Goal: Task Accomplishment & Management: Manage account settings

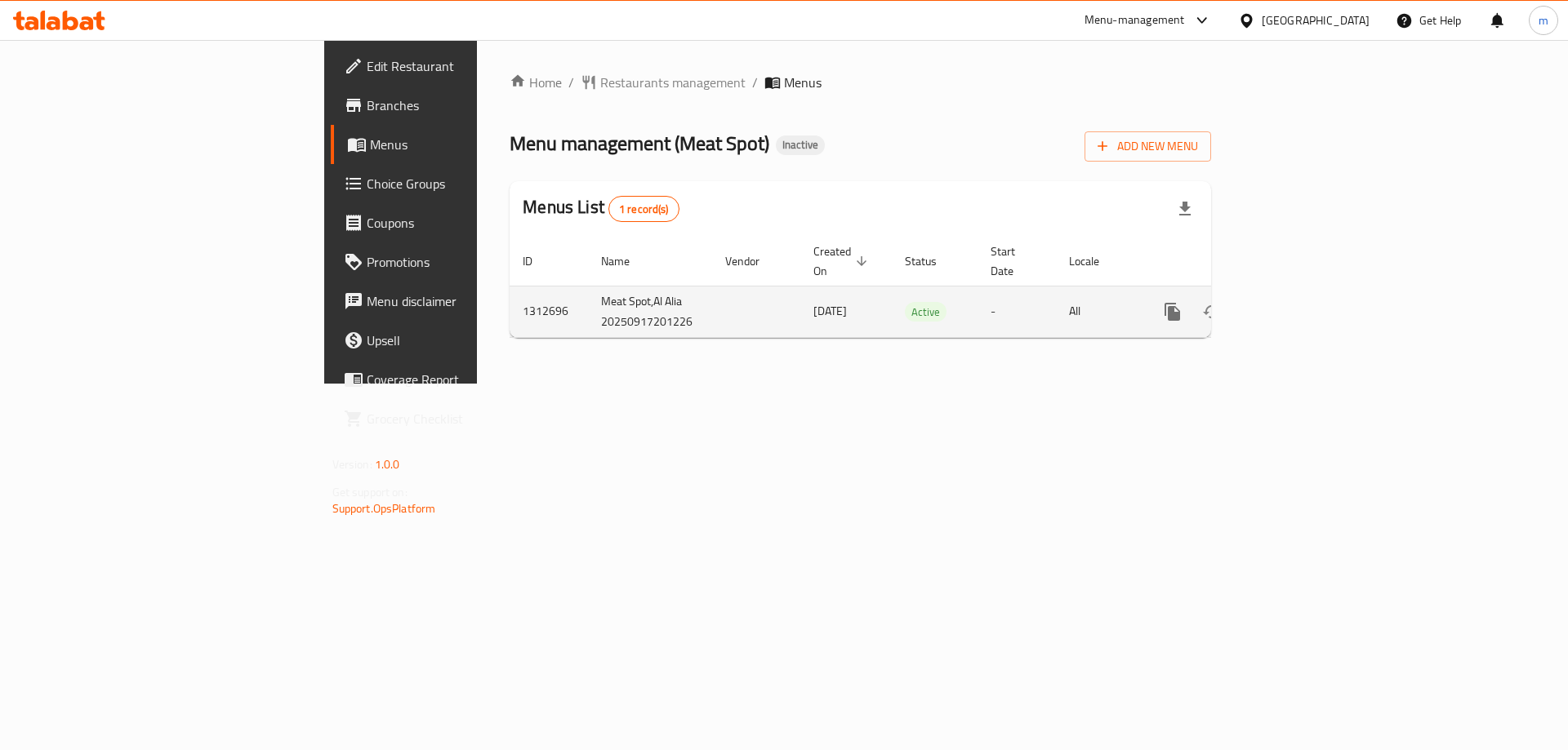
click at [1300, 302] on icon "enhanced table" at bounding box center [1290, 311] width 19 height 19
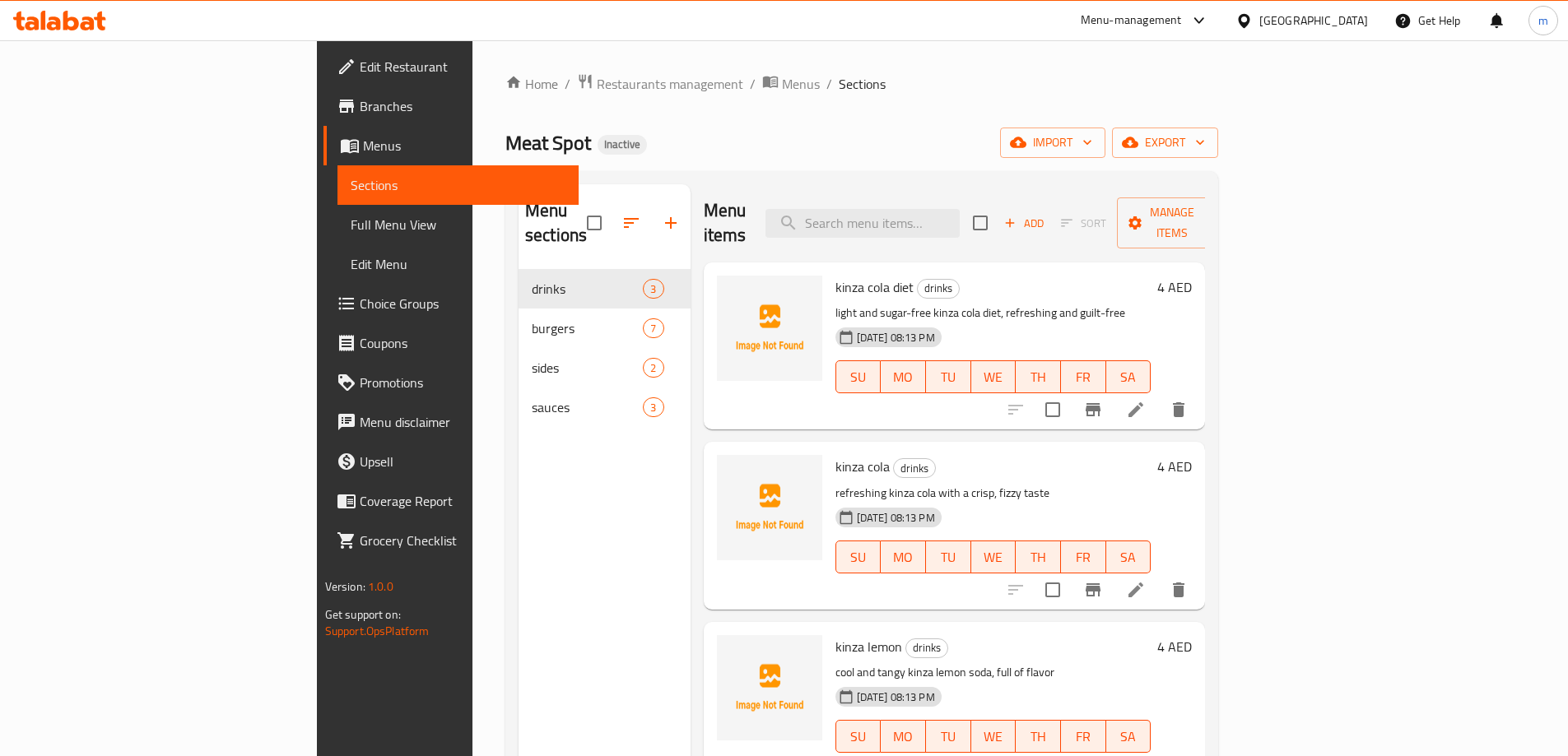
click at [351, 181] on span "Sections" at bounding box center [458, 184] width 215 height 20
click at [363, 147] on span "Menus" at bounding box center [464, 145] width 202 height 20
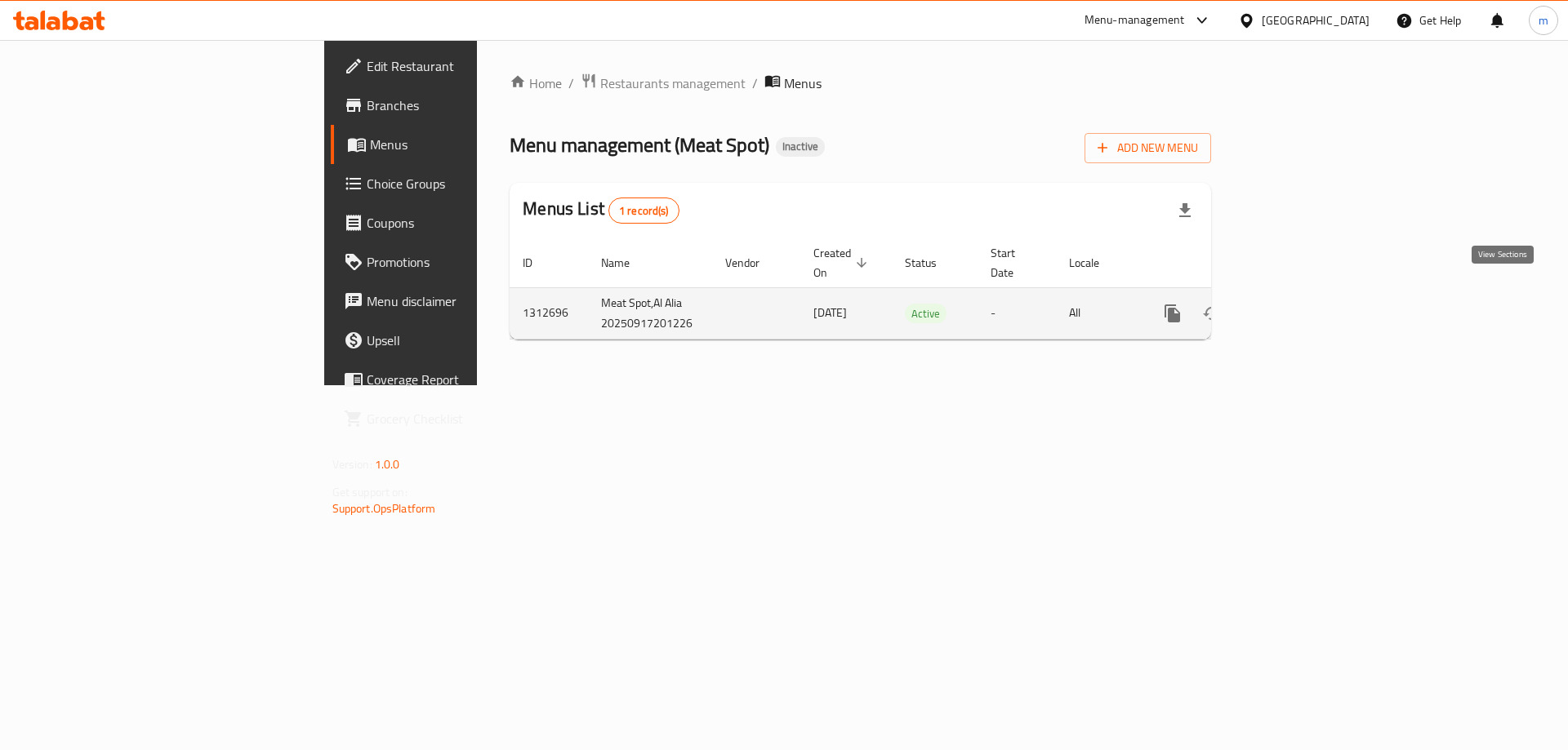
click at [1310, 298] on link "enhanced table" at bounding box center [1291, 313] width 40 height 40
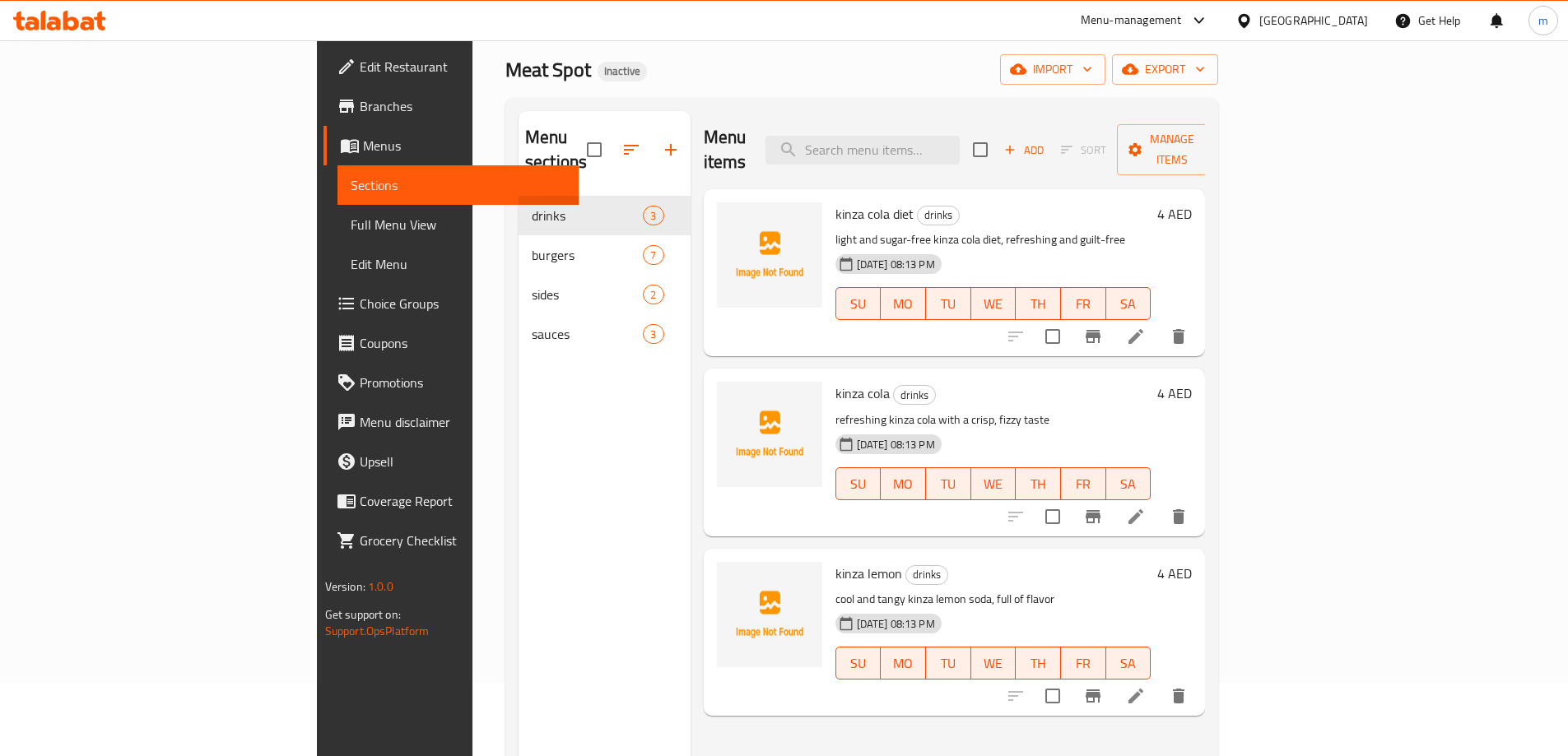
scroll to position [230, 0]
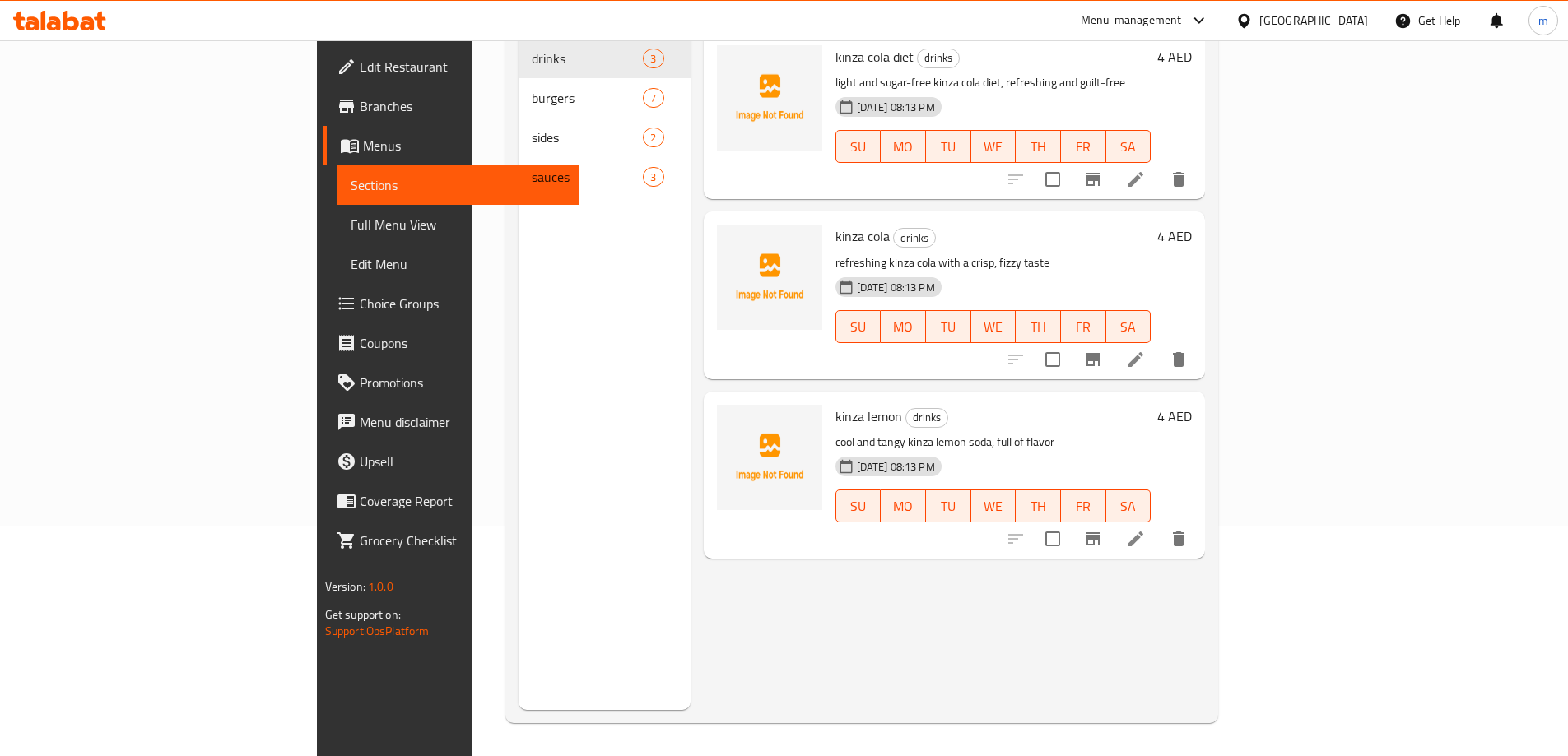
click at [363, 154] on span "Menus" at bounding box center [464, 145] width 202 height 20
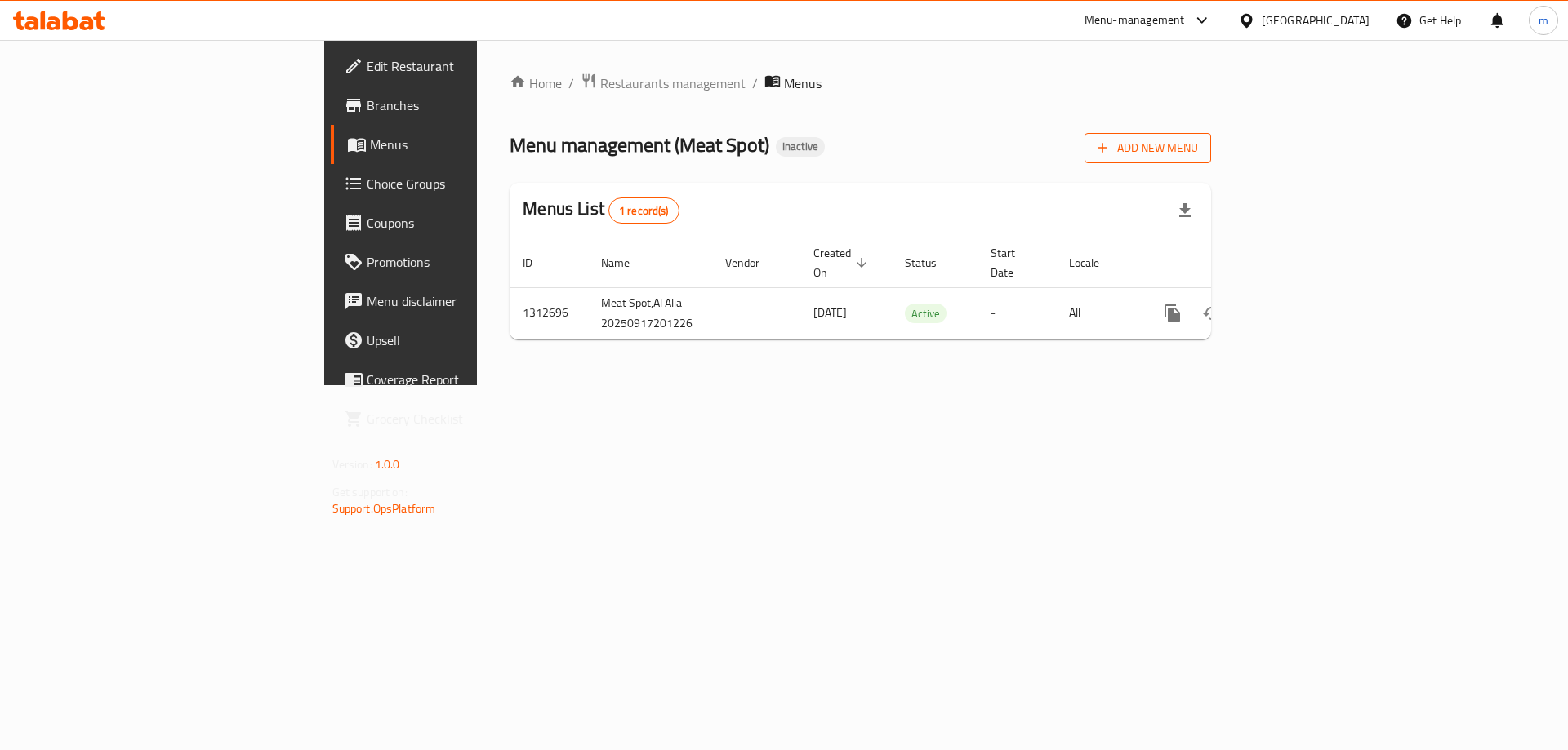
click at [1198, 143] on span "Add New Menu" at bounding box center [1147, 148] width 100 height 20
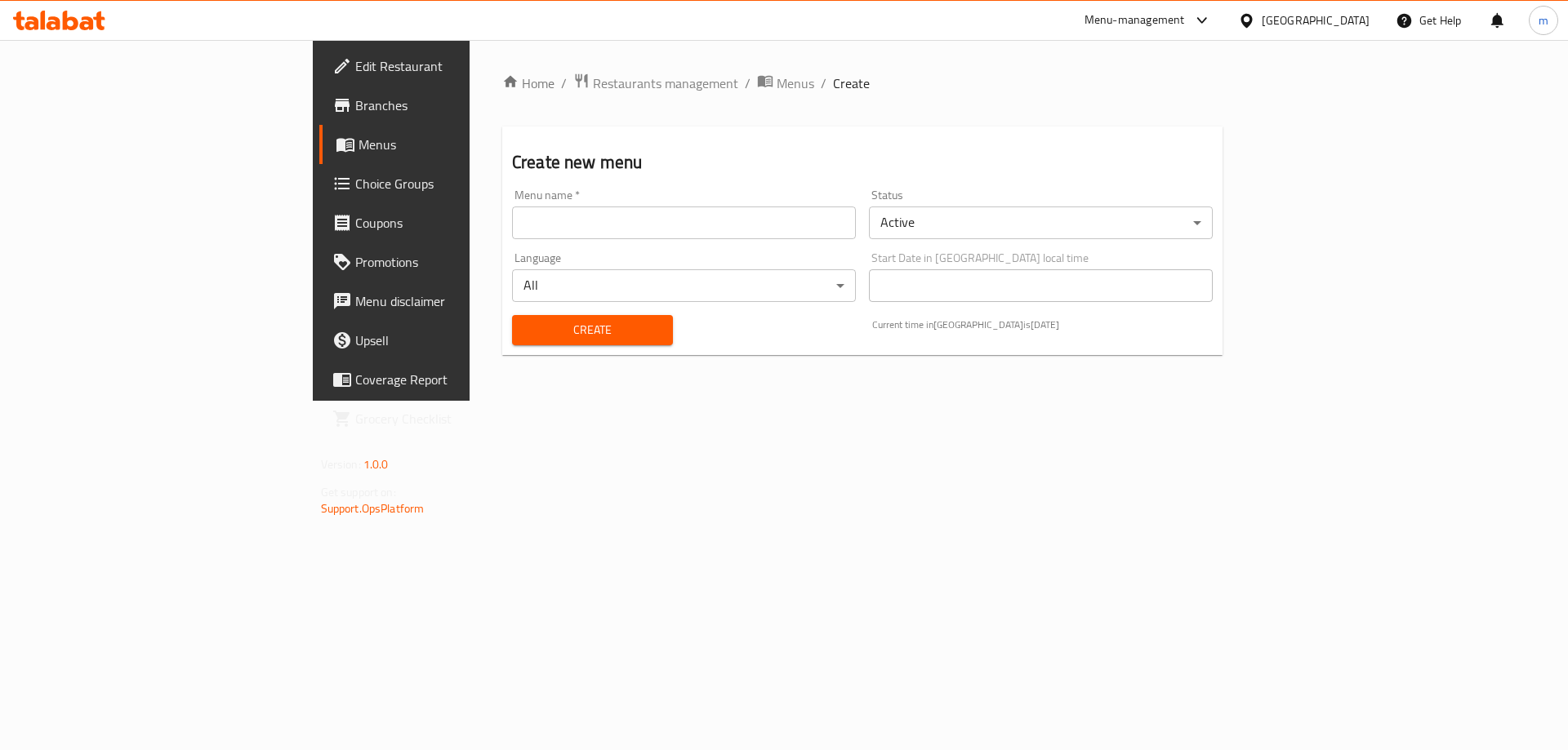
click at [546, 224] on input "text" at bounding box center [684, 222] width 344 height 33
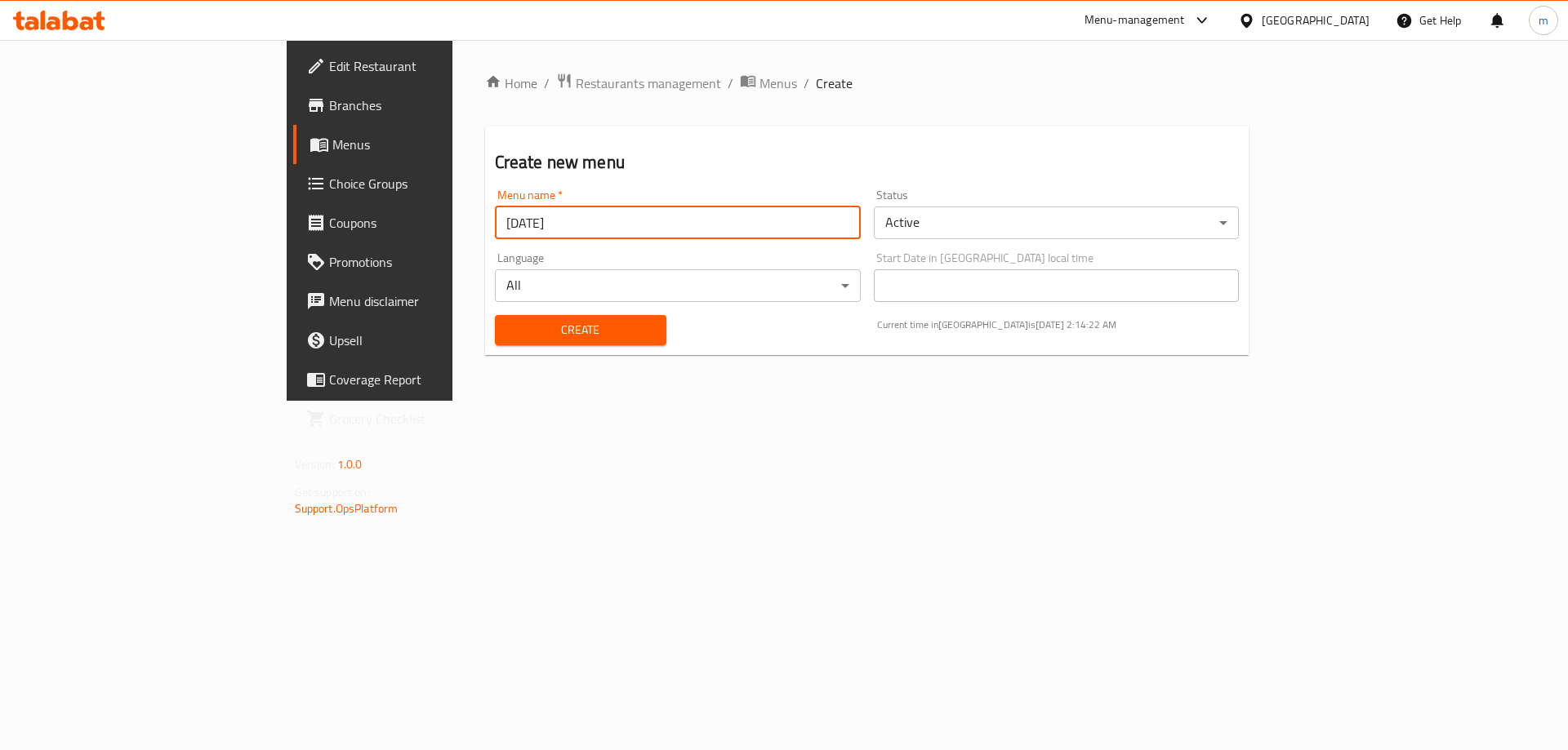
type input "[DATE]"
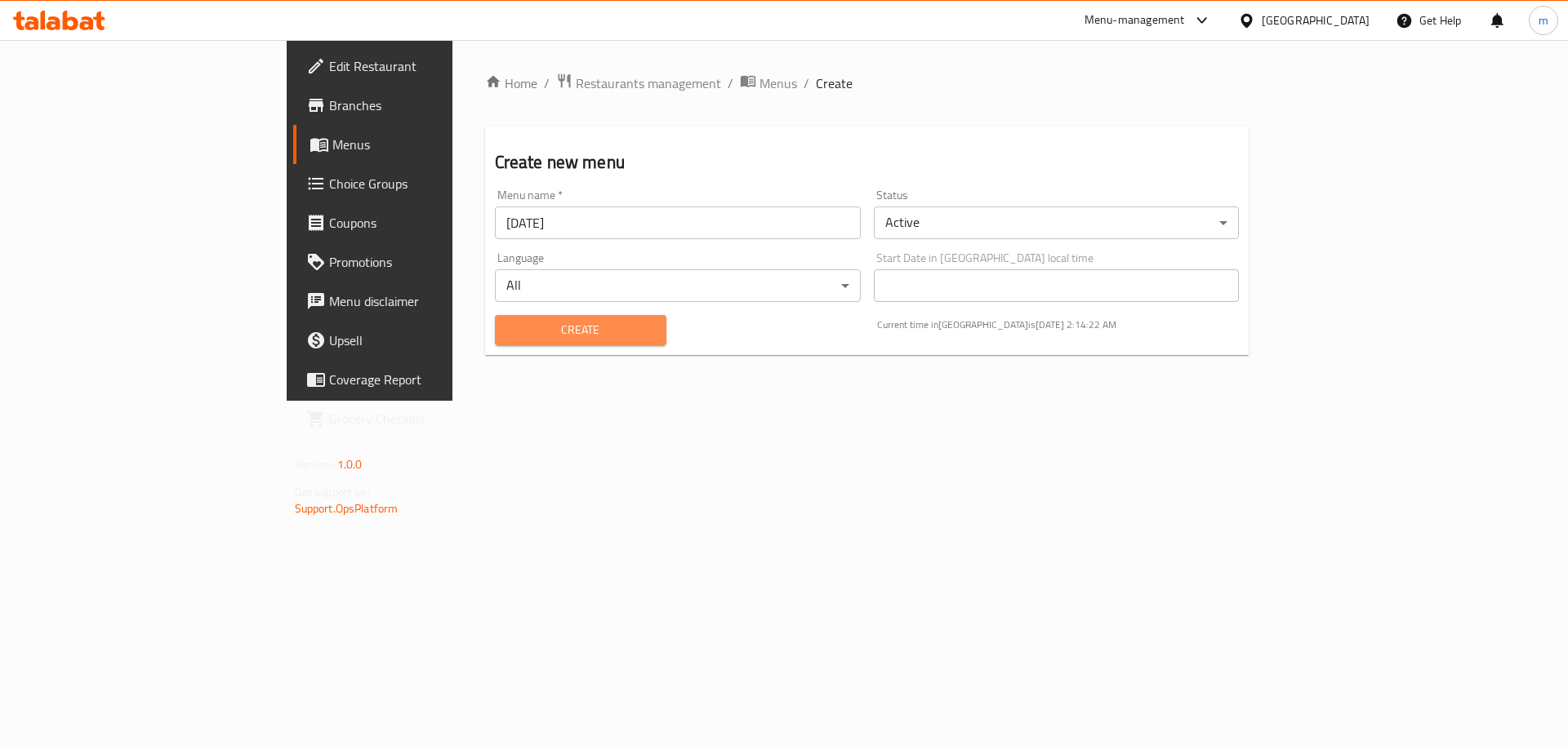
click at [508, 333] on span "Create" at bounding box center [581, 330] width 145 height 20
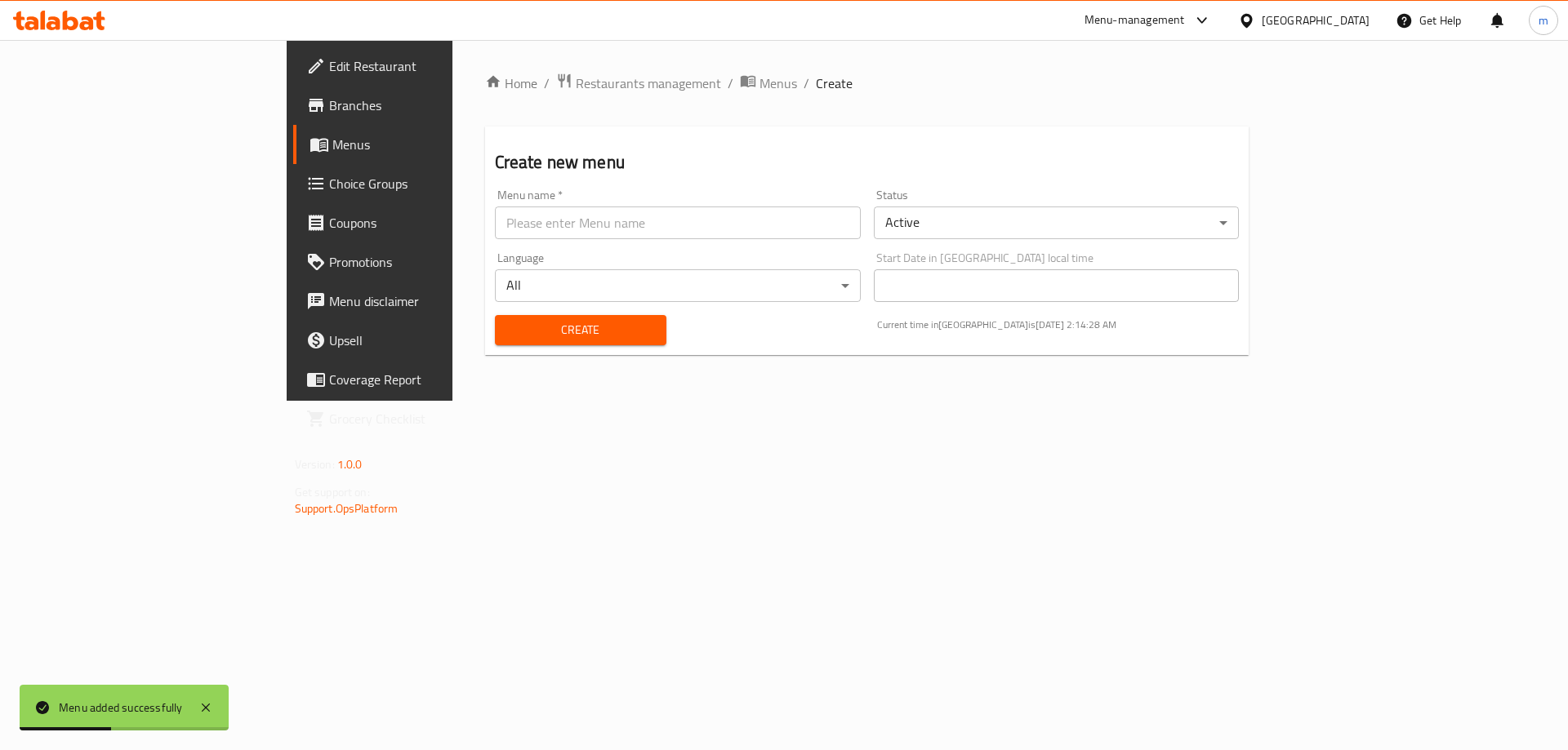
click at [332, 142] on span "Menus" at bounding box center [433, 144] width 203 height 19
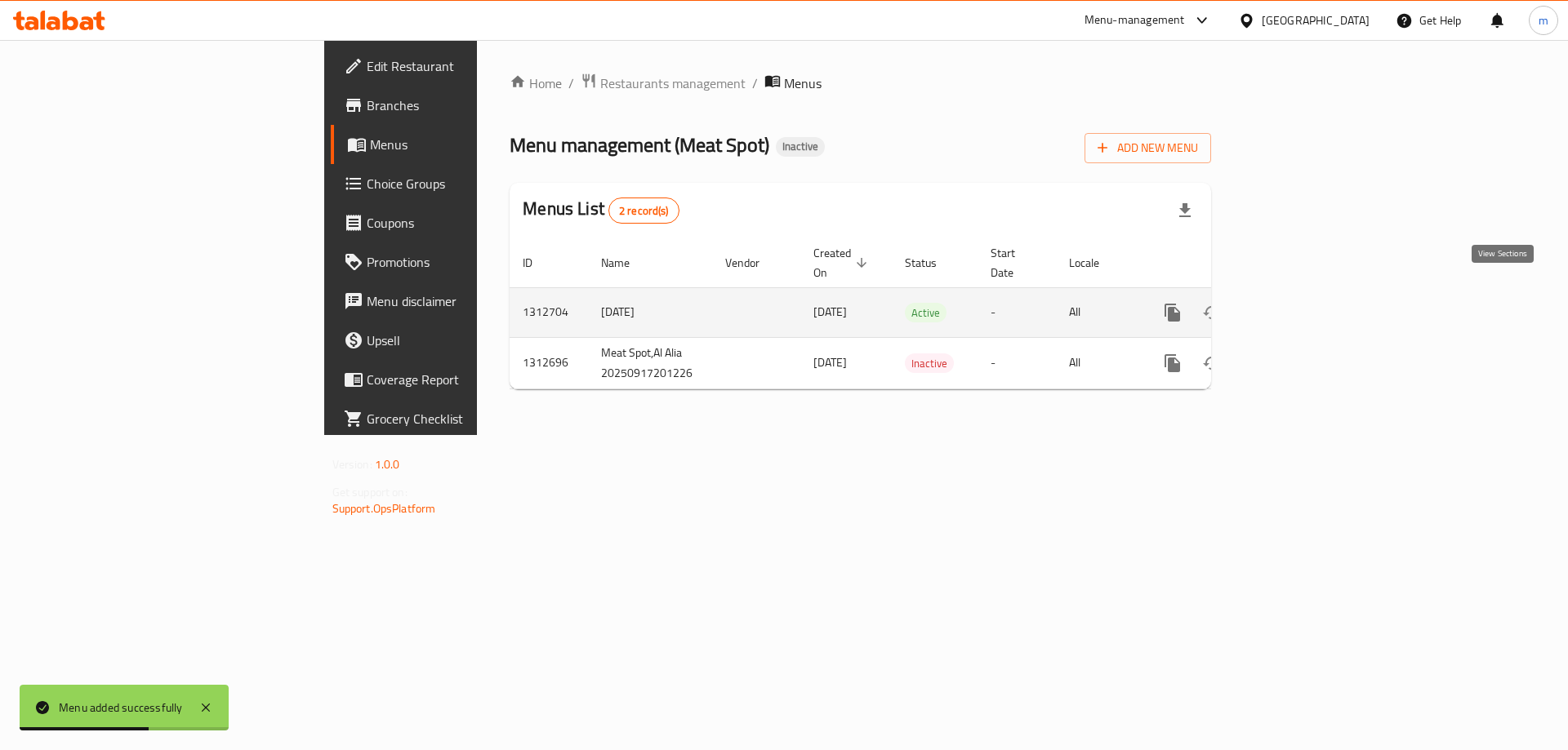
click at [1310, 293] on link "enhanced table" at bounding box center [1291, 313] width 40 height 40
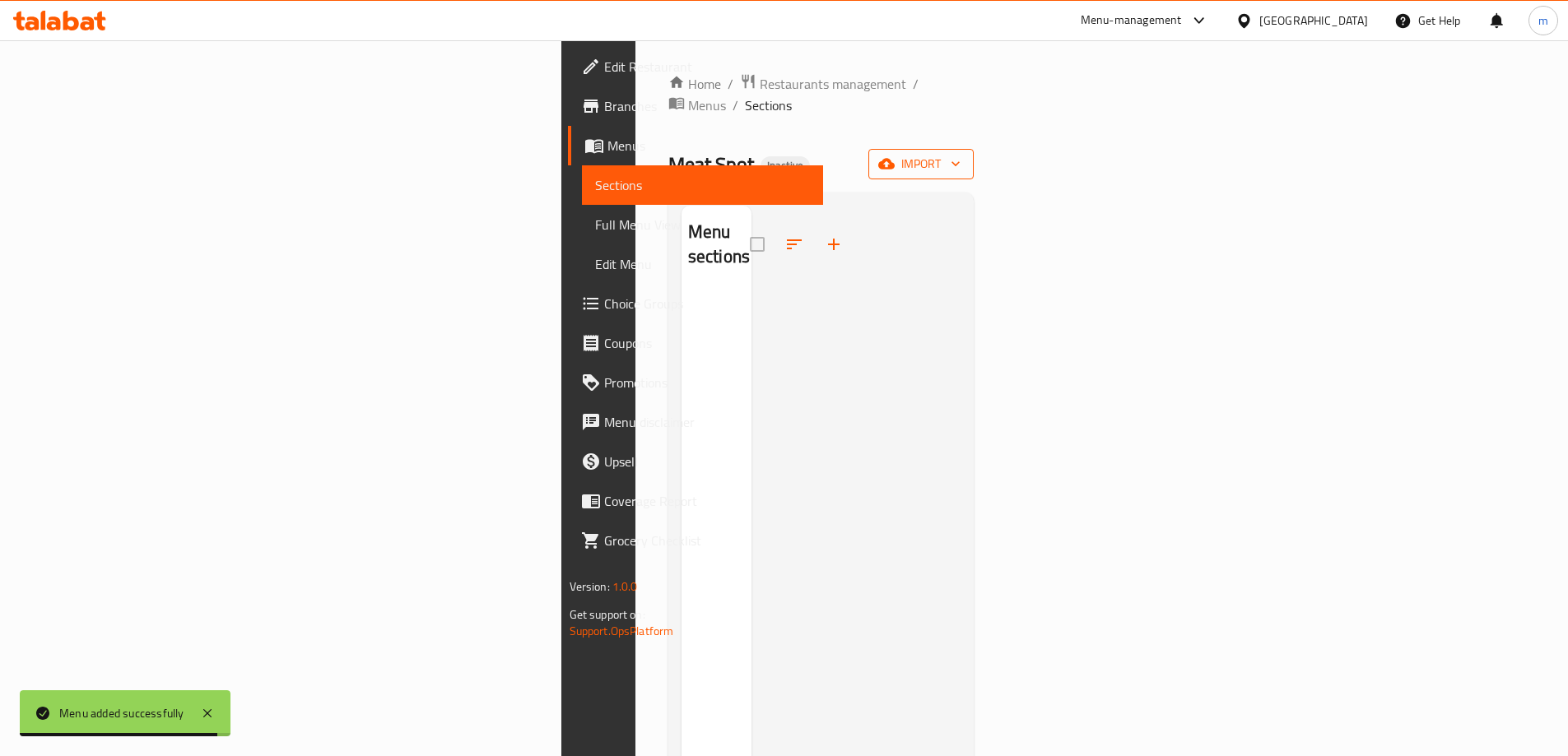
click at [961, 154] on span "import" at bounding box center [921, 164] width 79 height 20
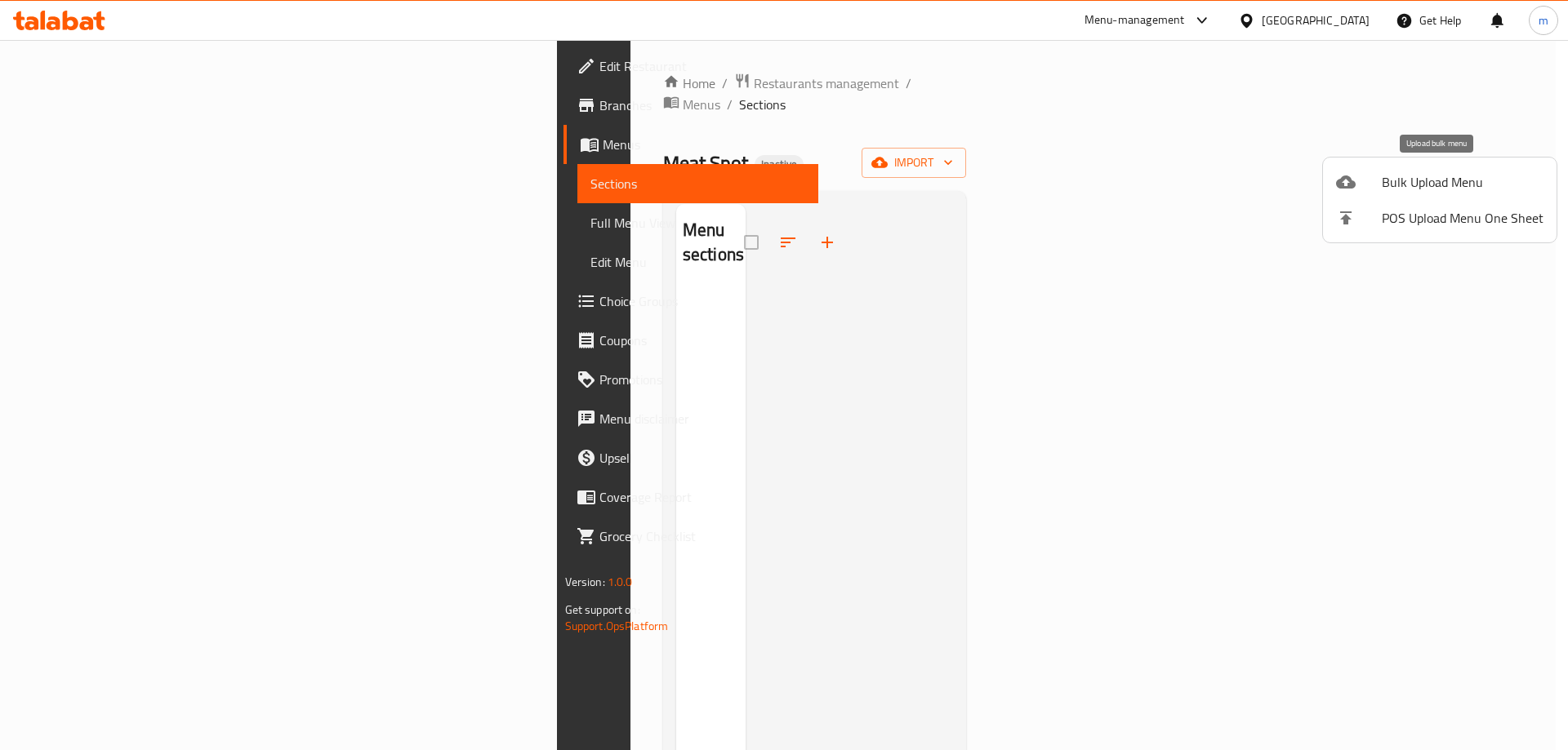
click at [1408, 188] on span "Bulk Upload Menu" at bounding box center [1463, 181] width 162 height 19
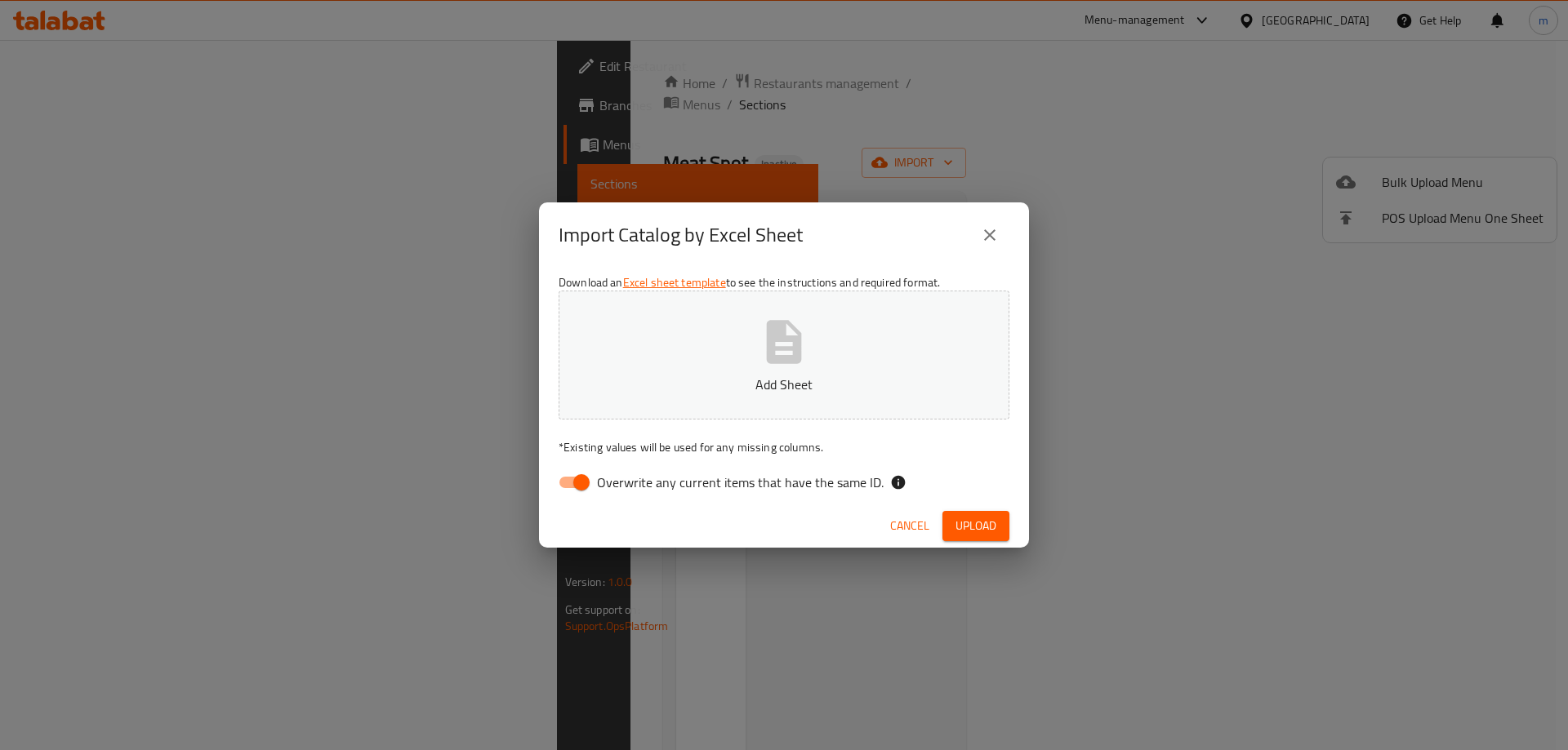
click at [570, 490] on input "Overwrite any current items that have the same ID." at bounding box center [582, 482] width 93 height 31
checkbox input "false"
click at [728, 353] on button "Add Sheet" at bounding box center [784, 355] width 451 height 129
click at [899, 528] on span "Cancel" at bounding box center [910, 526] width 40 height 20
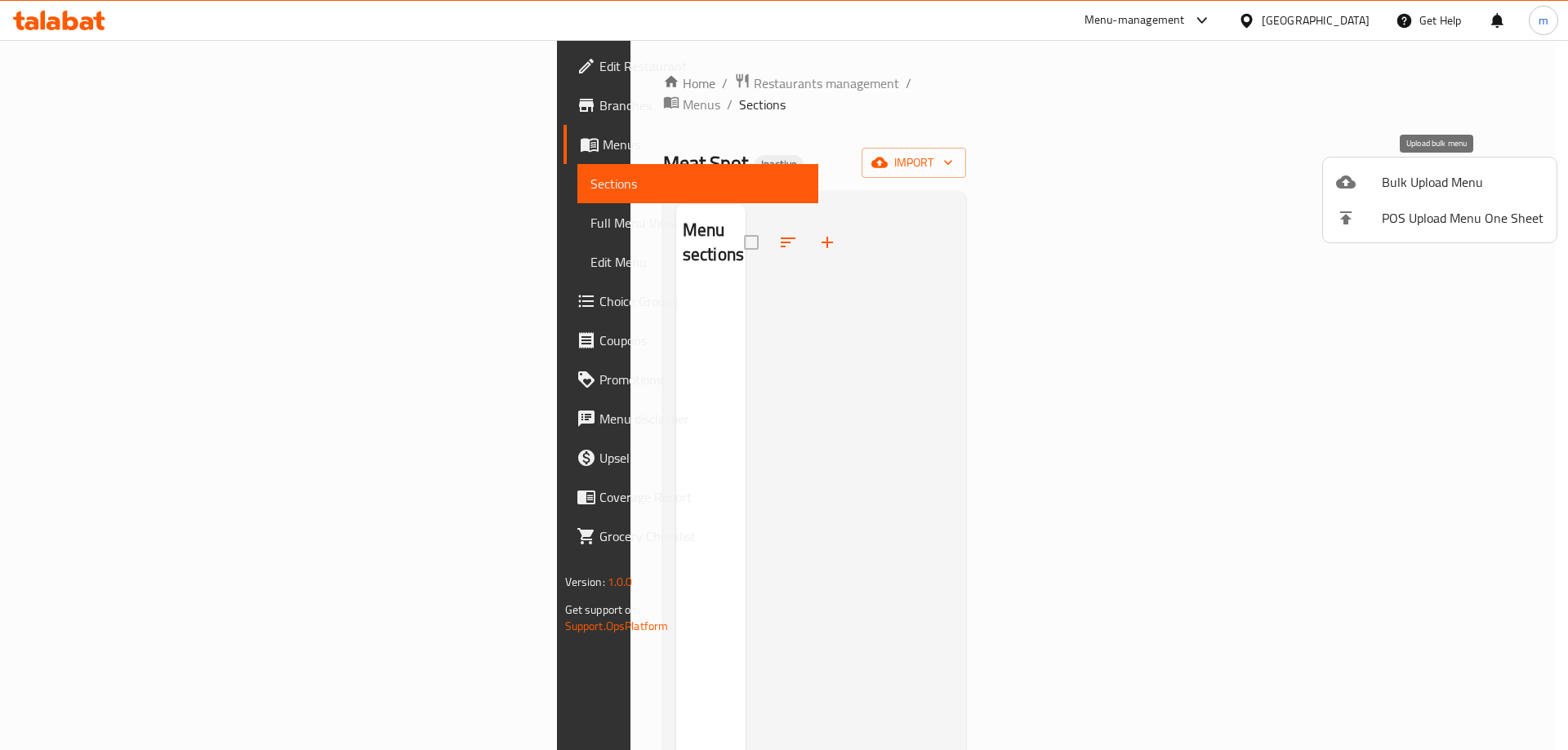
click at [1460, 185] on span "Bulk Upload Menu" at bounding box center [1463, 181] width 162 height 19
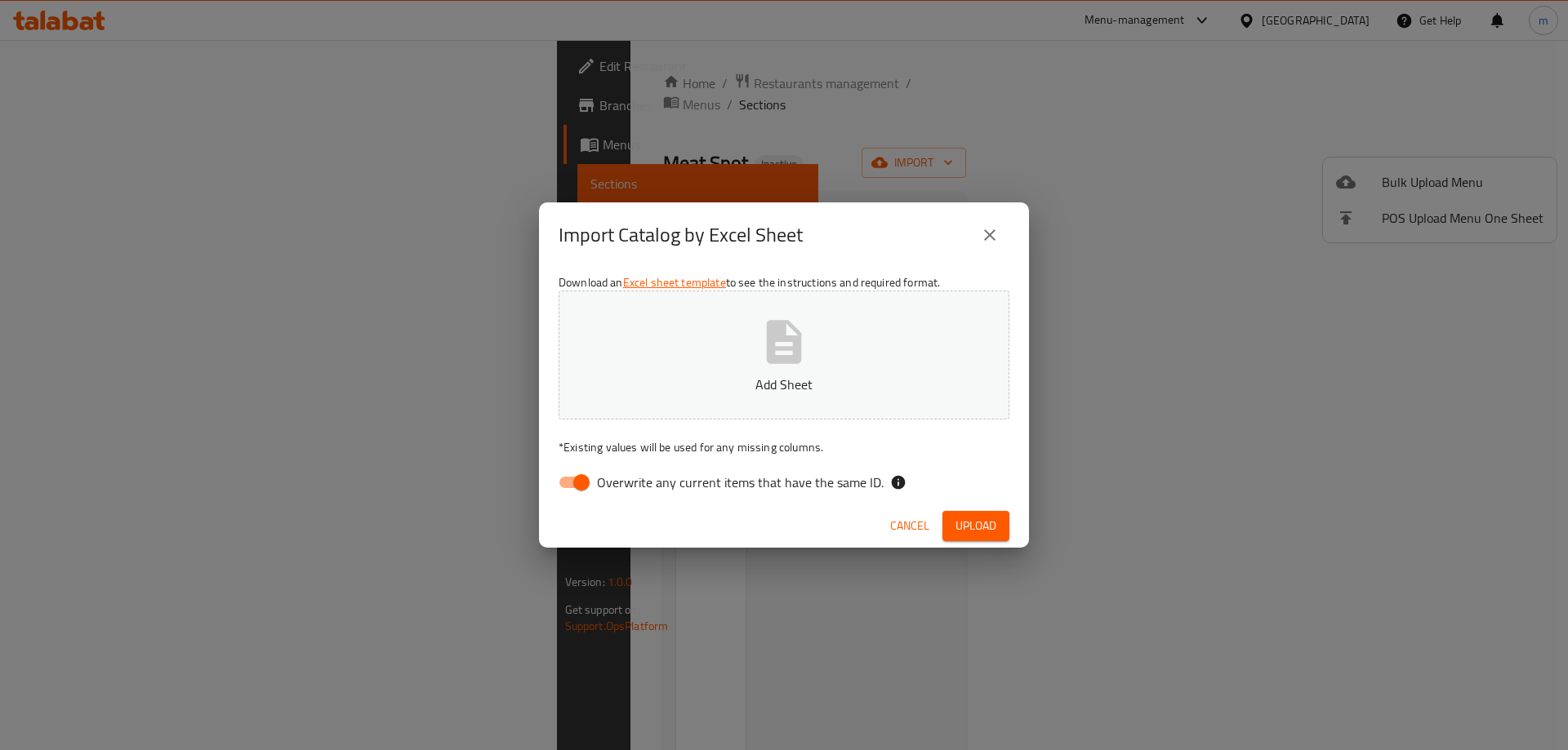
click at [577, 488] on input "Overwrite any current items that have the same ID." at bounding box center [582, 482] width 93 height 31
checkbox input "false"
click at [725, 393] on p "Add Sheet" at bounding box center [784, 384] width 400 height 19
click at [996, 523] on span "Upload" at bounding box center [976, 526] width 40 height 20
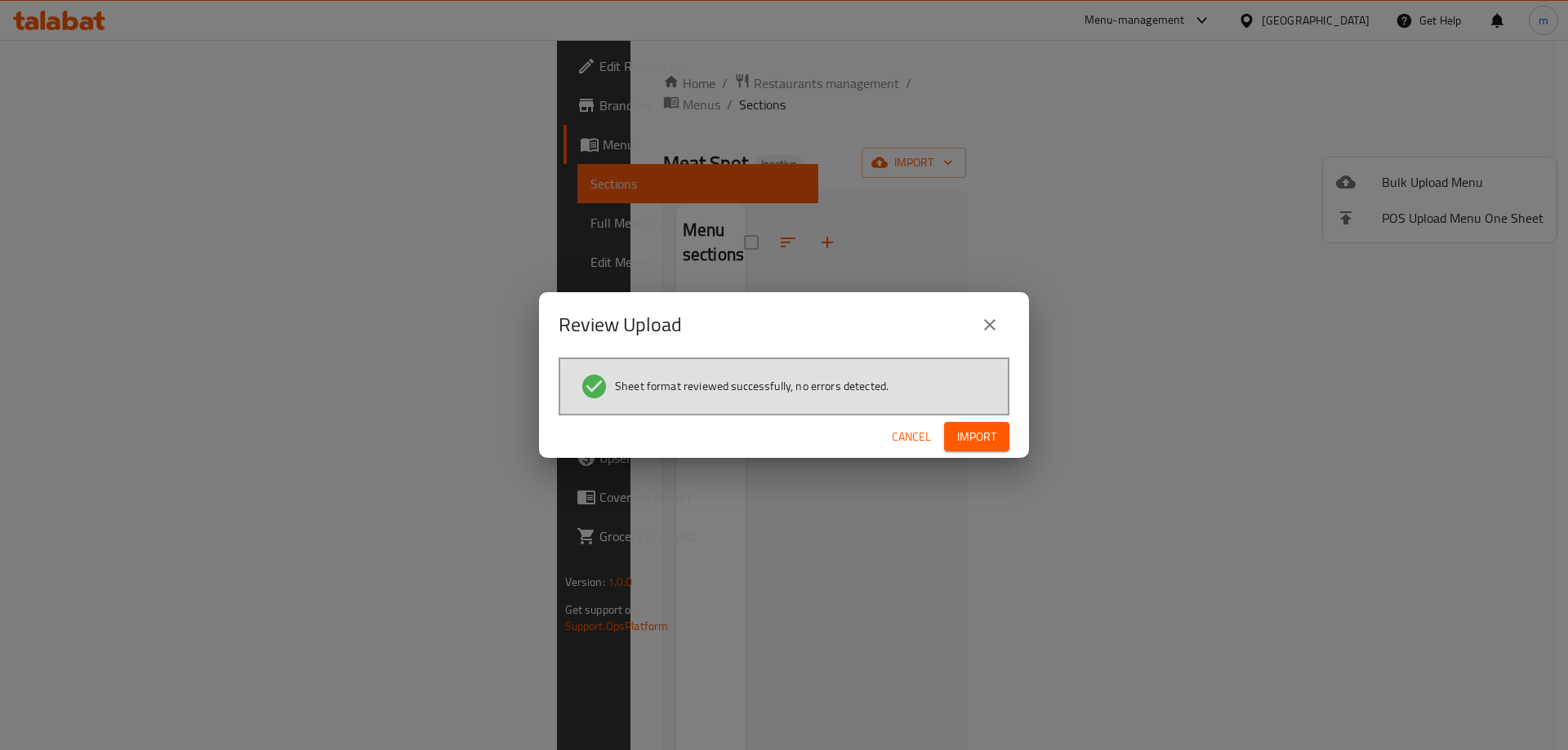
click at [980, 436] on span "Import" at bounding box center [977, 437] width 40 height 20
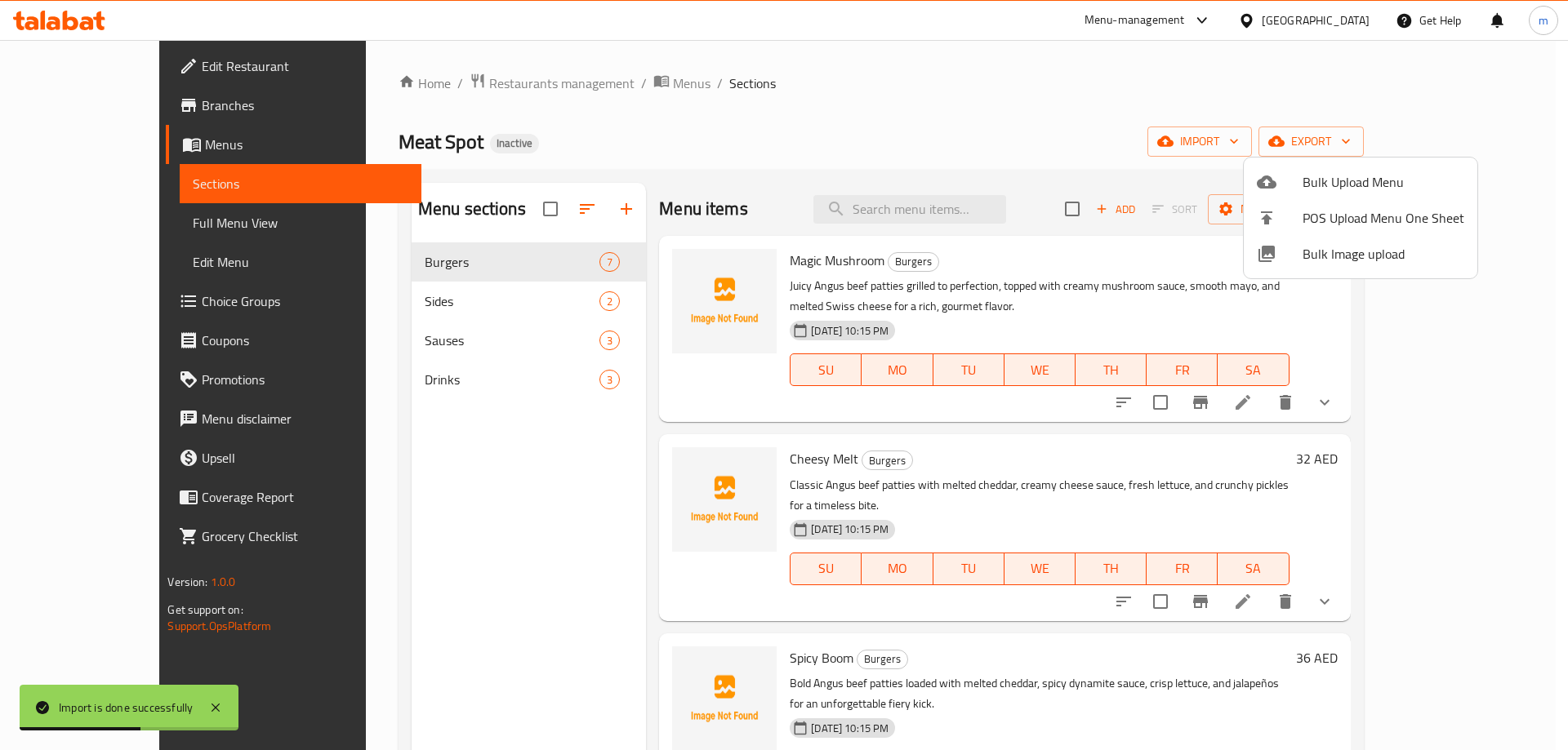
click at [377, 388] on div at bounding box center [784, 375] width 1568 height 750
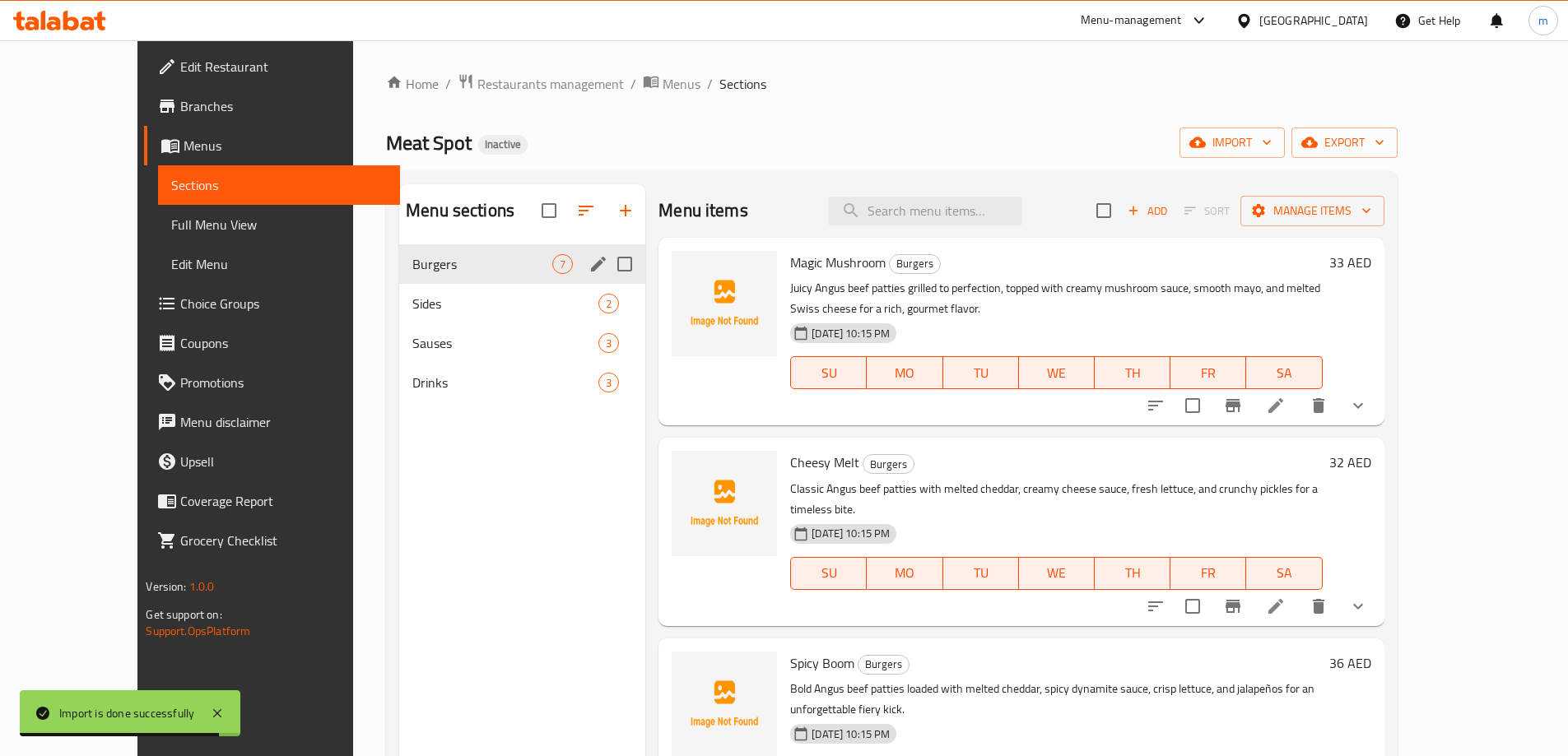
click at [404, 251] on div "Burgers 7" at bounding box center [522, 264] width 246 height 40
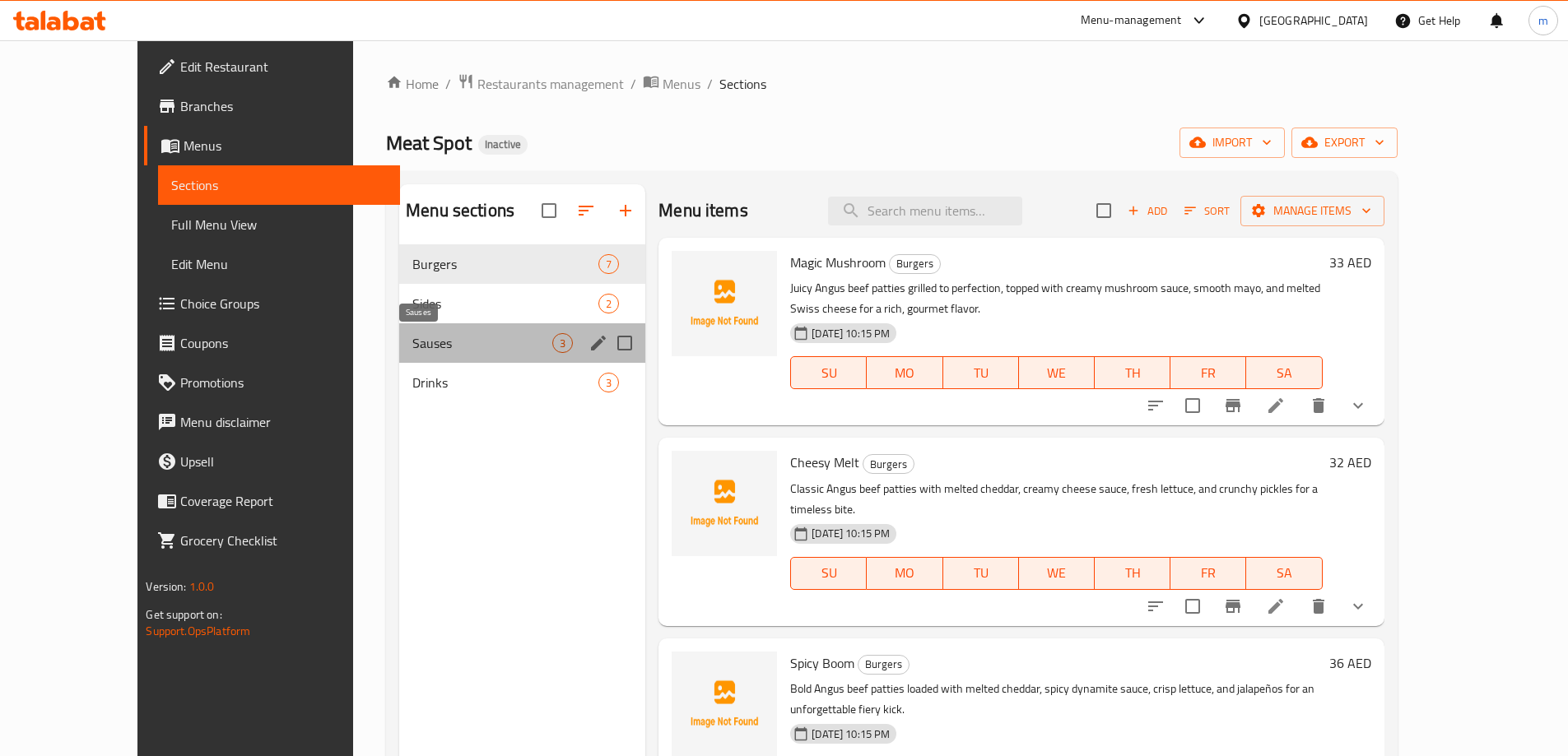
click at [414, 348] on span "Sauses" at bounding box center [482, 342] width 140 height 20
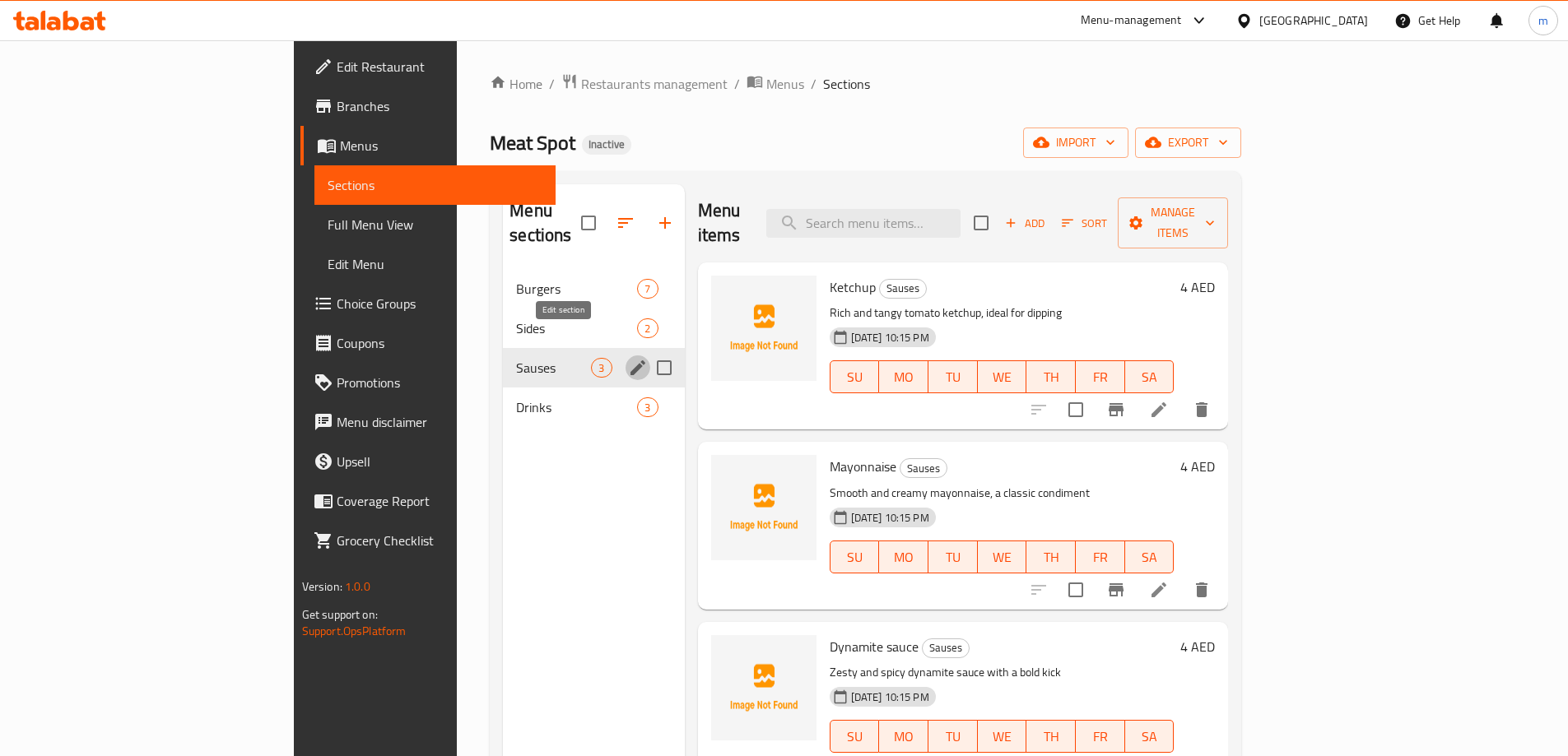
click at [628, 358] on icon "edit" at bounding box center [637, 367] width 20 height 20
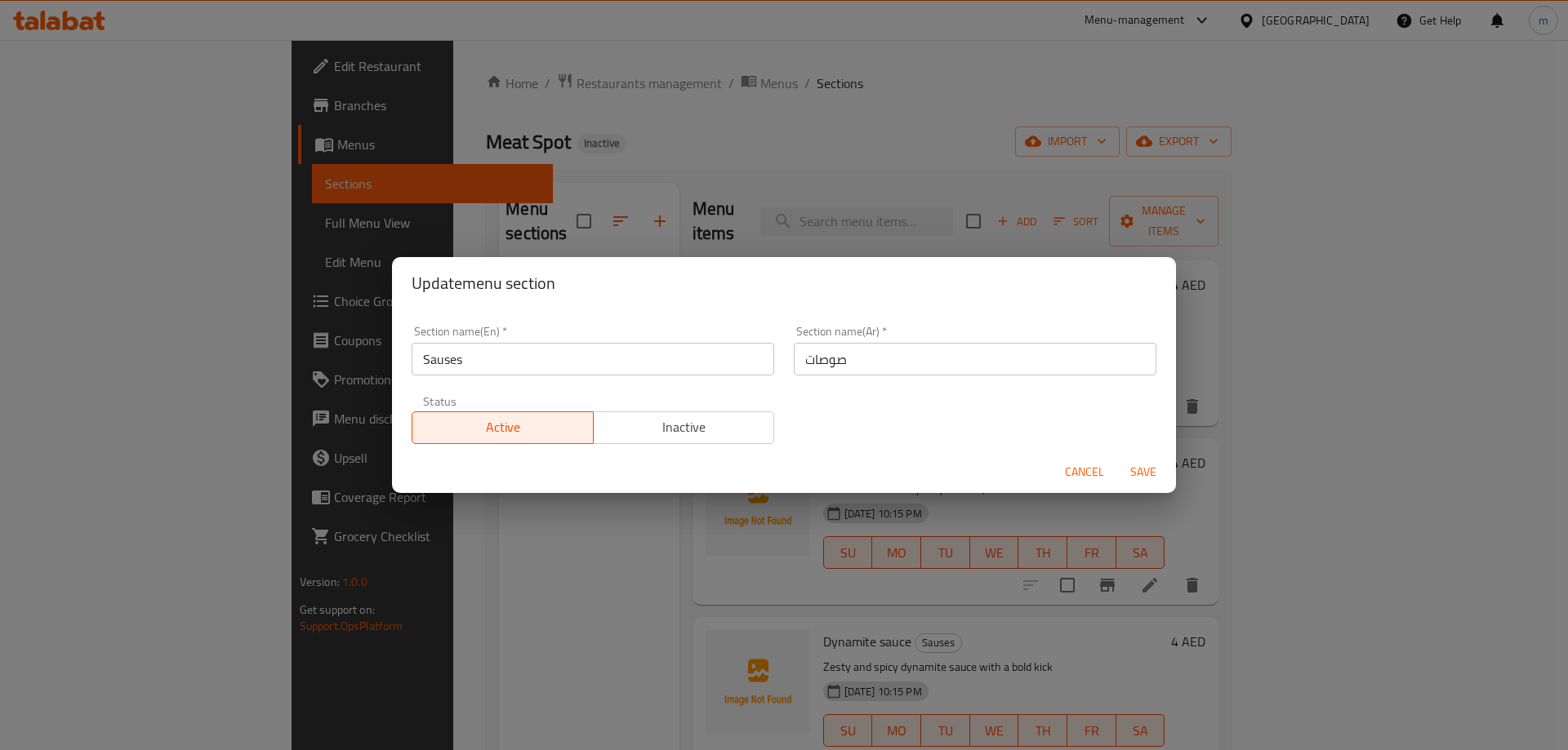
click at [497, 596] on div "Update menu section Section name(En)   * Sauses Section name(En) * Section name…" at bounding box center [784, 375] width 1568 height 750
click at [1070, 478] on span "Cancel" at bounding box center [1084, 472] width 40 height 20
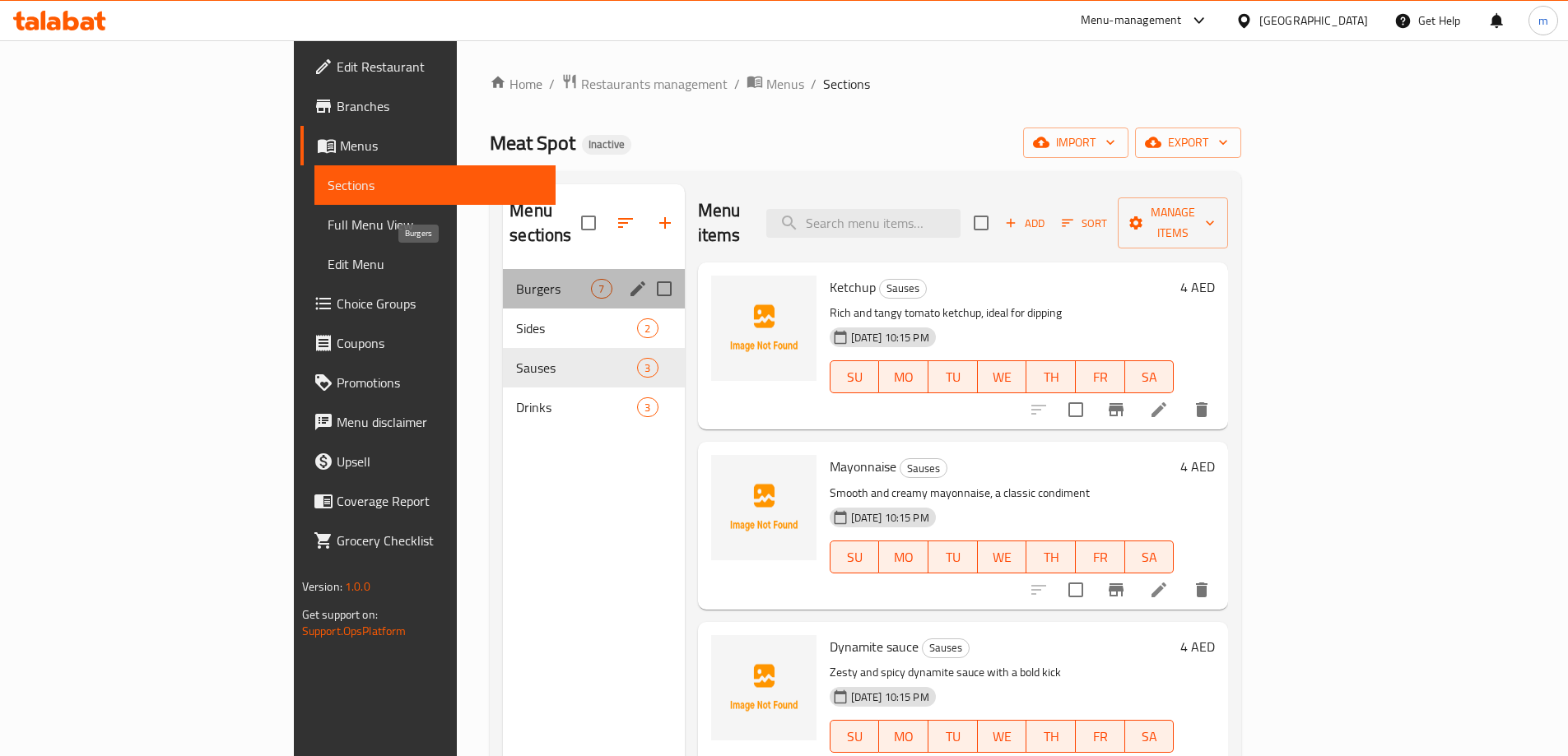
click at [516, 279] on span "Burgers" at bounding box center [553, 288] width 75 height 20
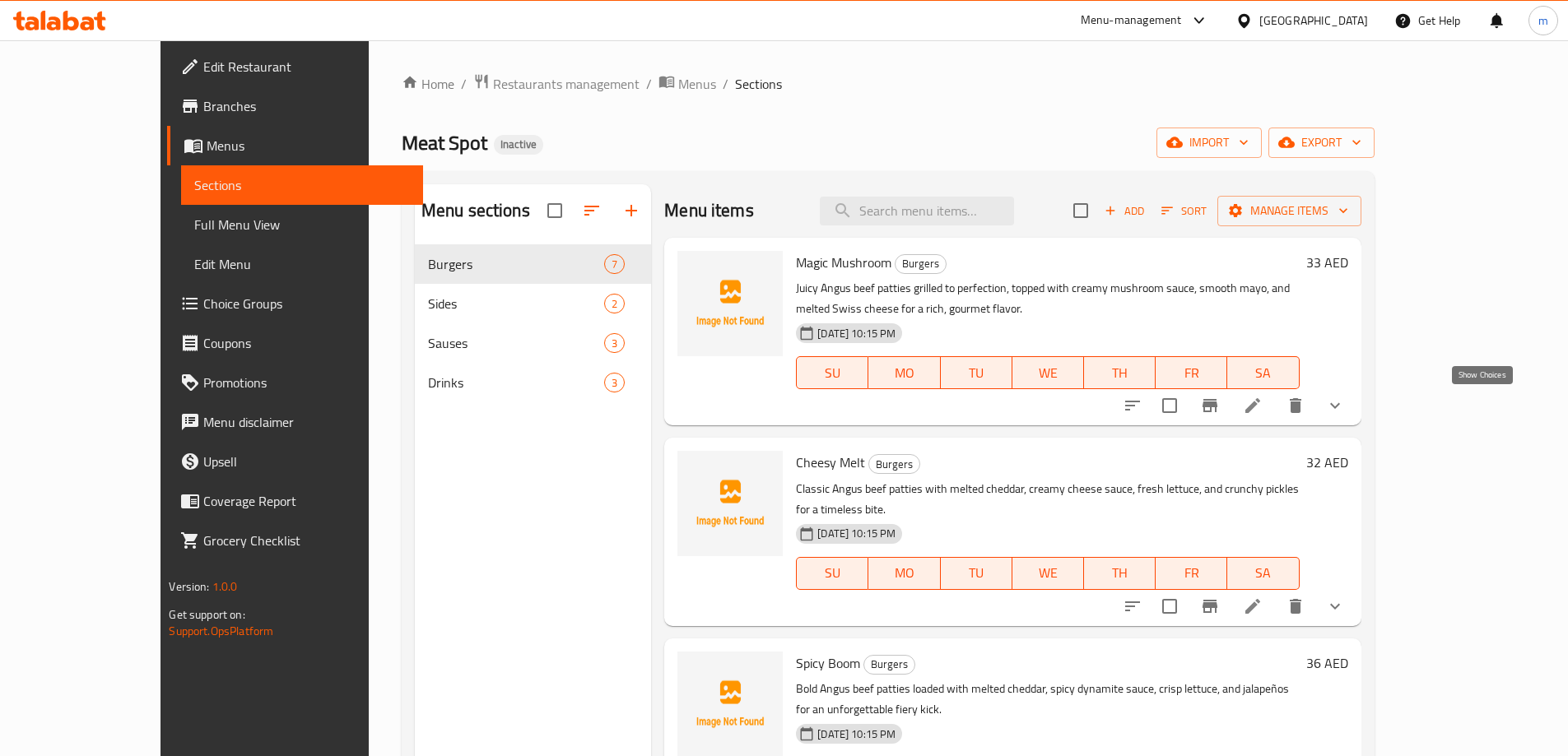
click at [1345, 403] on icon "show more" at bounding box center [1334, 405] width 20 height 20
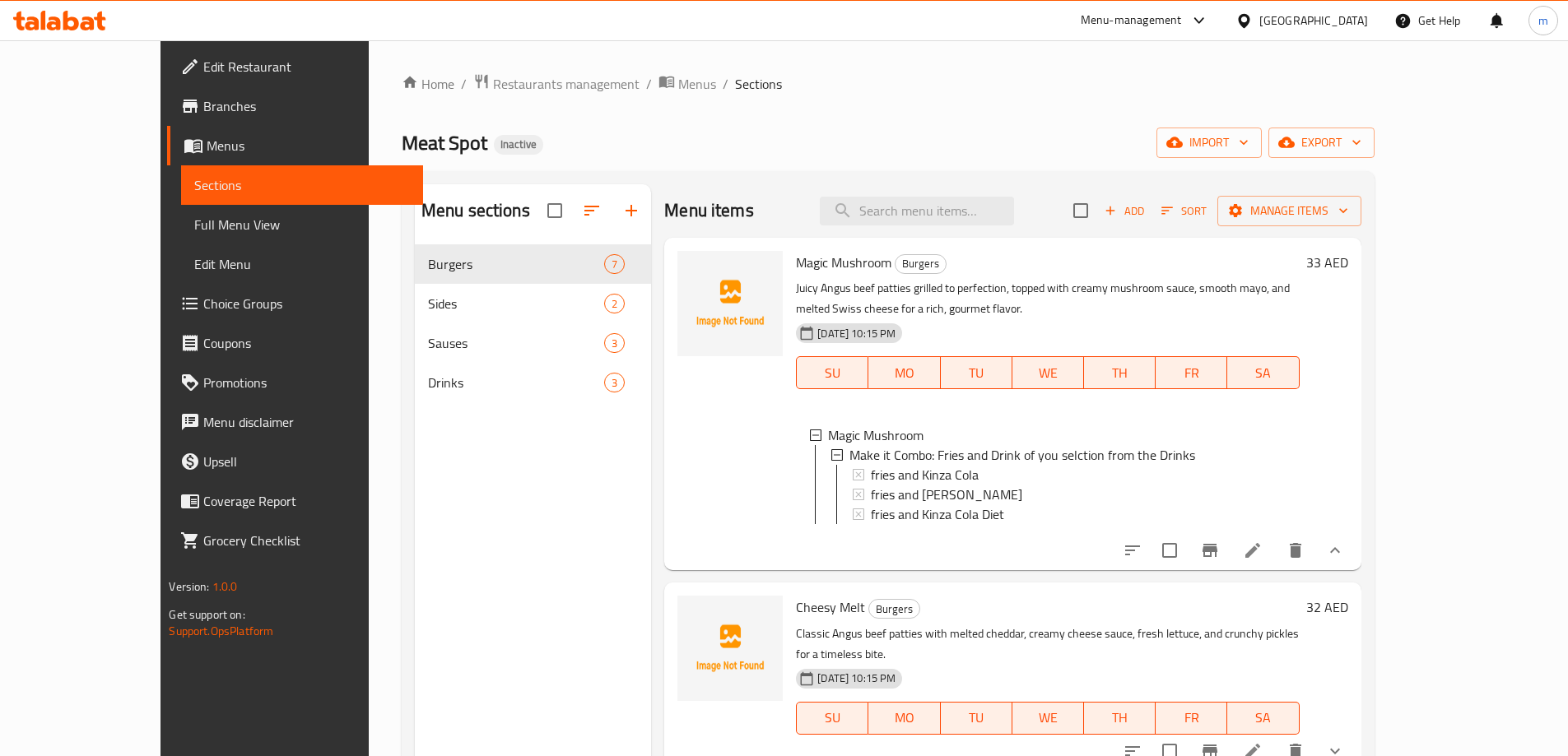
click at [1262, 561] on icon at bounding box center [1252, 550] width 20 height 20
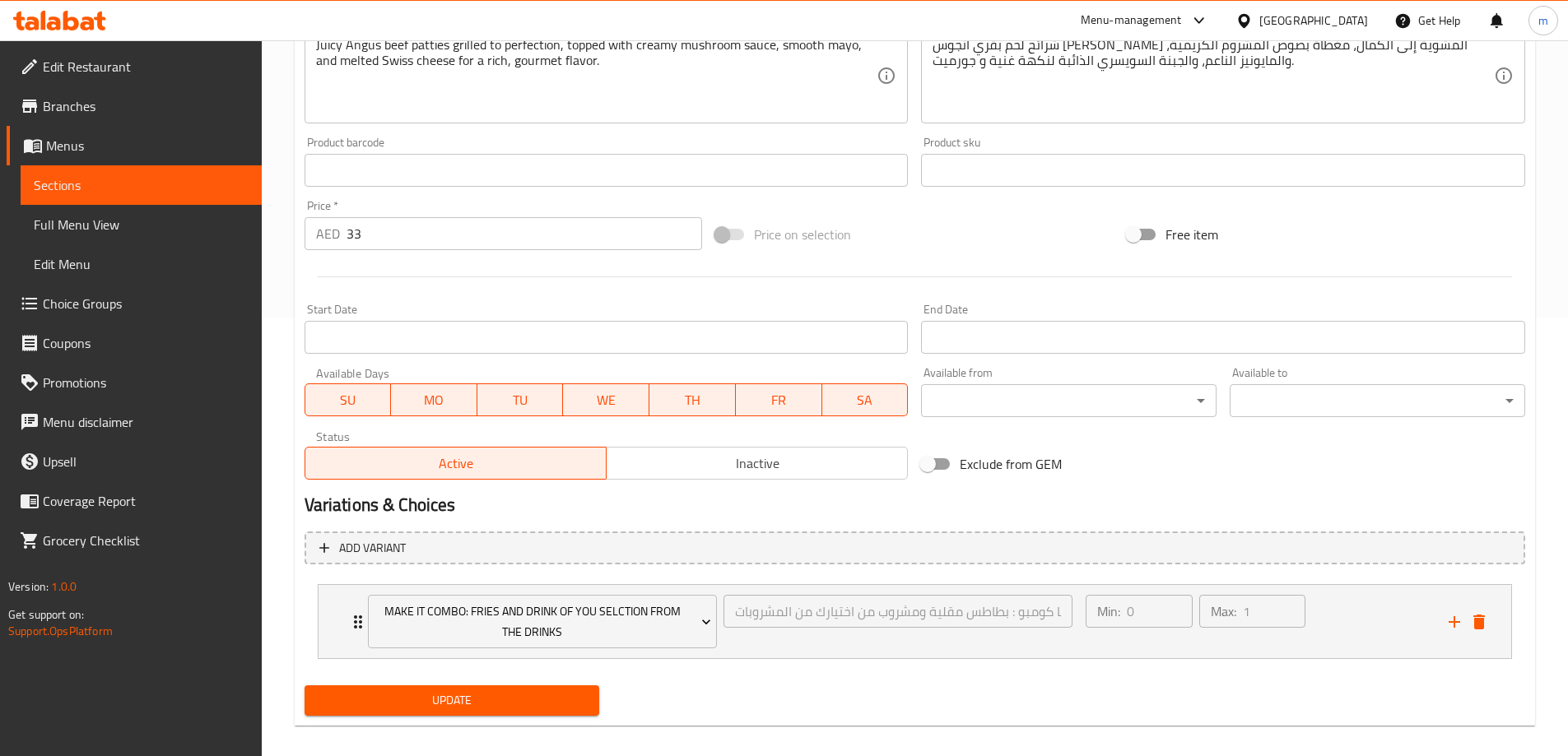
scroll to position [454, 0]
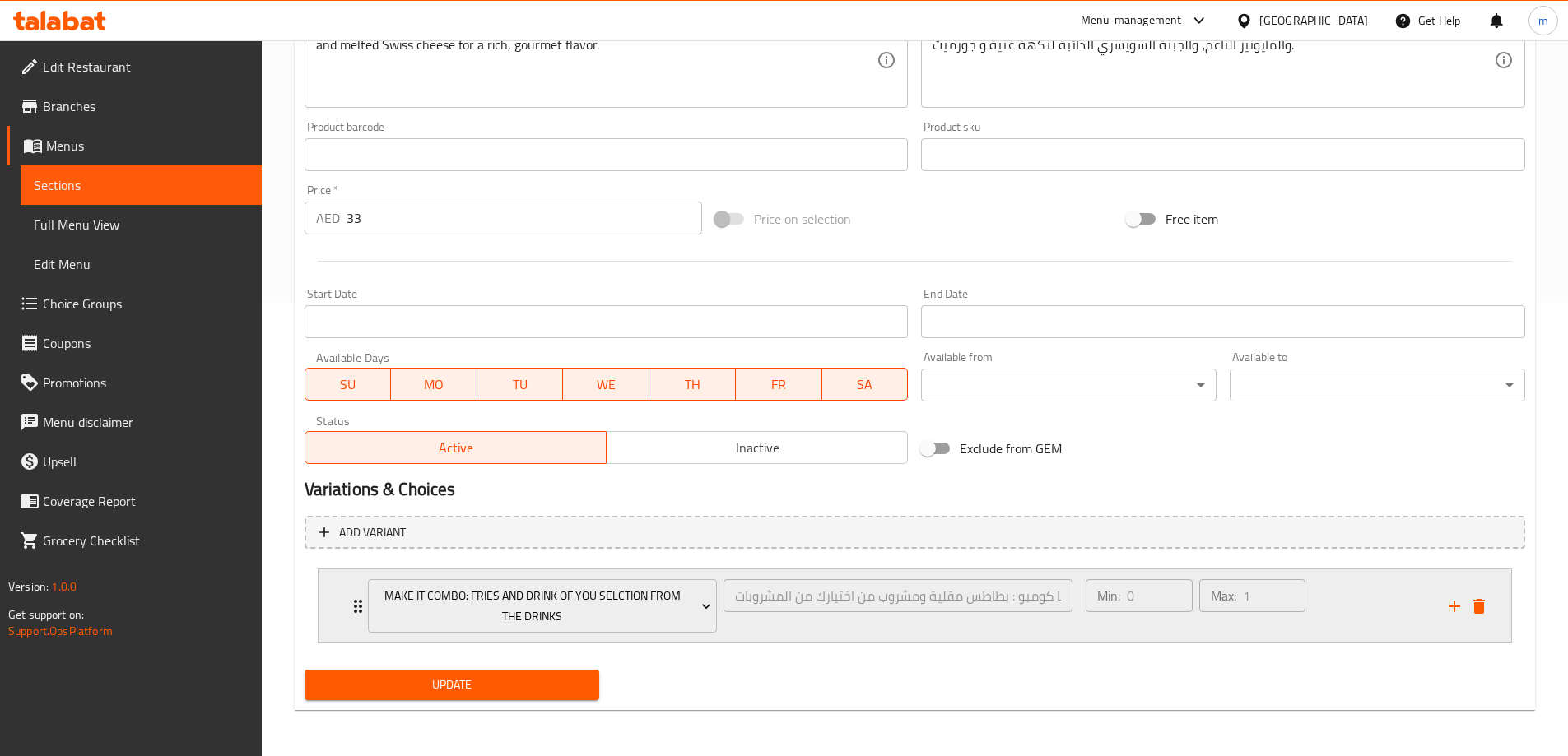
click at [358, 603] on div "Make it Combo: Fries and Drink of you selction from the Drinks اجعلها كومبو : ب…" at bounding box center [720, 606] width 725 height 73
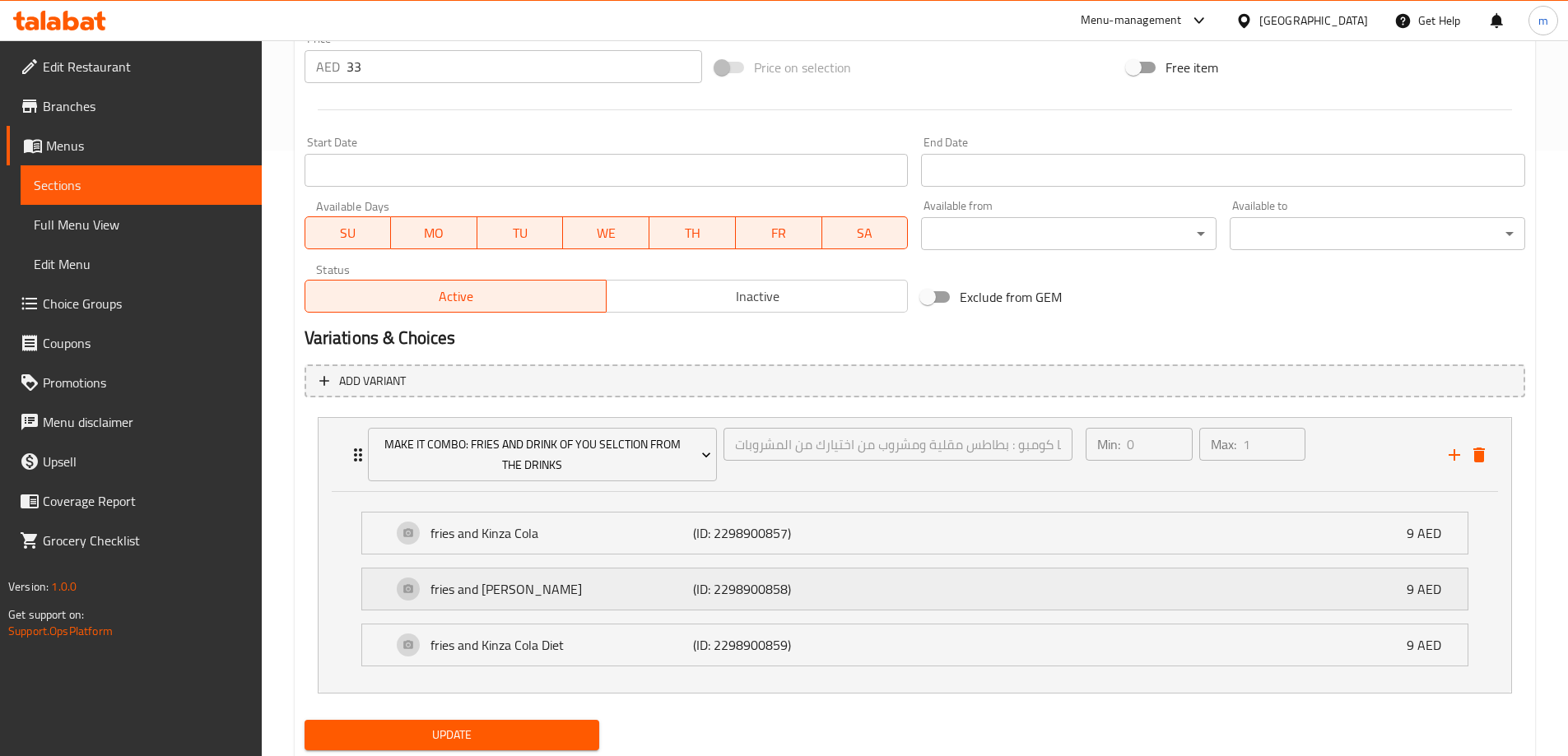
scroll to position [656, 0]
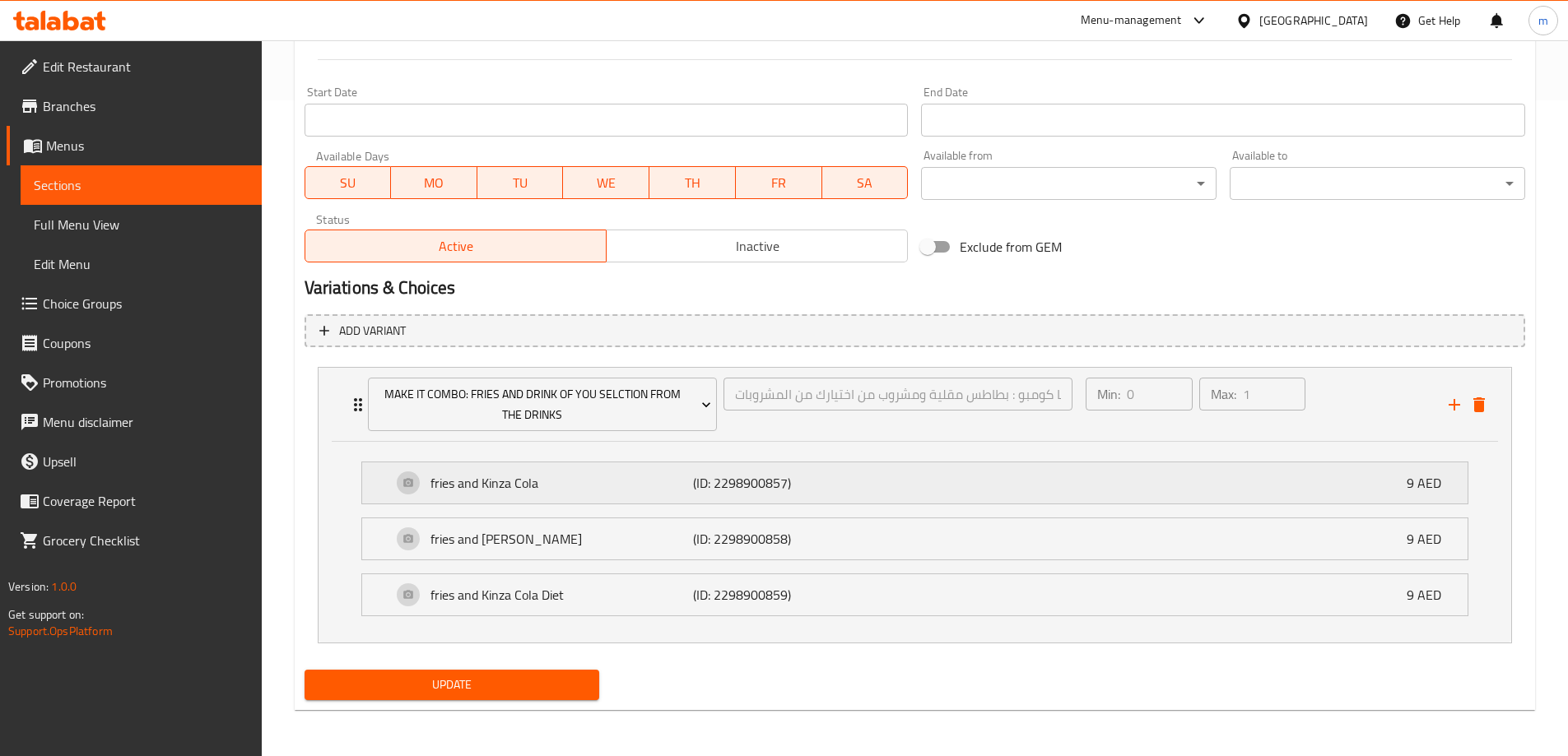
click at [1013, 485] on div "fries and Kinza Cola (ID: 2298900857) 9 AED" at bounding box center [919, 483] width 1056 height 41
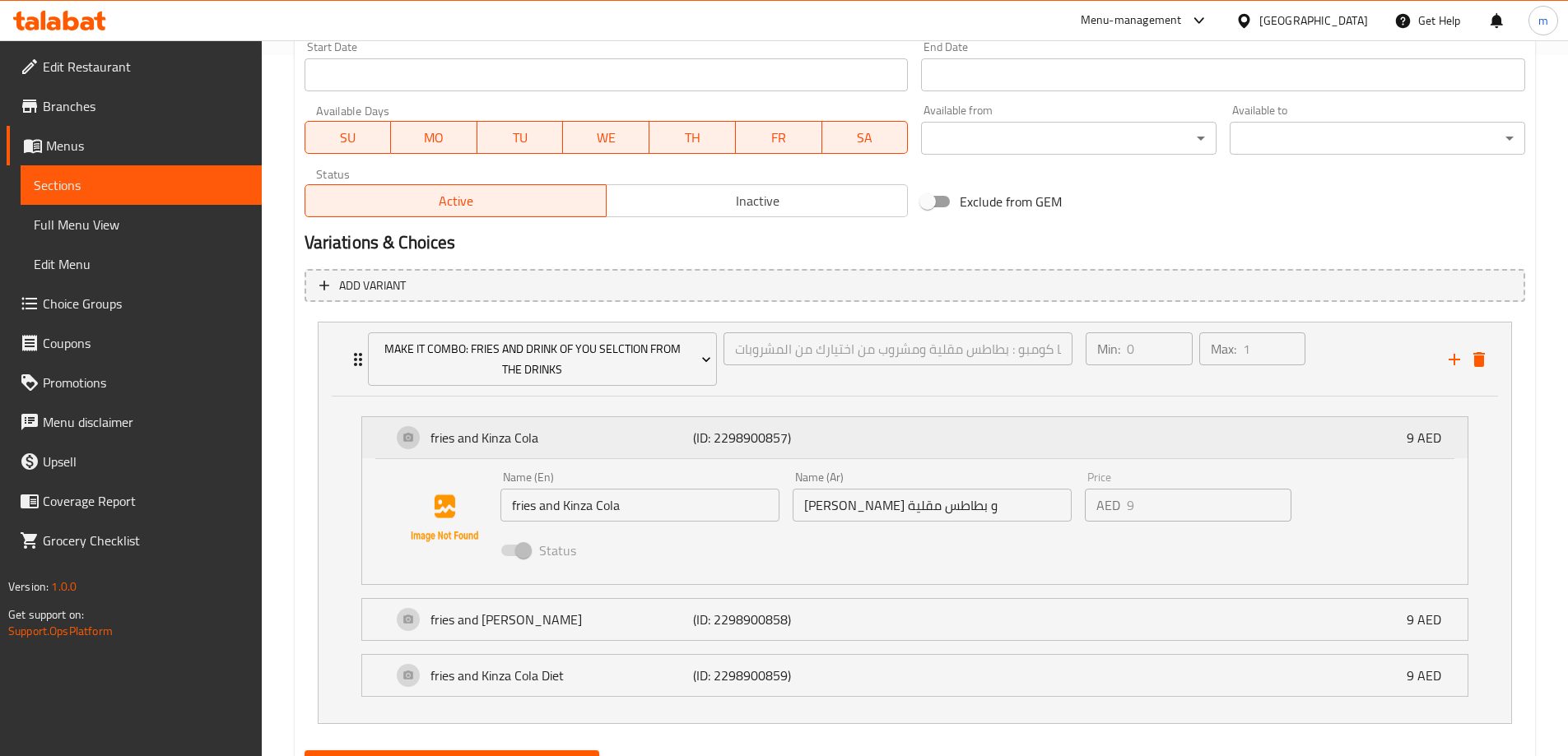
scroll to position [738, 0]
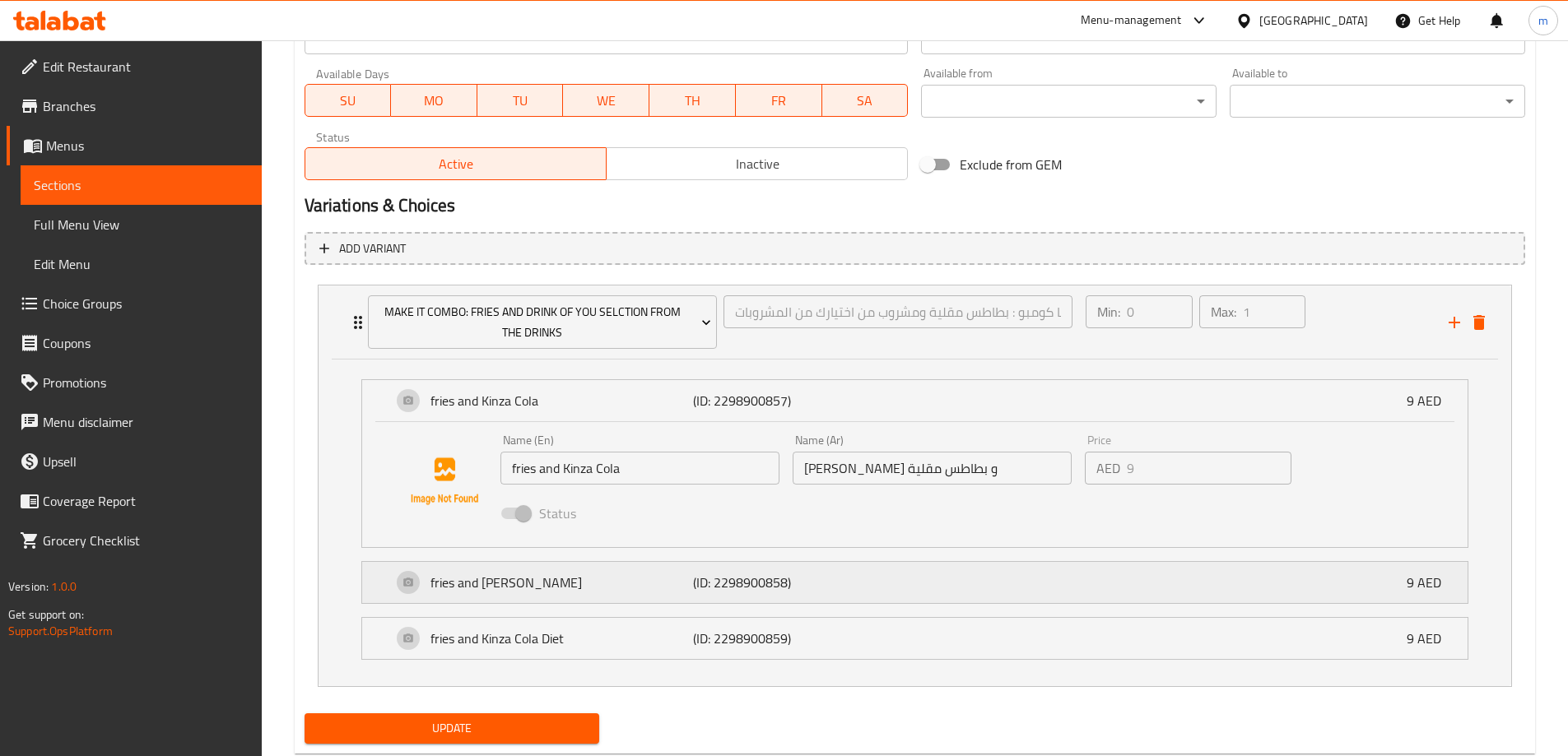
click at [996, 581] on div "fries and Kinza Lemon (ID: 2298900858) 9 AED" at bounding box center [919, 583] width 1056 height 41
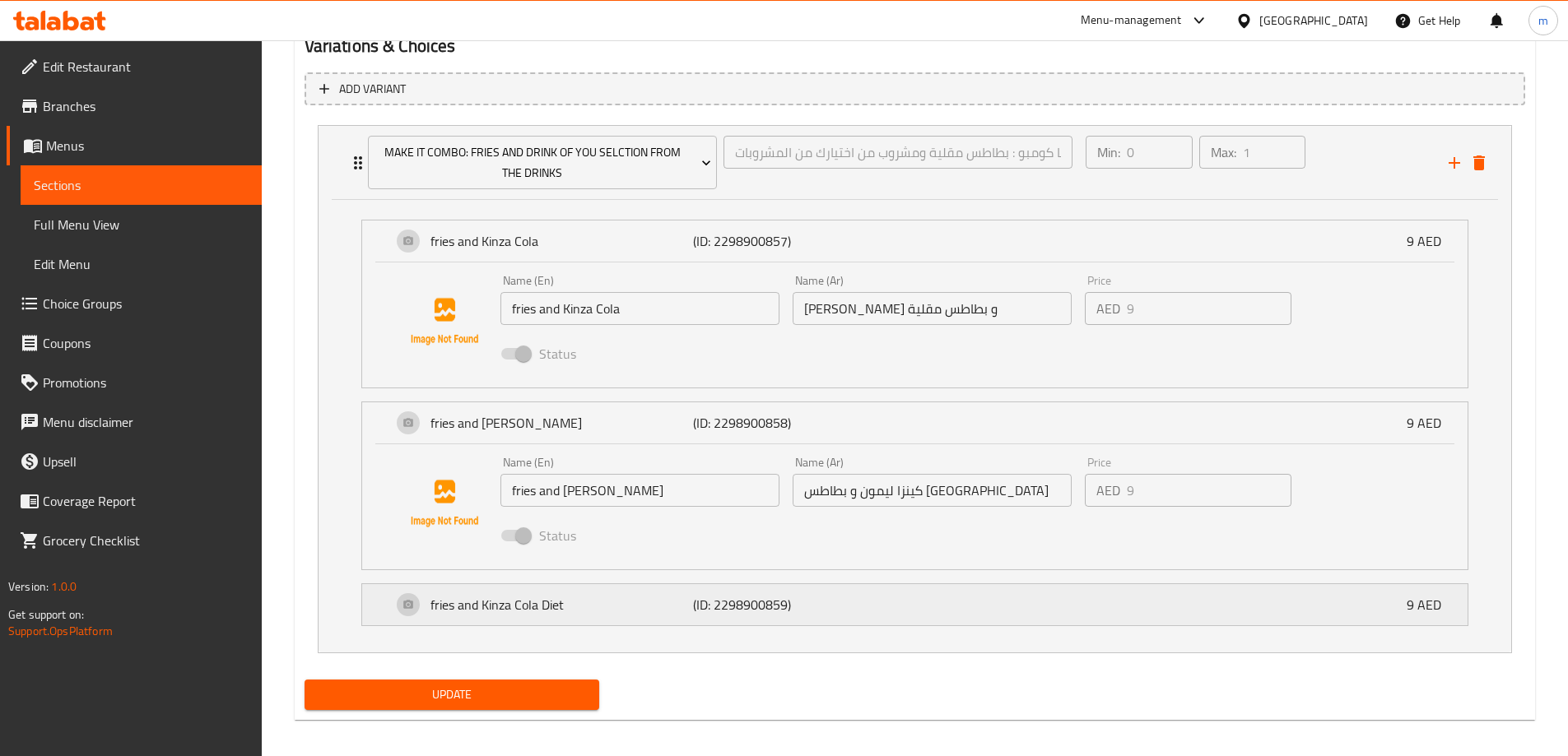
scroll to position [908, 0]
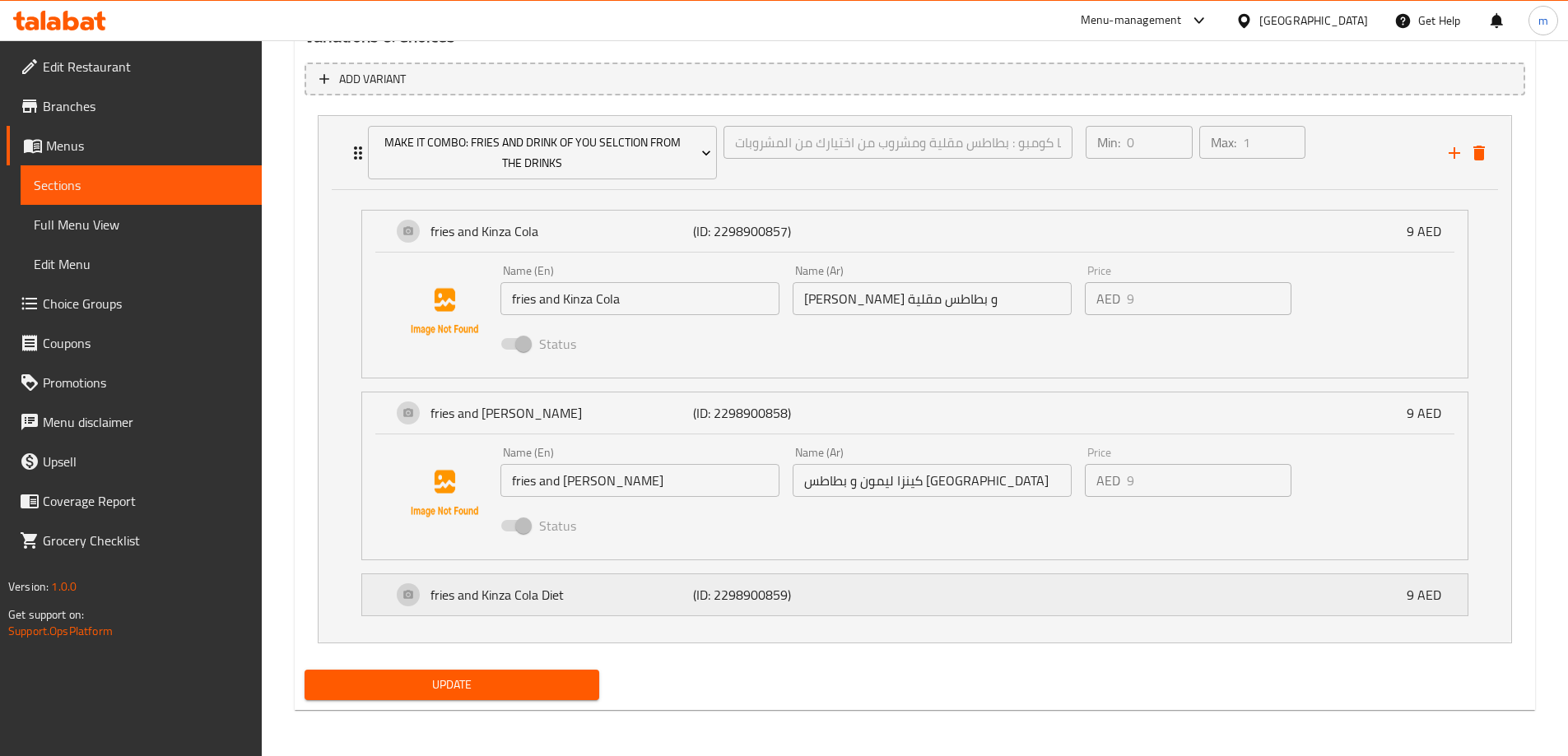
click at [1024, 593] on div "fries and Kinza Cola Diet (ID: 2298900859) 9 AED" at bounding box center [919, 595] width 1056 height 41
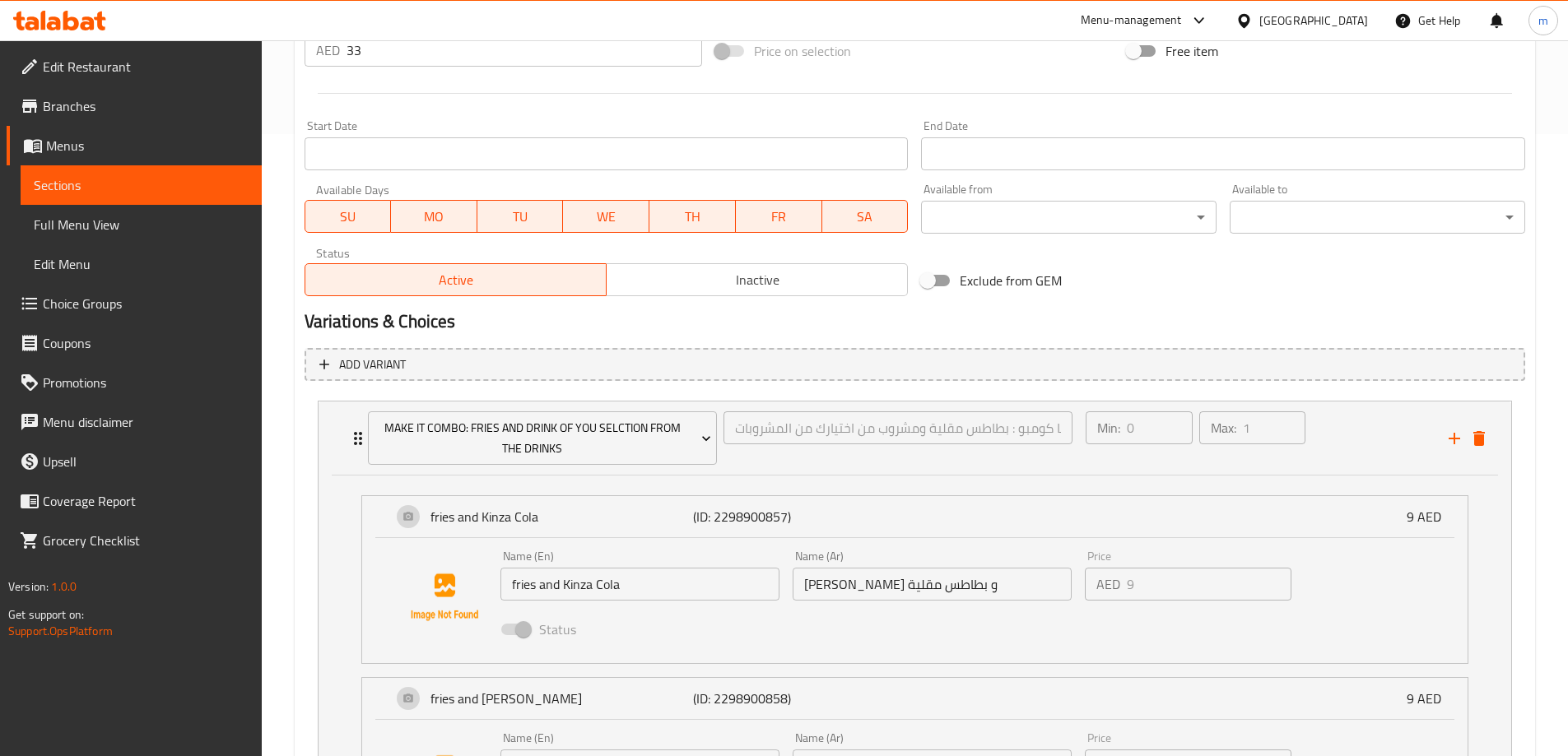
scroll to position [211, 0]
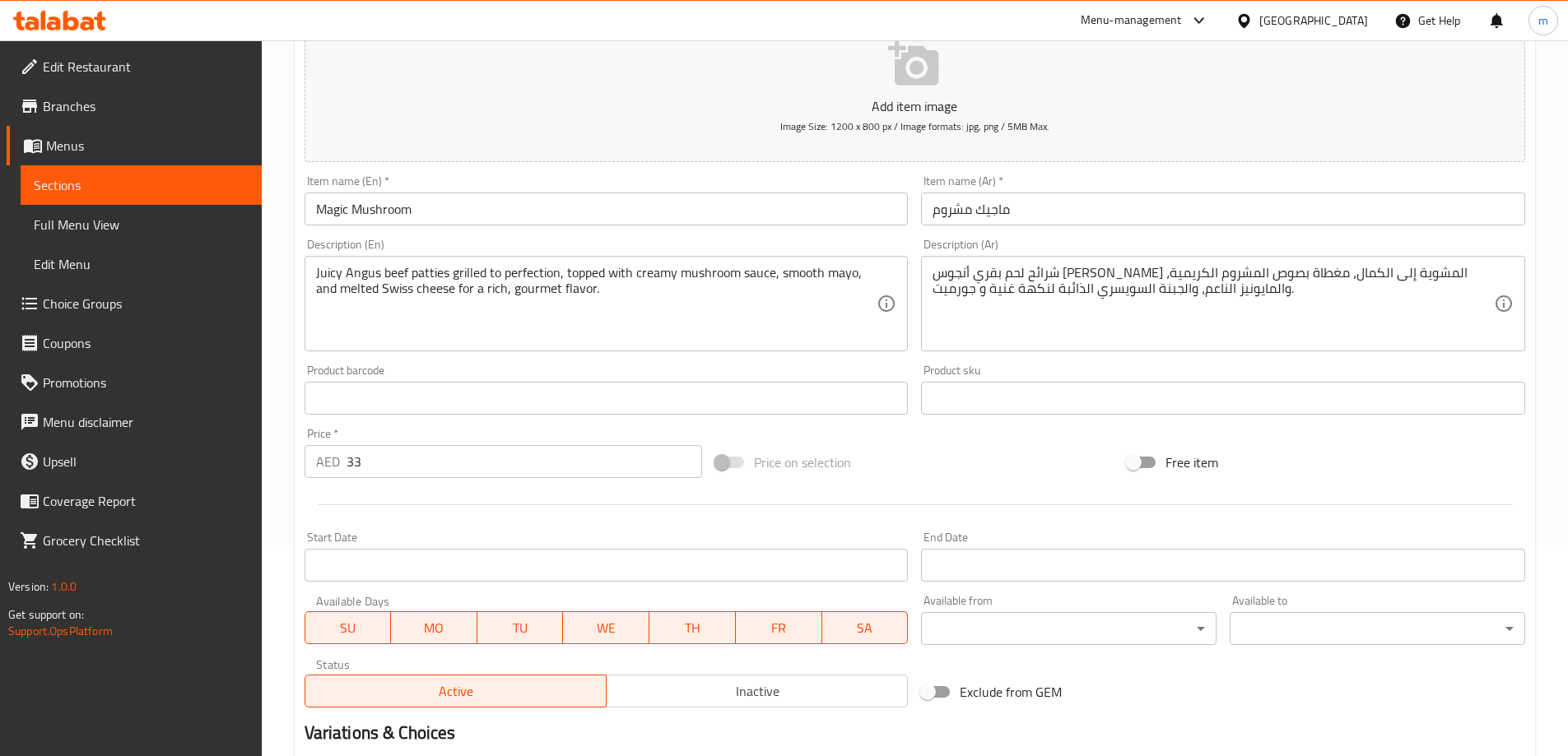
click at [93, 195] on span "Sections" at bounding box center [141, 184] width 215 height 20
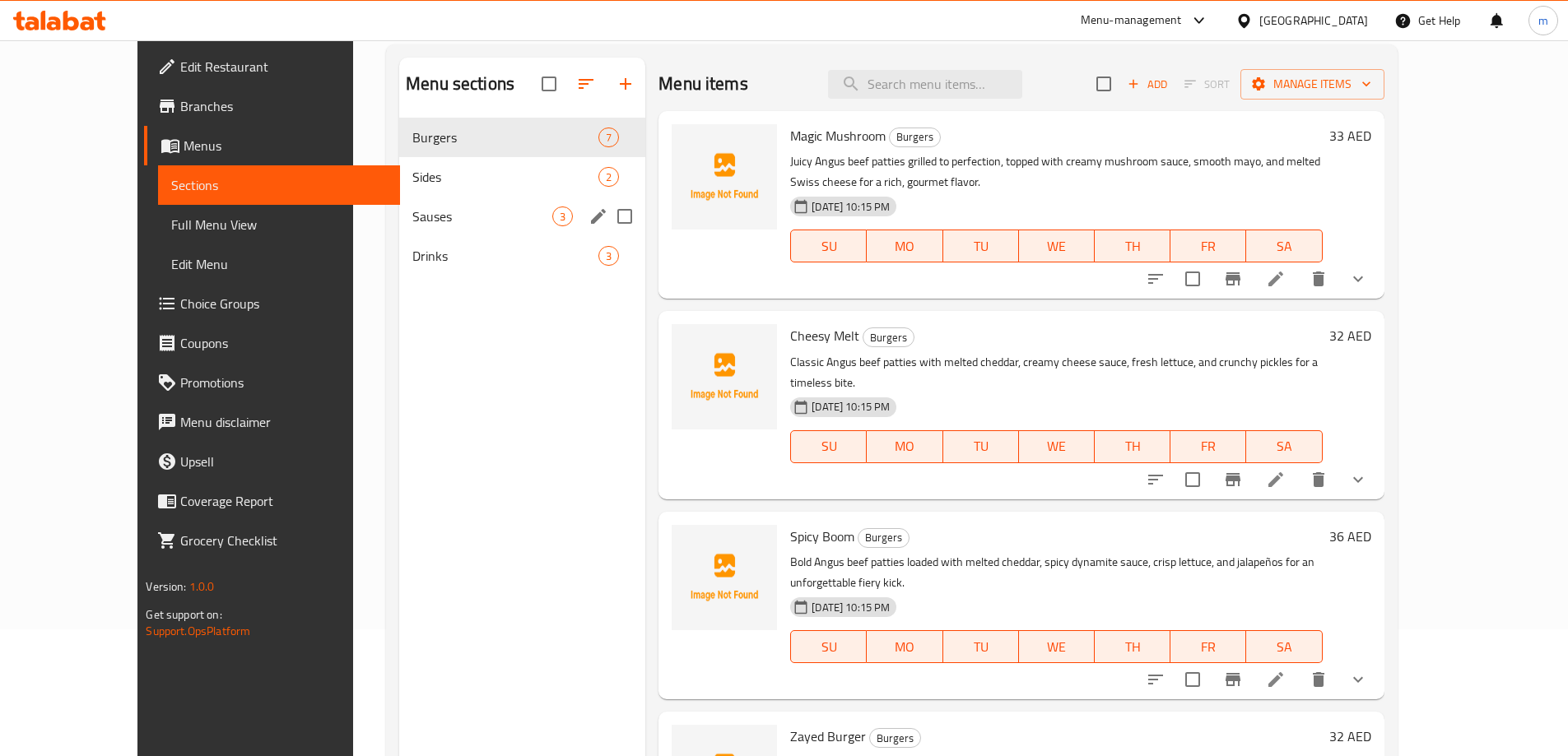
scroll to position [46, 0]
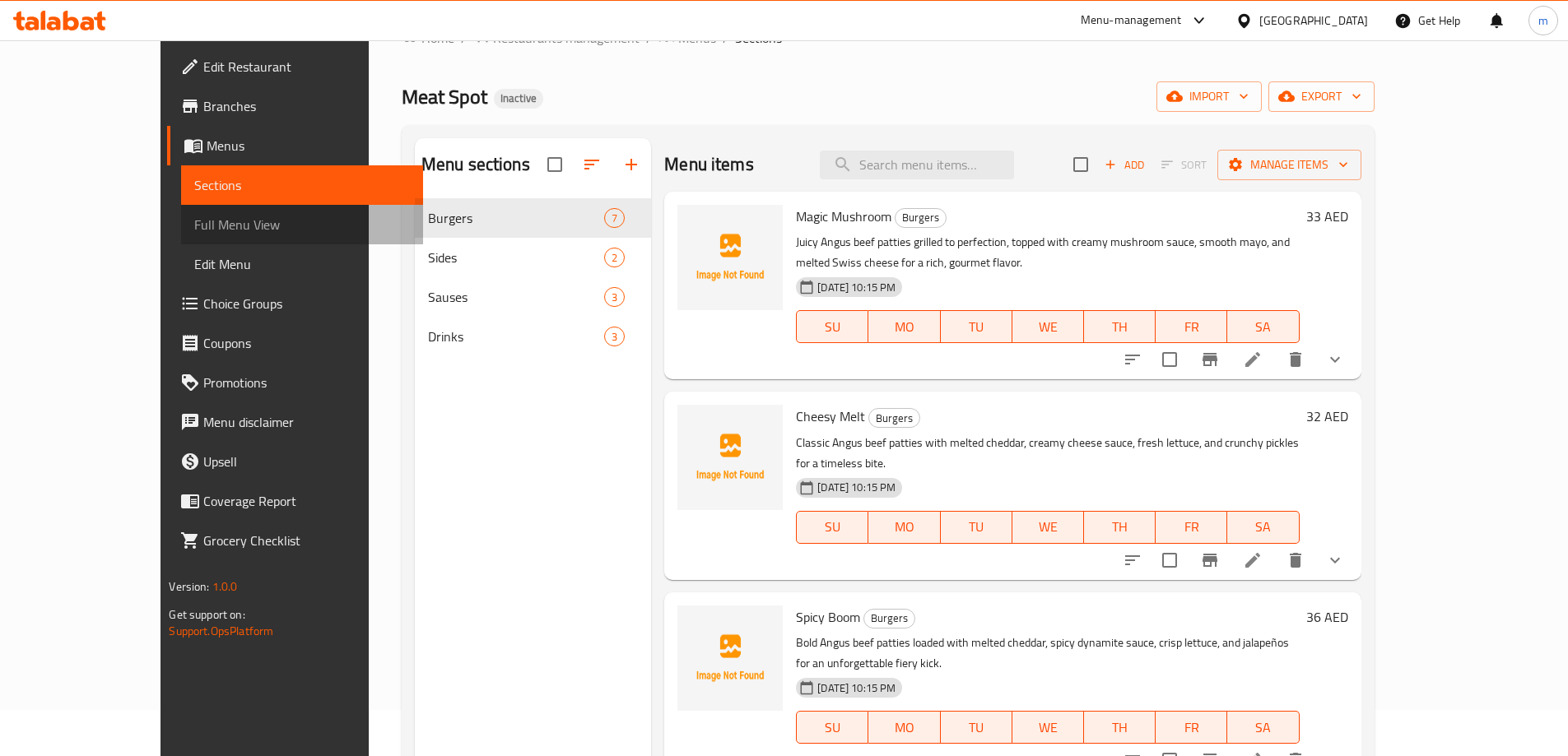
click at [195, 225] on span "Full Menu View" at bounding box center [302, 224] width 215 height 20
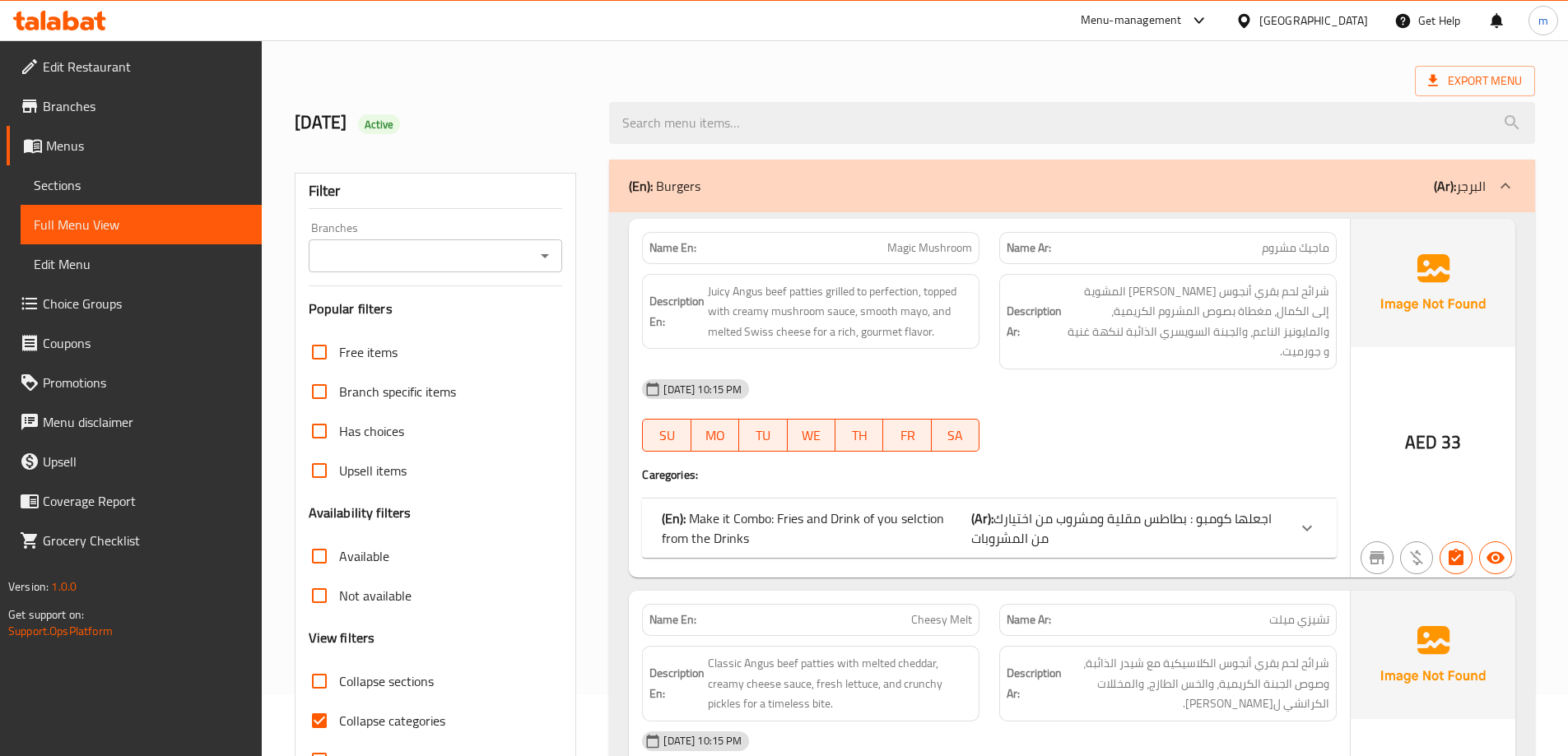
scroll to position [293, 0]
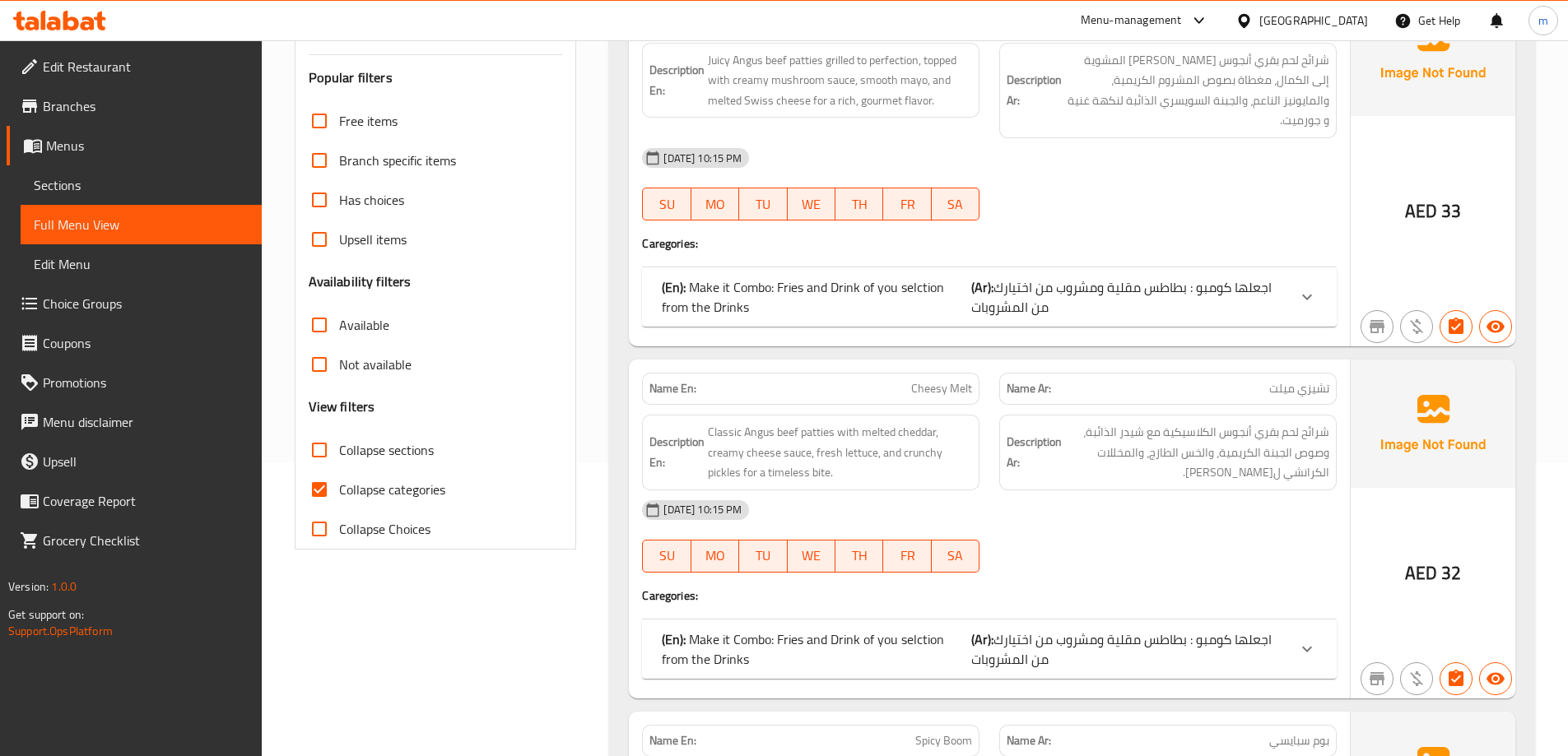
click at [321, 482] on input "Collapse categories" at bounding box center [319, 489] width 40 height 40
checkbox input "false"
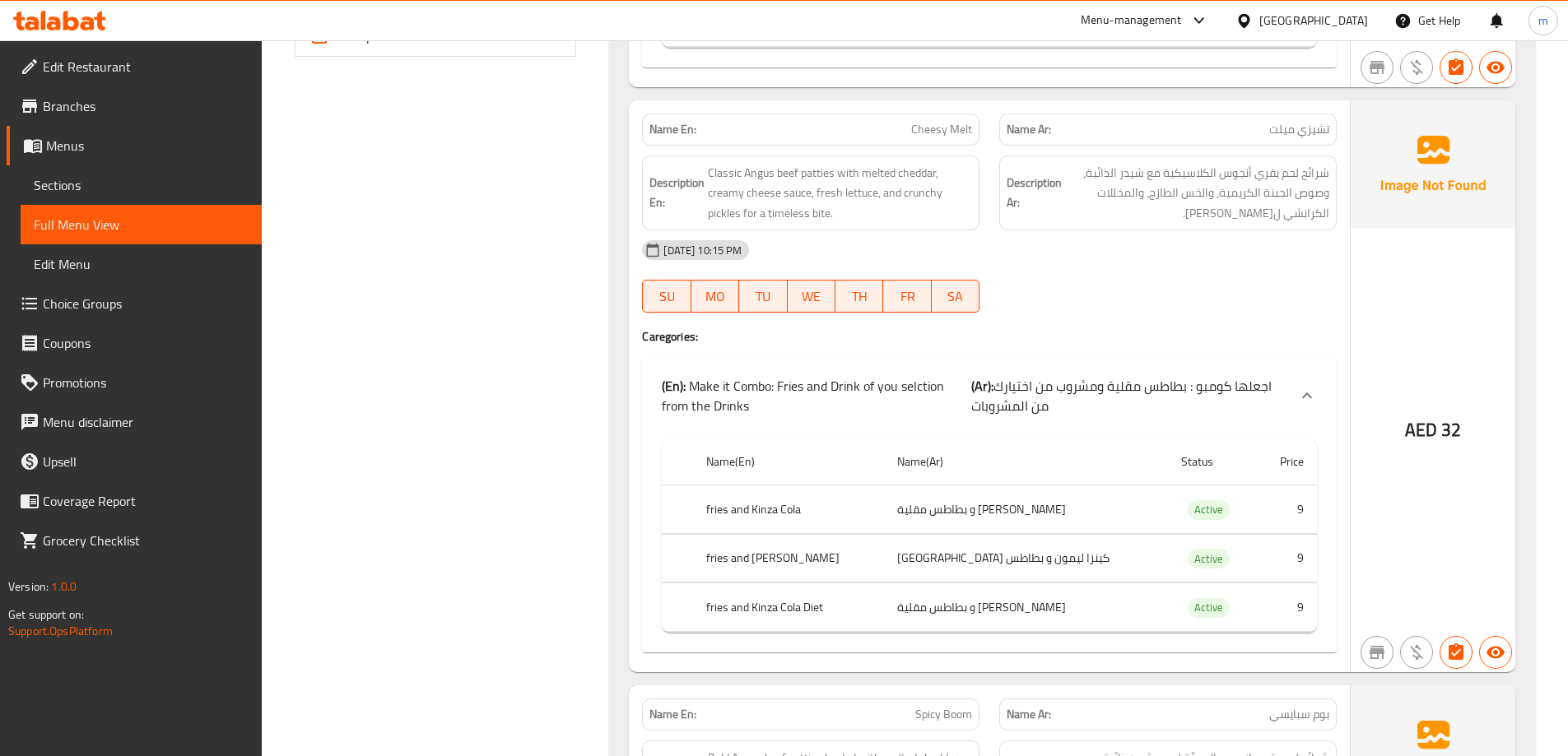
scroll to position [787, 0]
drag, startPoint x: 833, startPoint y: 152, endPoint x: 707, endPoint y: 155, distance: 126.0
click at [707, 162] on h6 "Description En: Classic Angus beef patties with melted cheddar, creamy cheese s…" at bounding box center [810, 193] width 323 height 61
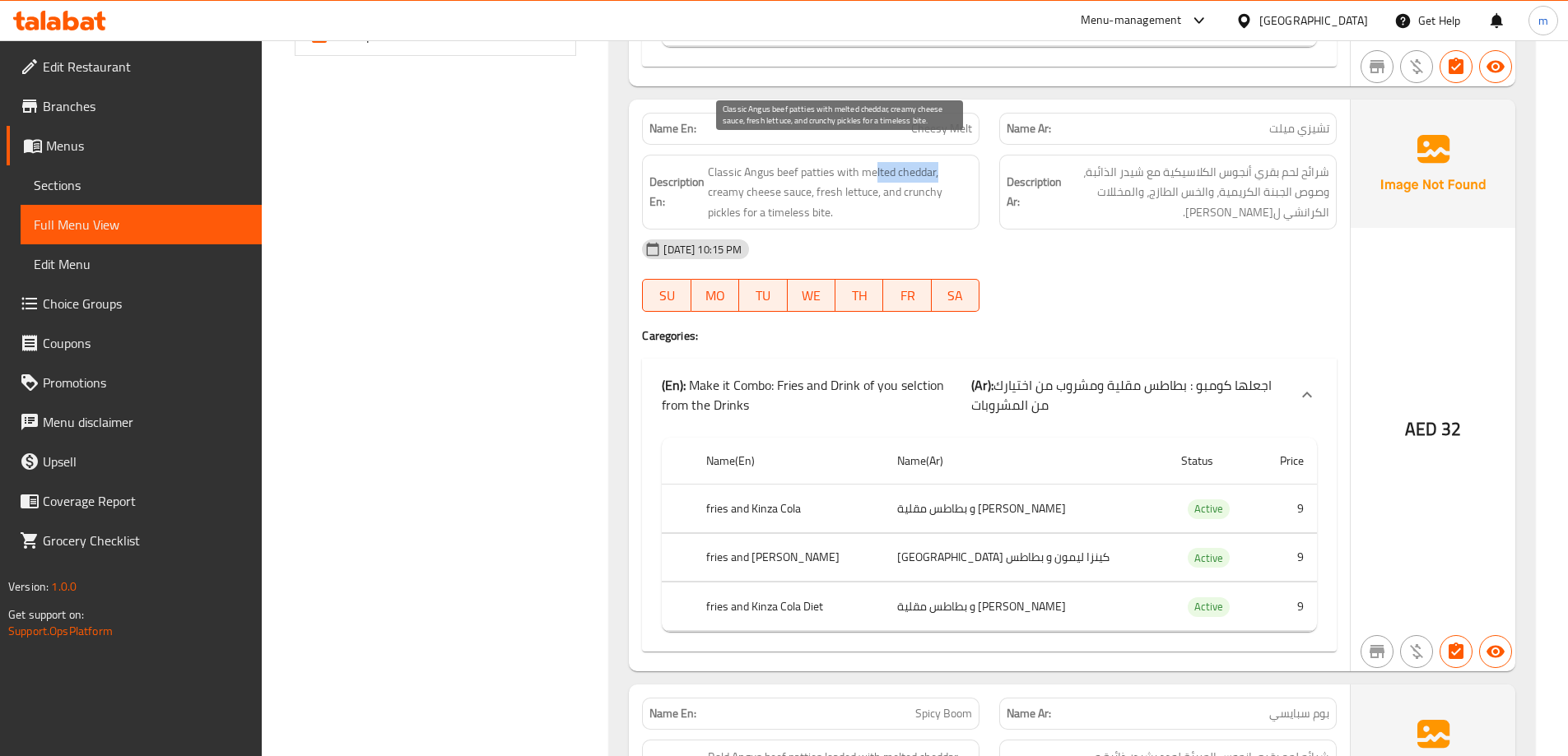
drag, startPoint x: 940, startPoint y: 150, endPoint x: 877, endPoint y: 152, distance: 63.0
click at [877, 162] on span "Classic Angus beef patties with melted cheddar, creamy cheese sauce, fresh lett…" at bounding box center [839, 193] width 264 height 61
drag, startPoint x: 808, startPoint y: 172, endPoint x: 715, endPoint y: 178, distance: 93.2
click at [715, 178] on span "Classic Angus beef patties with melted cheddar, creamy cheese sauce, fresh lett…" at bounding box center [839, 193] width 264 height 61
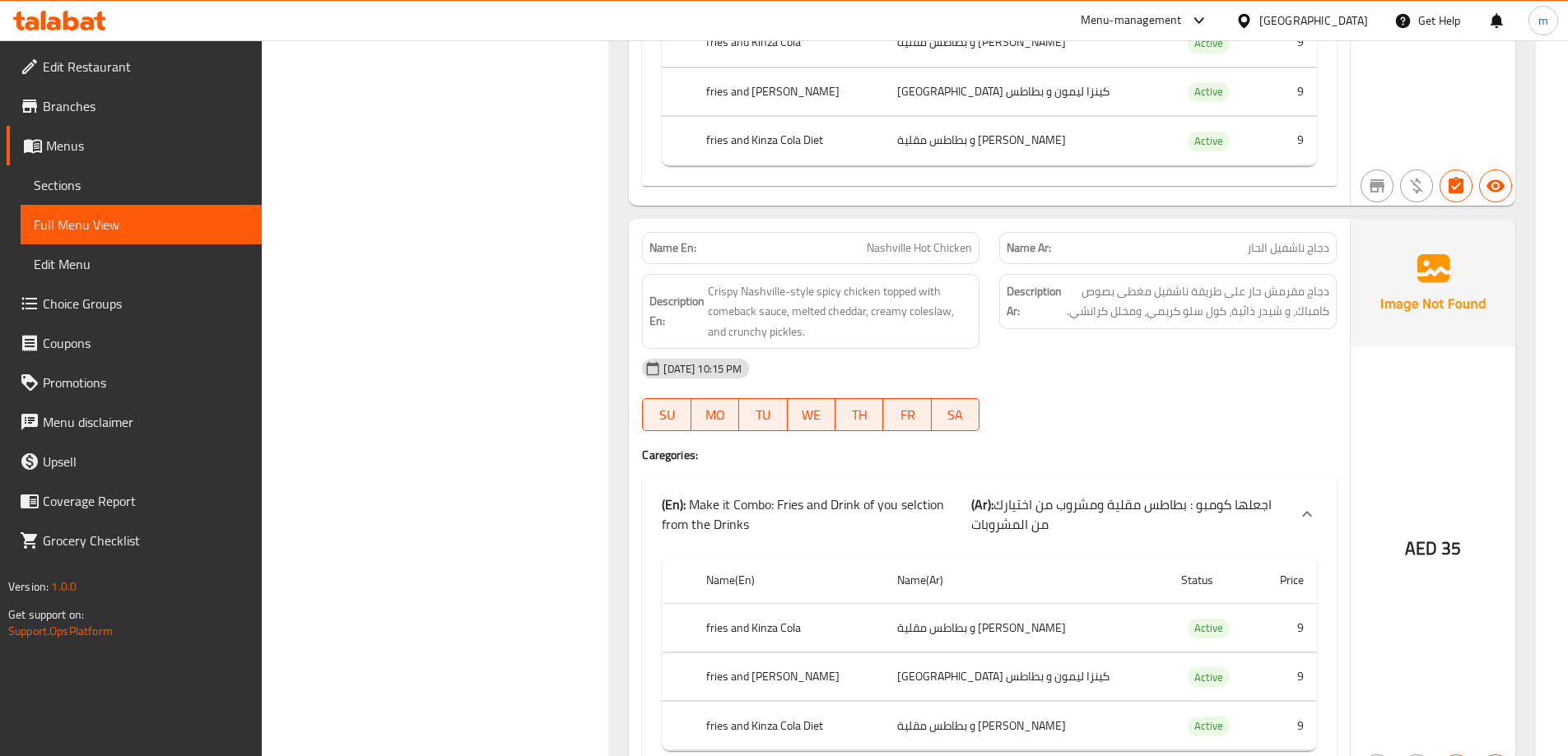
scroll to position [2844, 0]
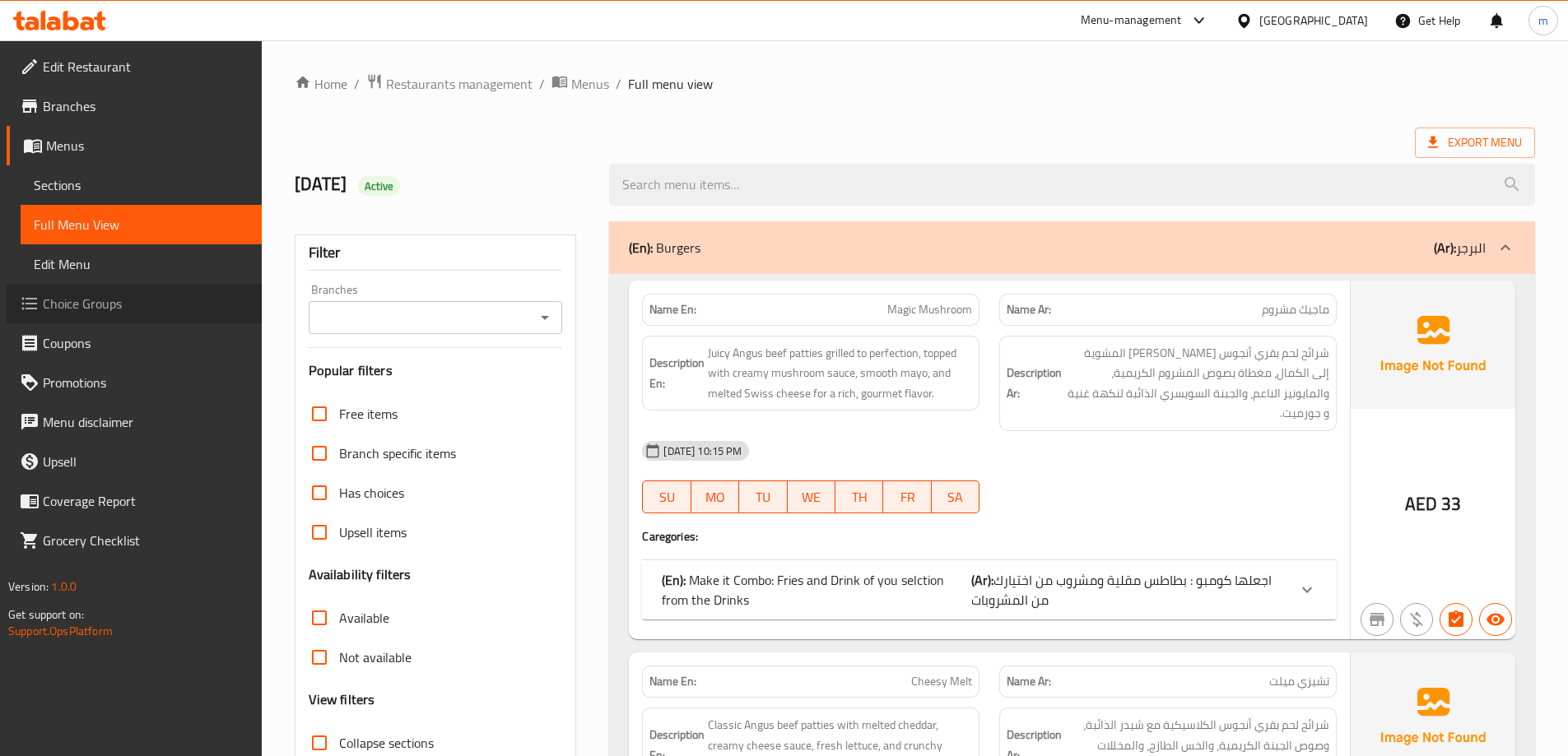
click at [83, 306] on span "Choice Groups" at bounding box center [145, 303] width 206 height 20
click at [82, 185] on span "Sections" at bounding box center [141, 184] width 215 height 20
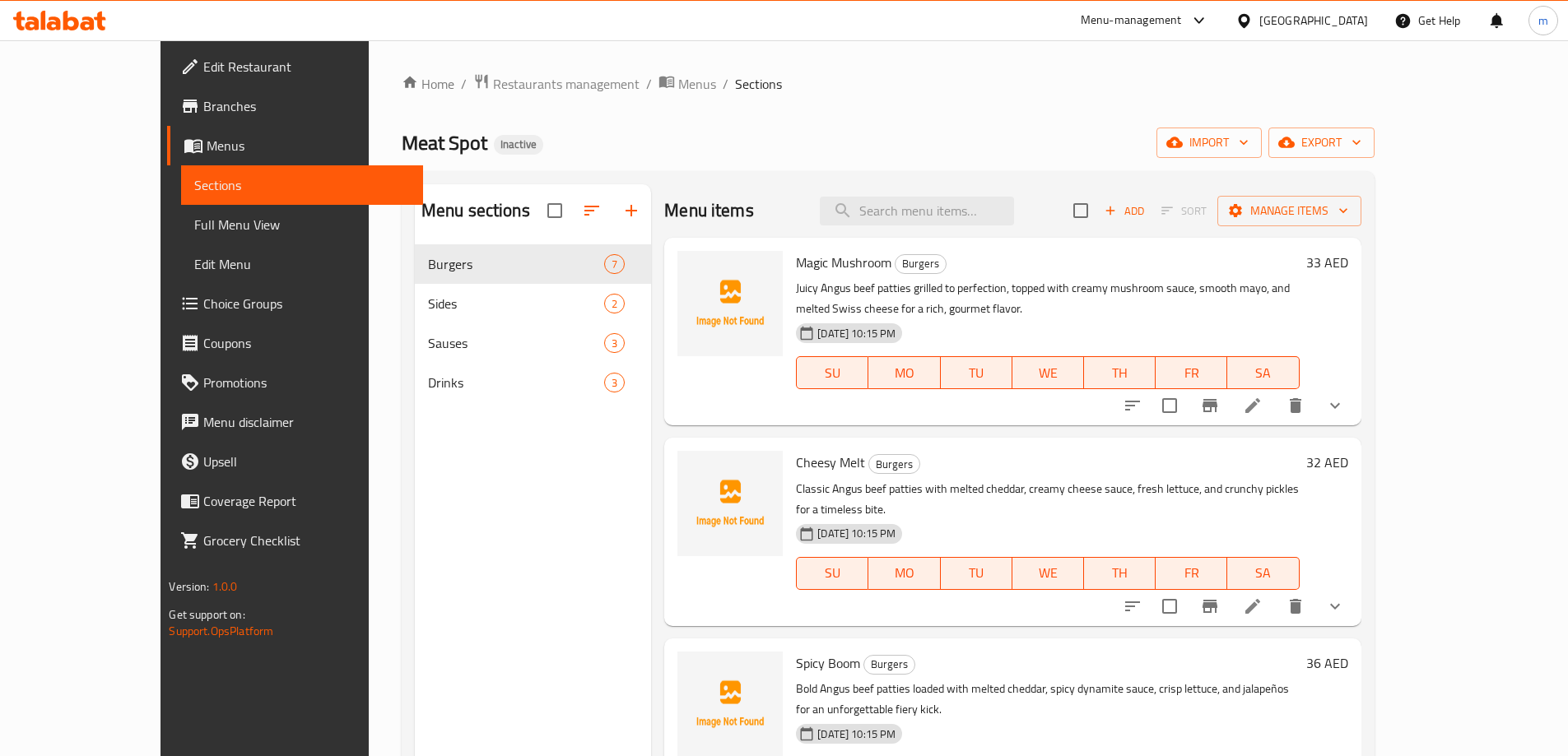
click at [1260, 408] on icon at bounding box center [1252, 405] width 14 height 14
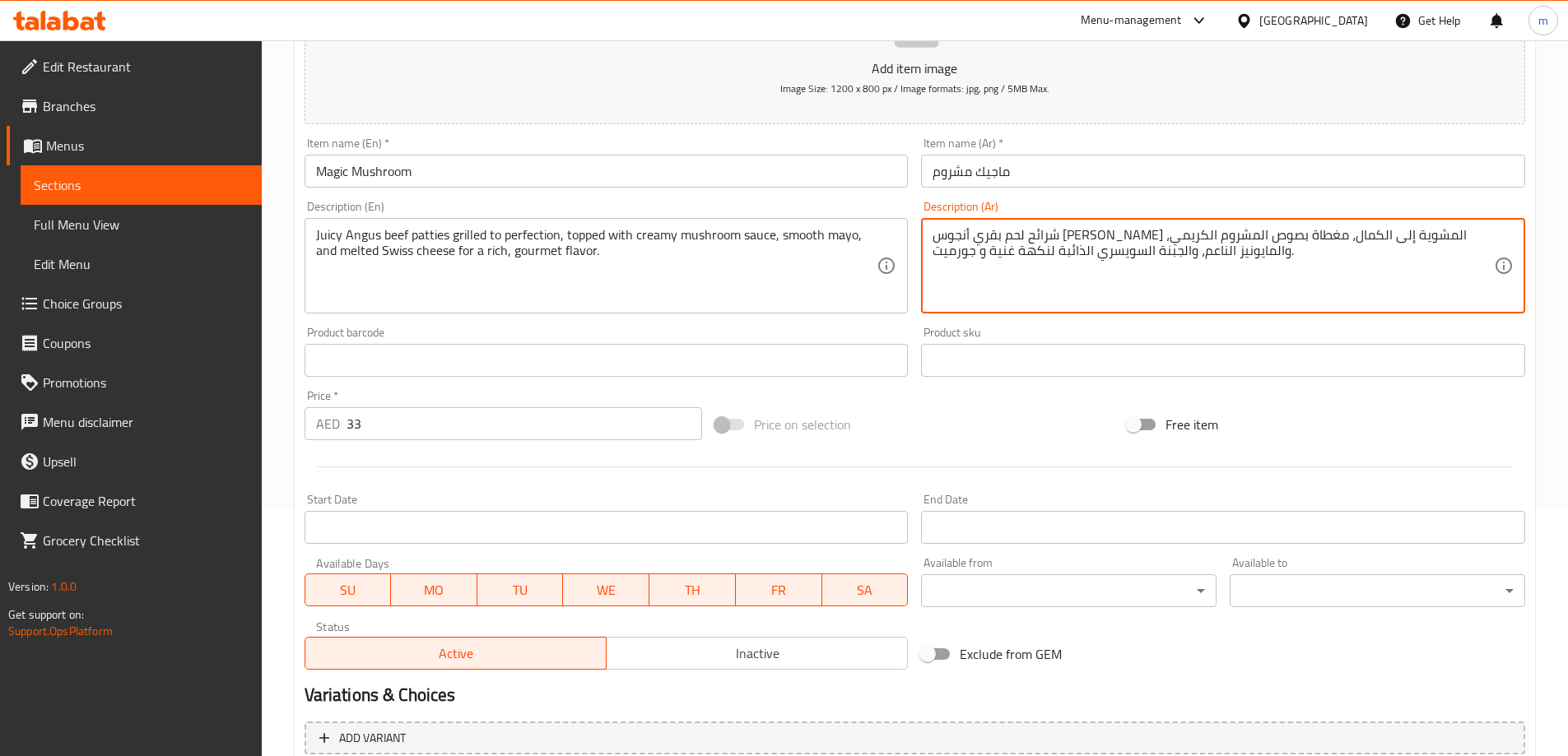
scroll to position [454, 0]
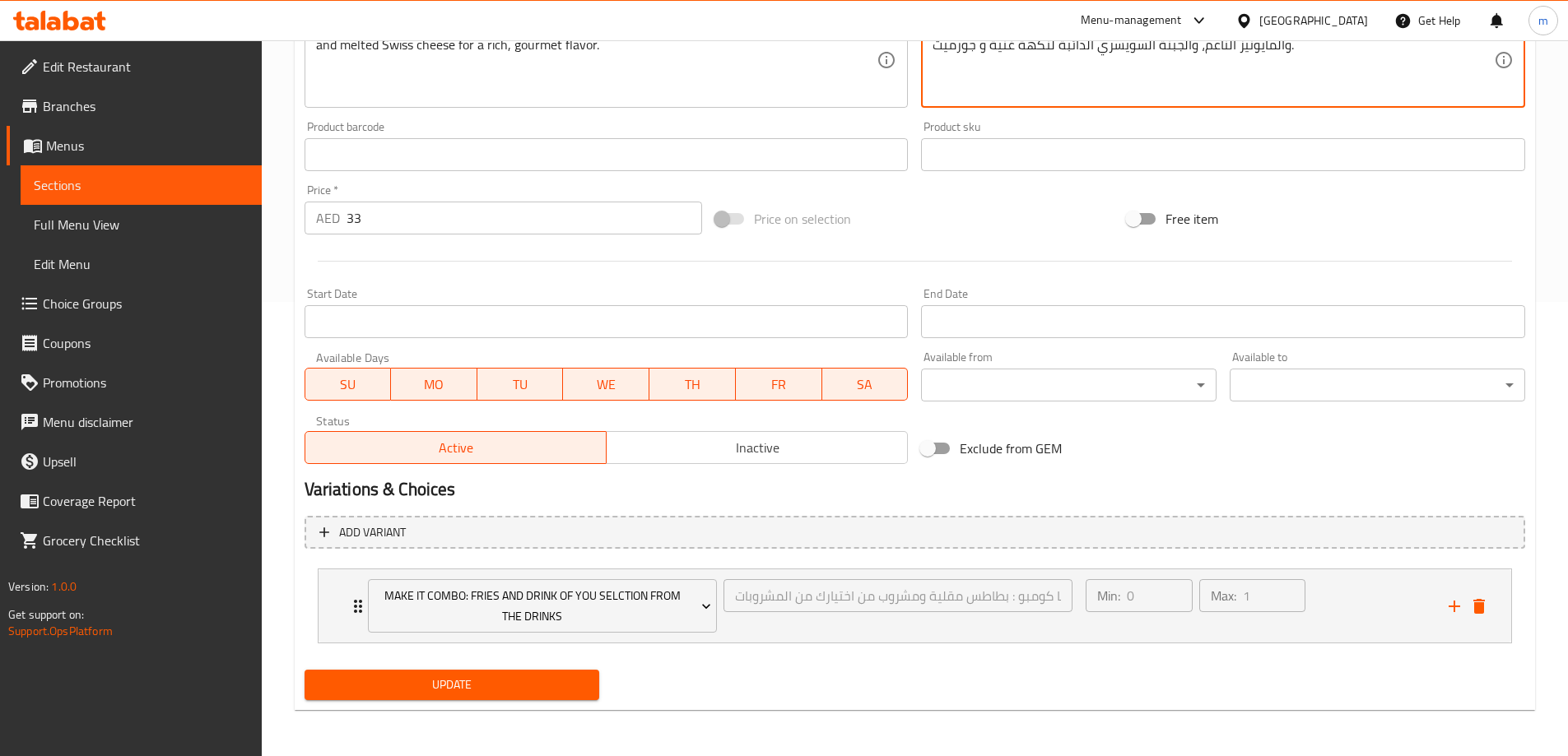
type textarea "شرائح لحم بقري أنجوس [PERSON_NAME] المشوية إلى الكمال، مغطاة بصوص المشروم الكري…"
click at [526, 698] on button "Update" at bounding box center [452, 685] width 296 height 31
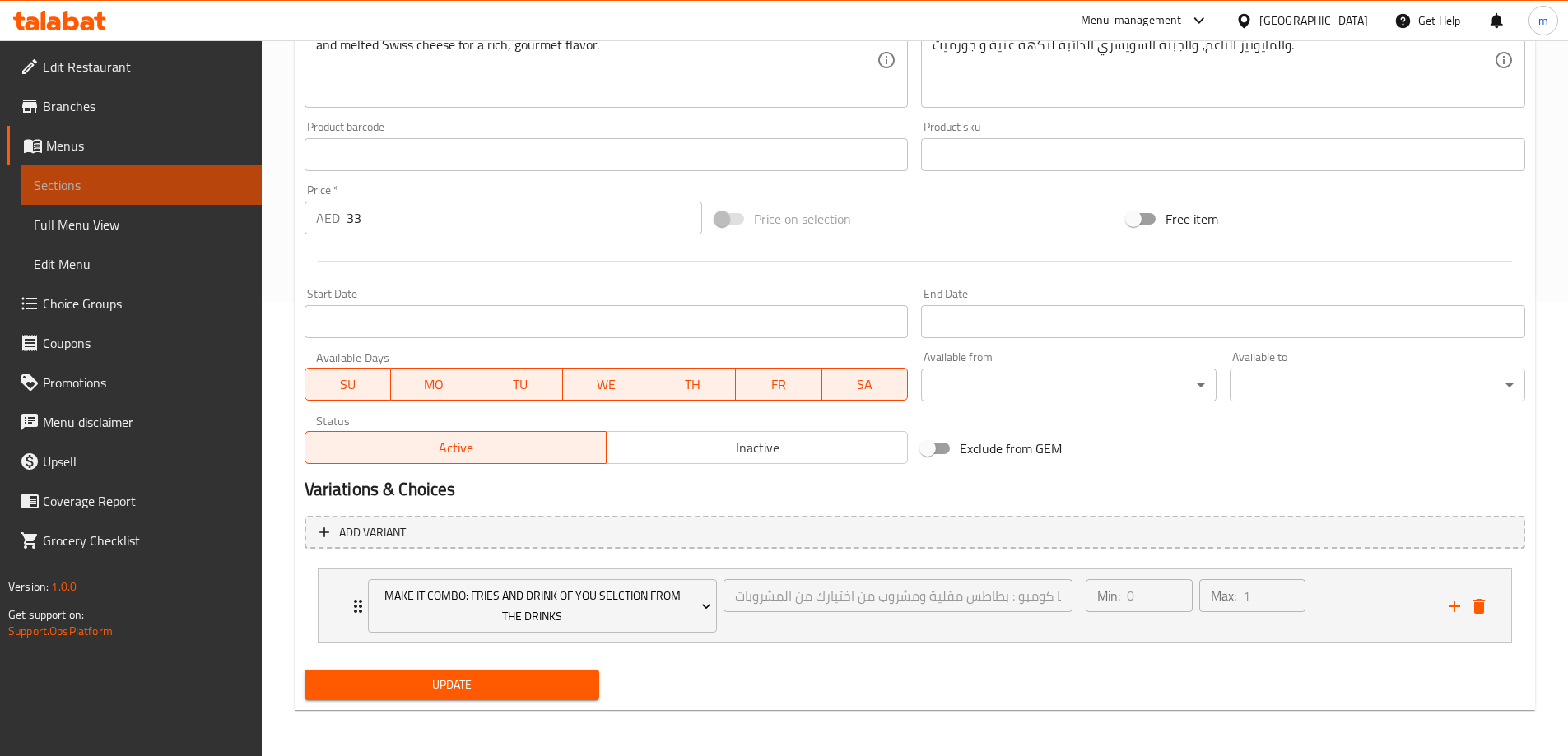
click at [45, 184] on span "Sections" at bounding box center [141, 184] width 215 height 20
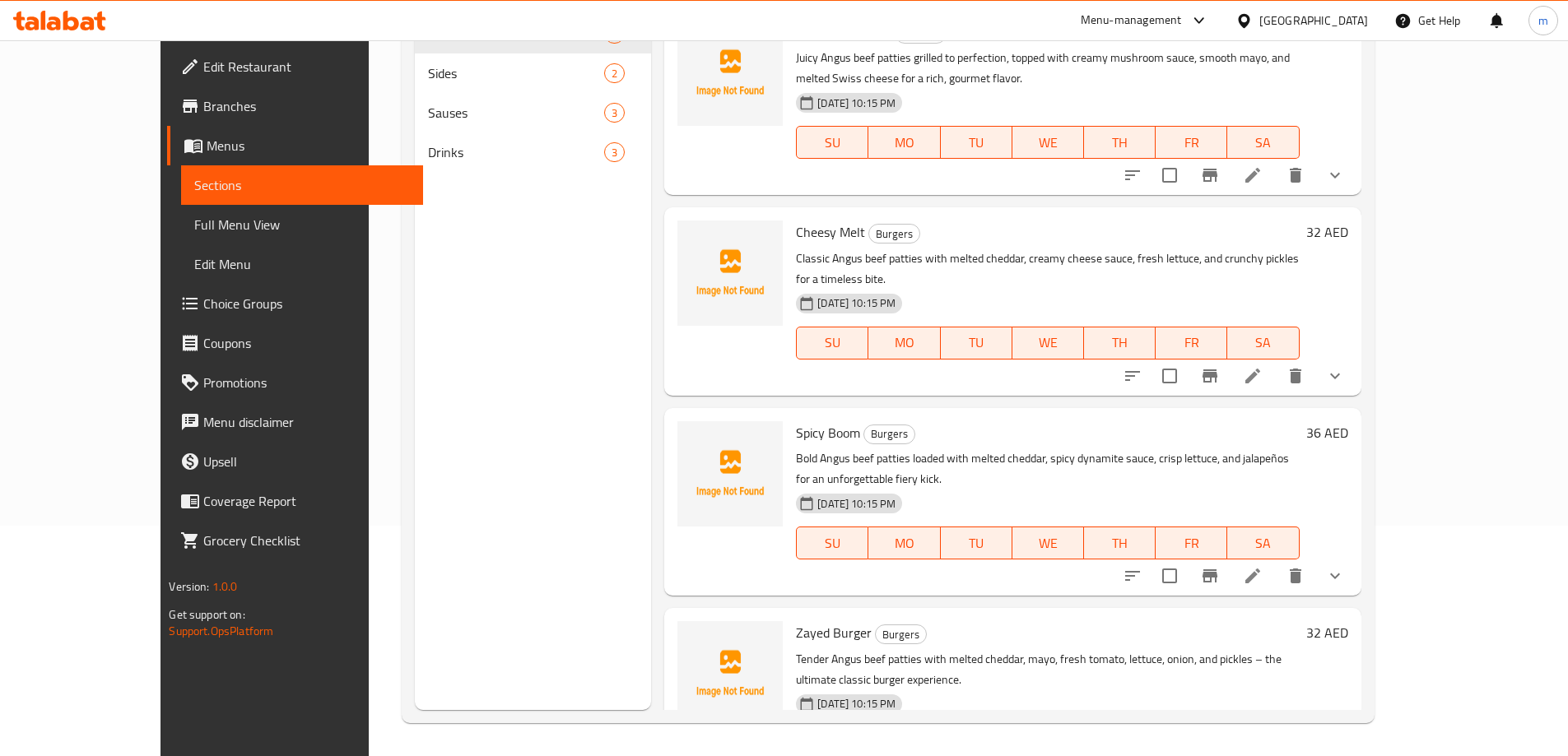
click at [1276, 361] on li at bounding box center [1252, 375] width 46 height 30
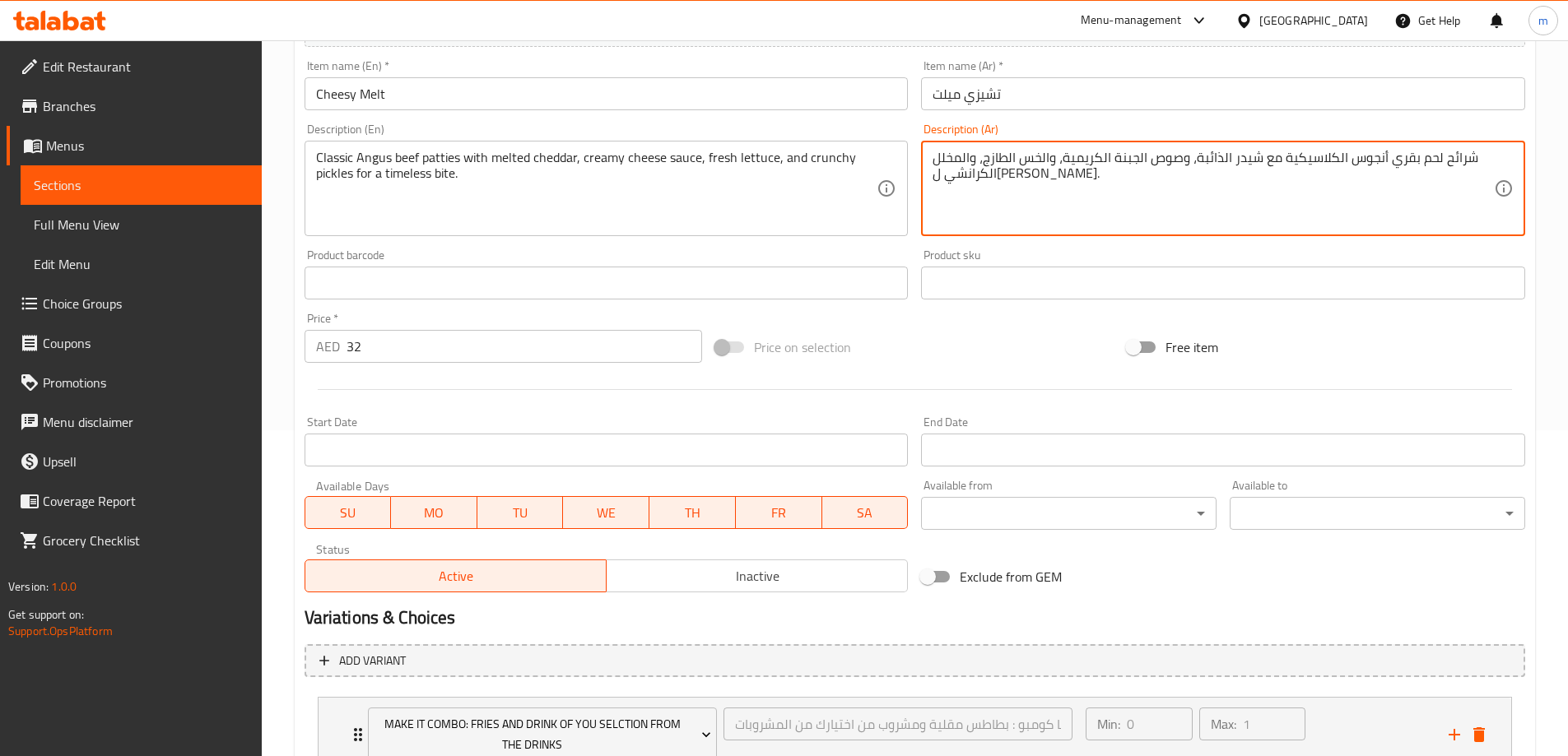
scroll to position [411, 0]
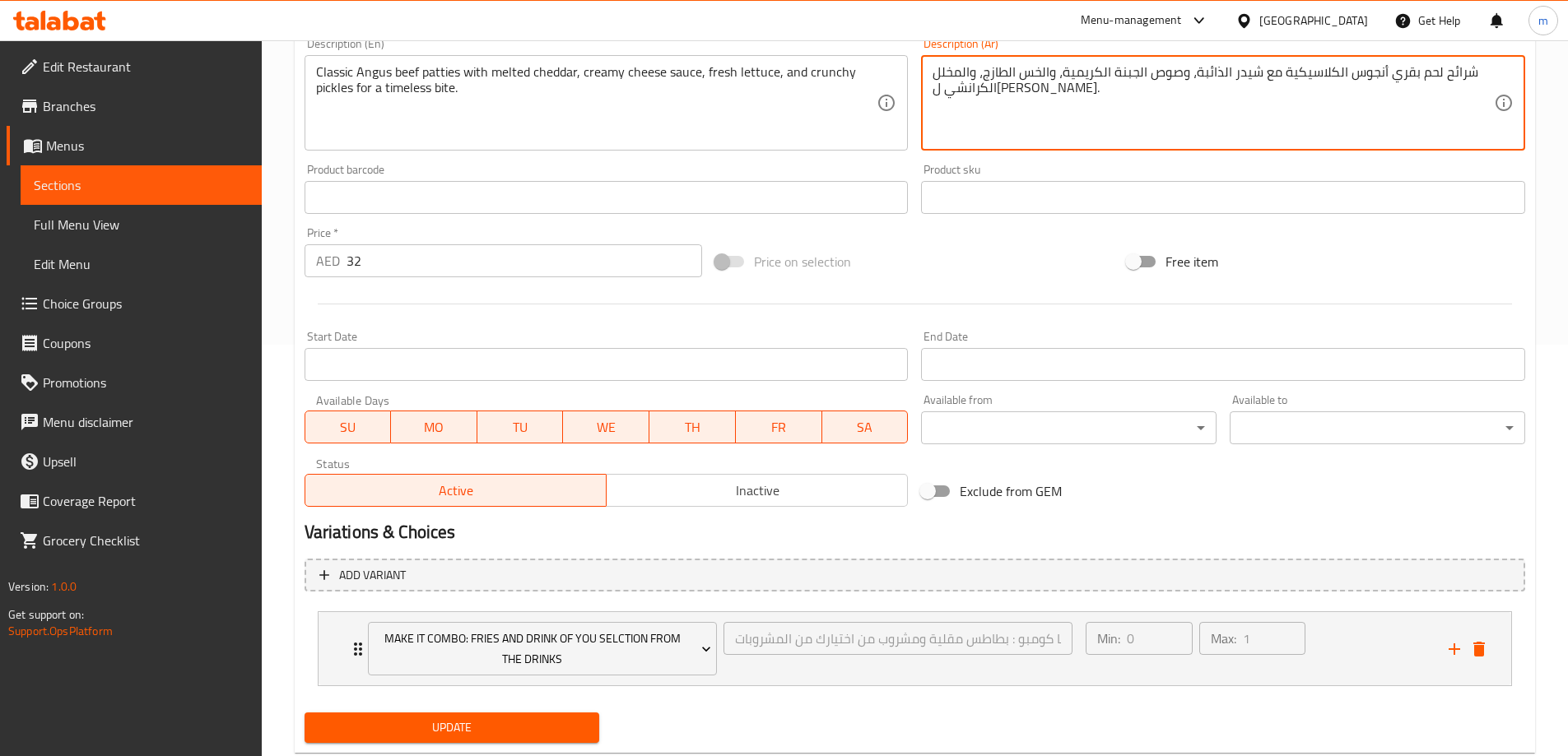
type textarea "شرائح لحم بقري أنجوس الكلاسيكية مع شيدر الذائبة، وصوص الجبنة الكريمية، والخس ال…"
click at [444, 720] on span "Update" at bounding box center [452, 728] width 269 height 20
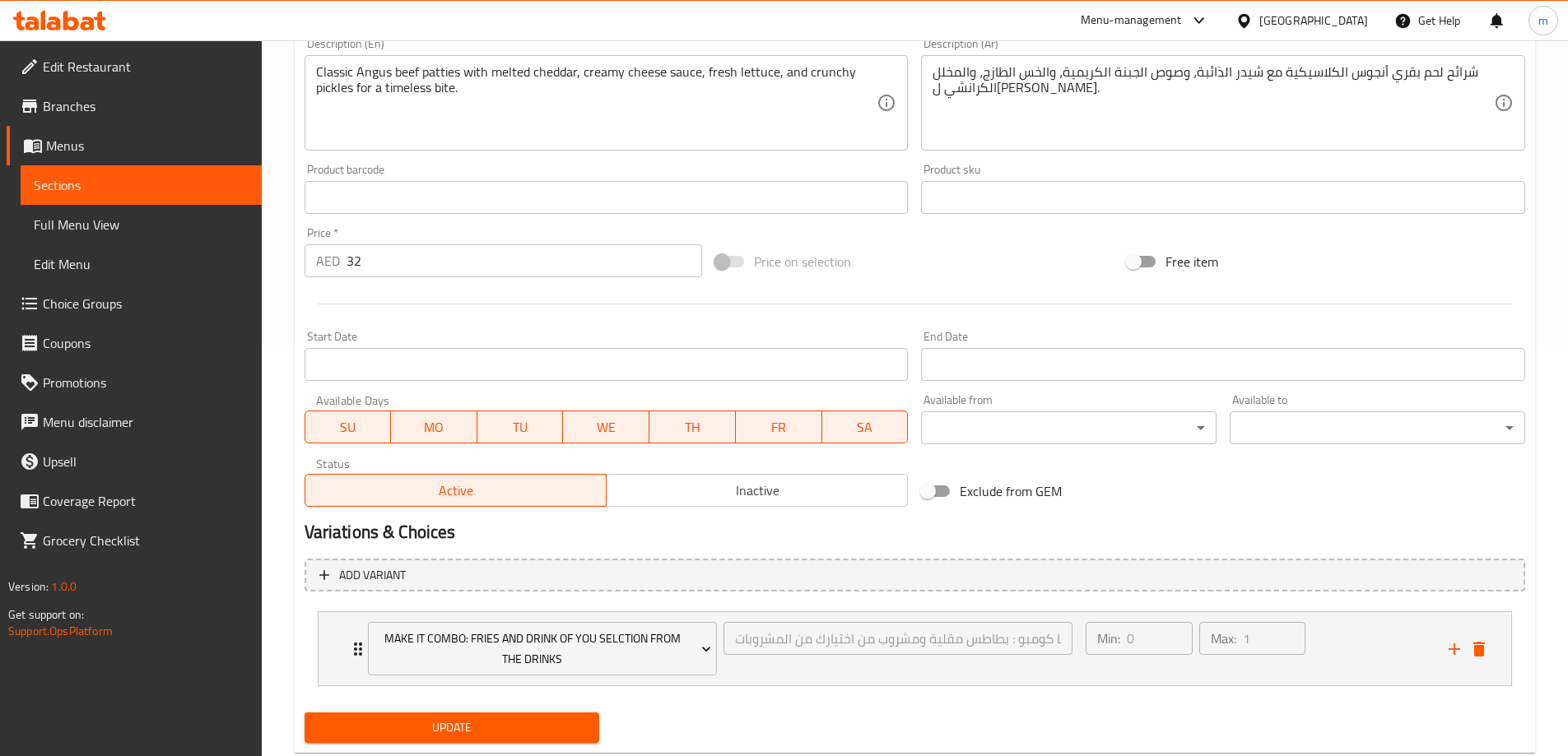
click at [99, 303] on span "Choice Groups" at bounding box center [145, 303] width 206 height 20
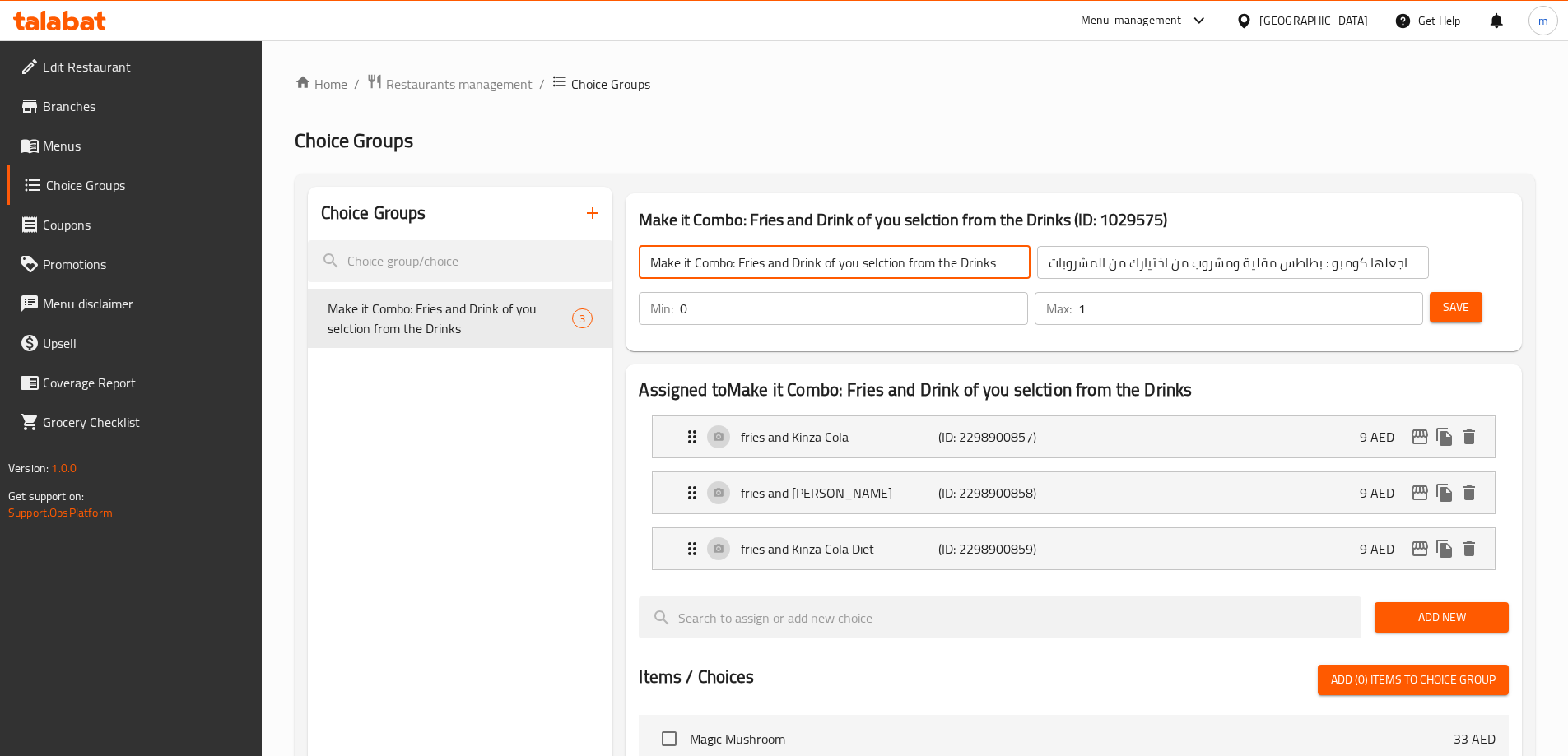
click at [857, 262] on input "Make it Combo: Fries and Drink of you selction from the Drinks" at bounding box center [834, 262] width 392 height 33
type input "Make it Combo: Fries and Drink of your selection from the Drinks"
click at [1446, 292] on button "Save" at bounding box center [1456, 307] width 53 height 31
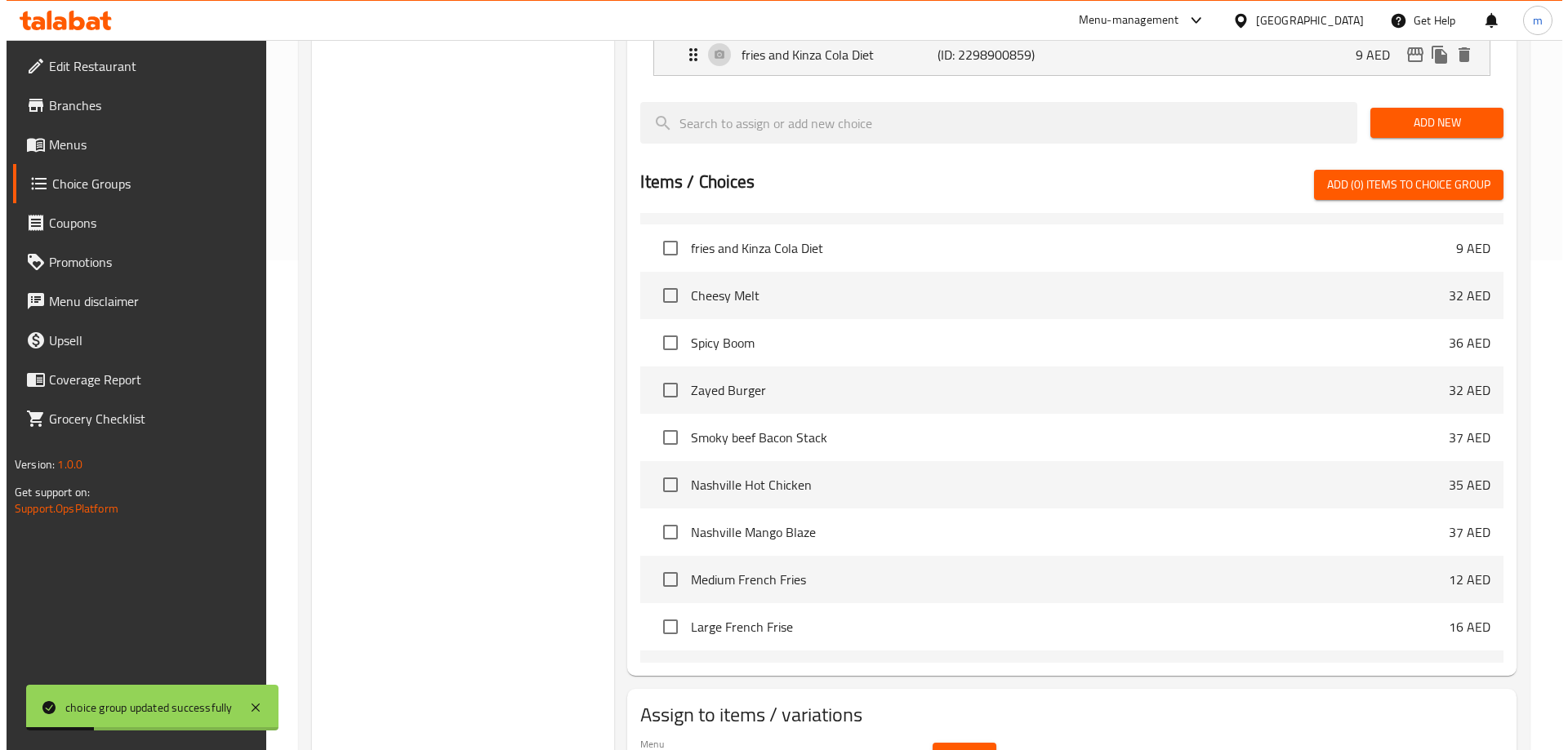
scroll to position [408, 0]
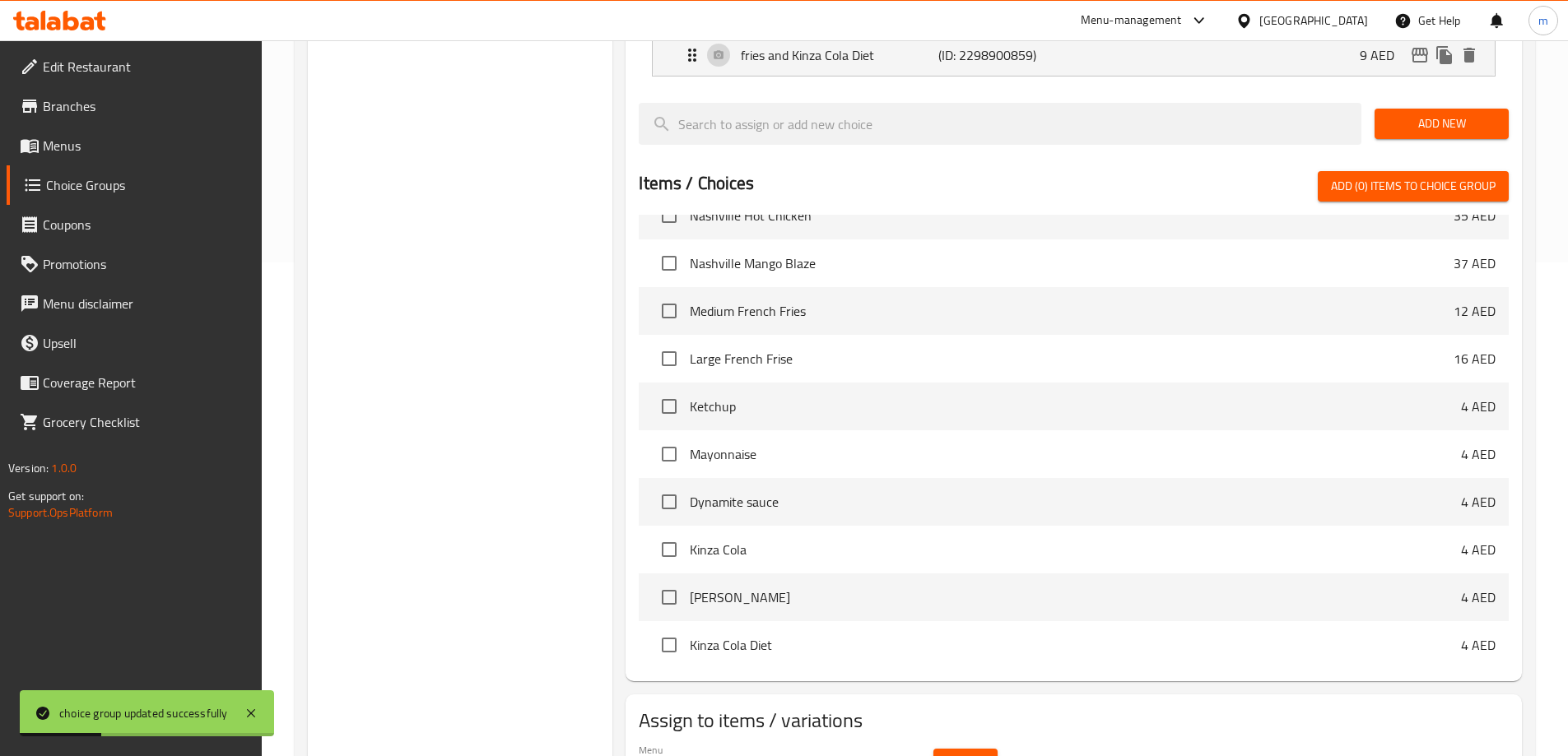
click at [946, 753] on span "Select" at bounding box center [965, 764] width 38 height 20
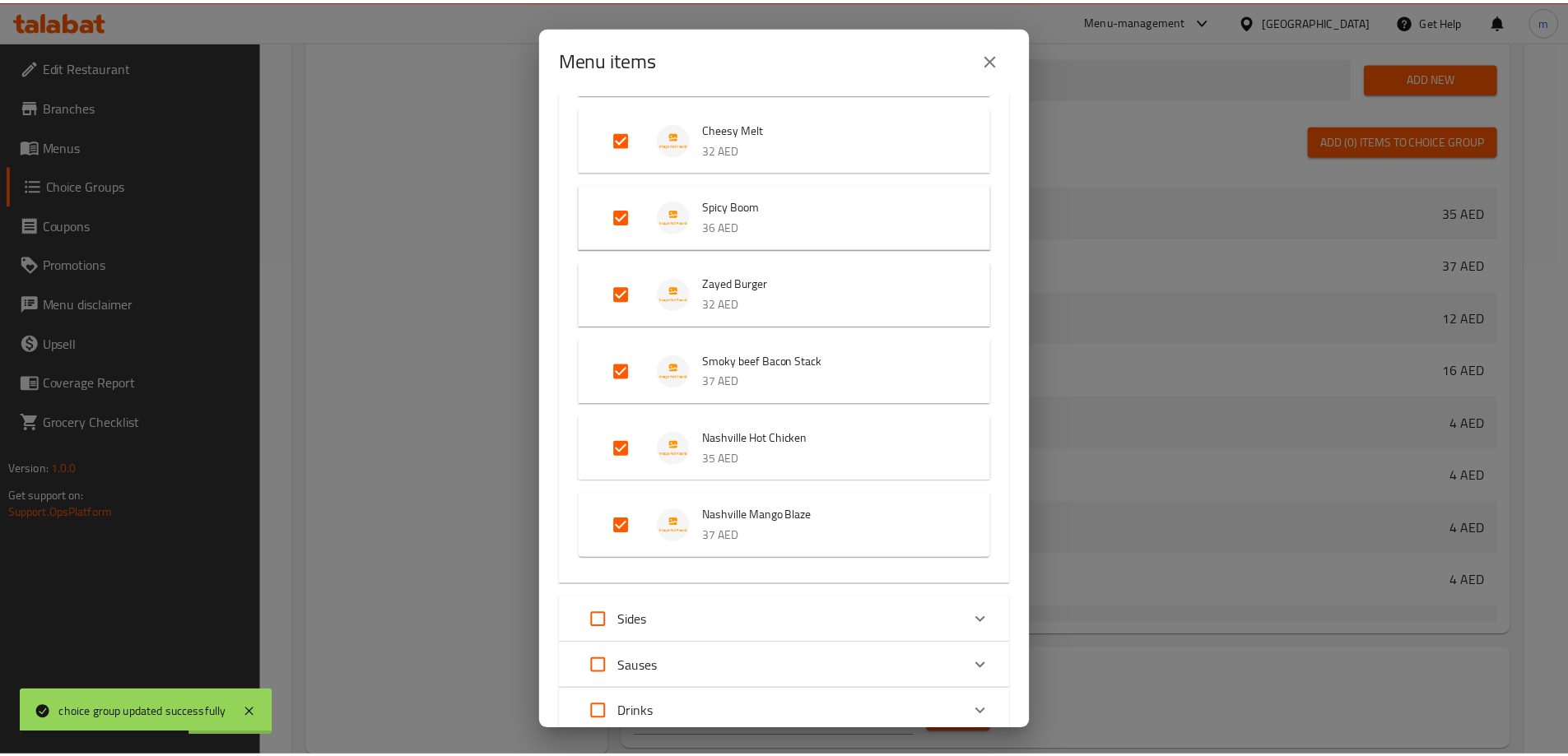
scroll to position [313, 0]
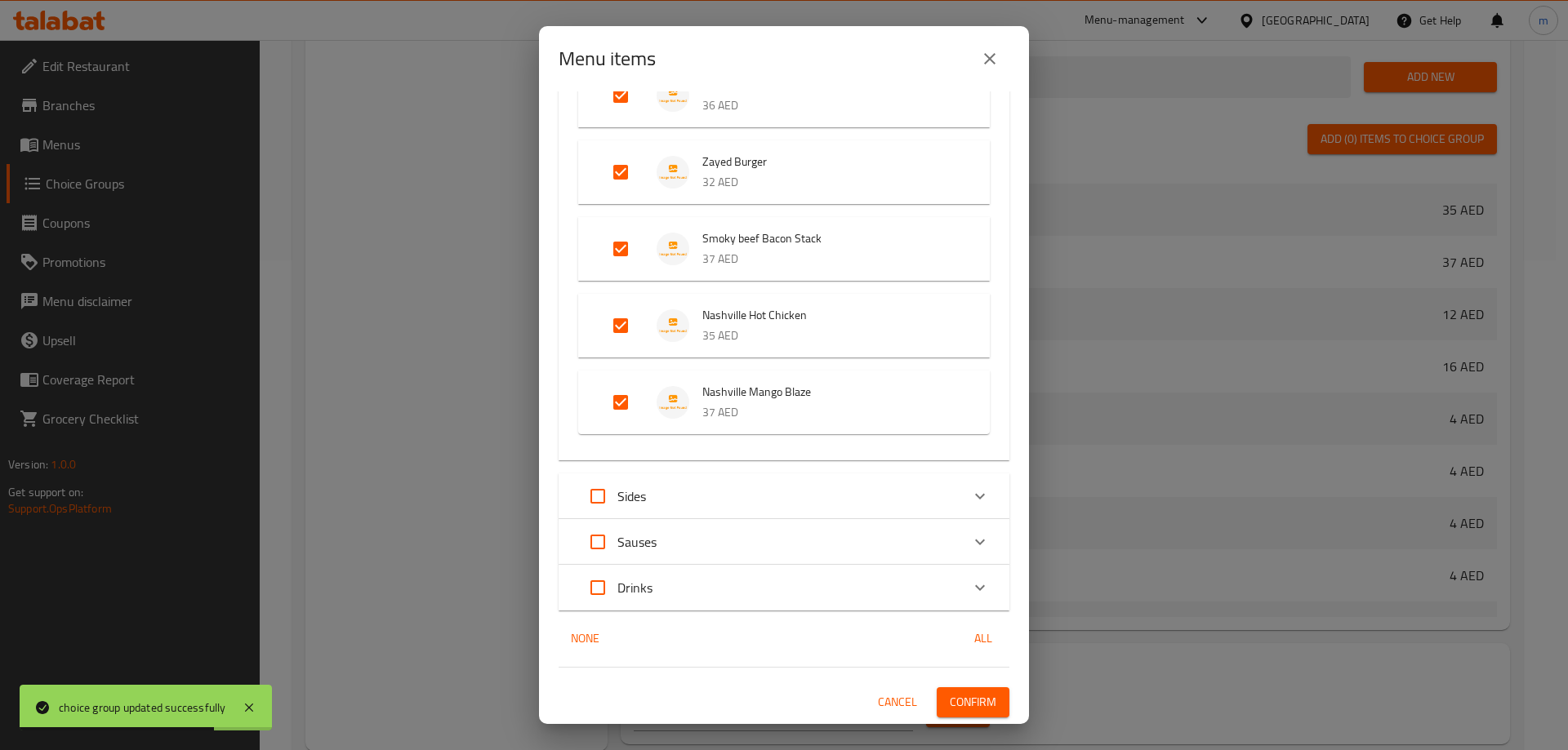
click at [966, 704] on span "Confirm" at bounding box center [973, 703] width 46 height 20
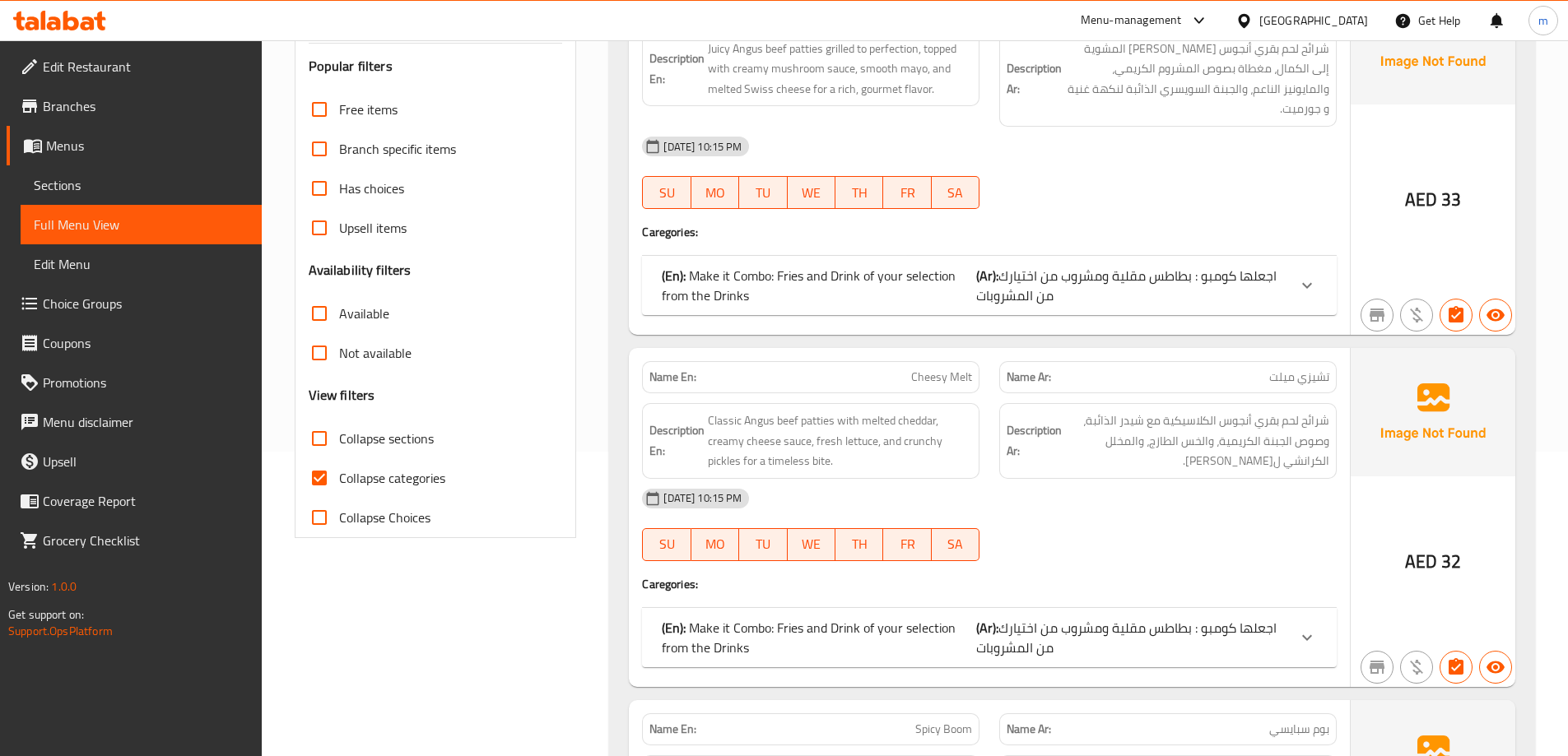
scroll to position [330, 0]
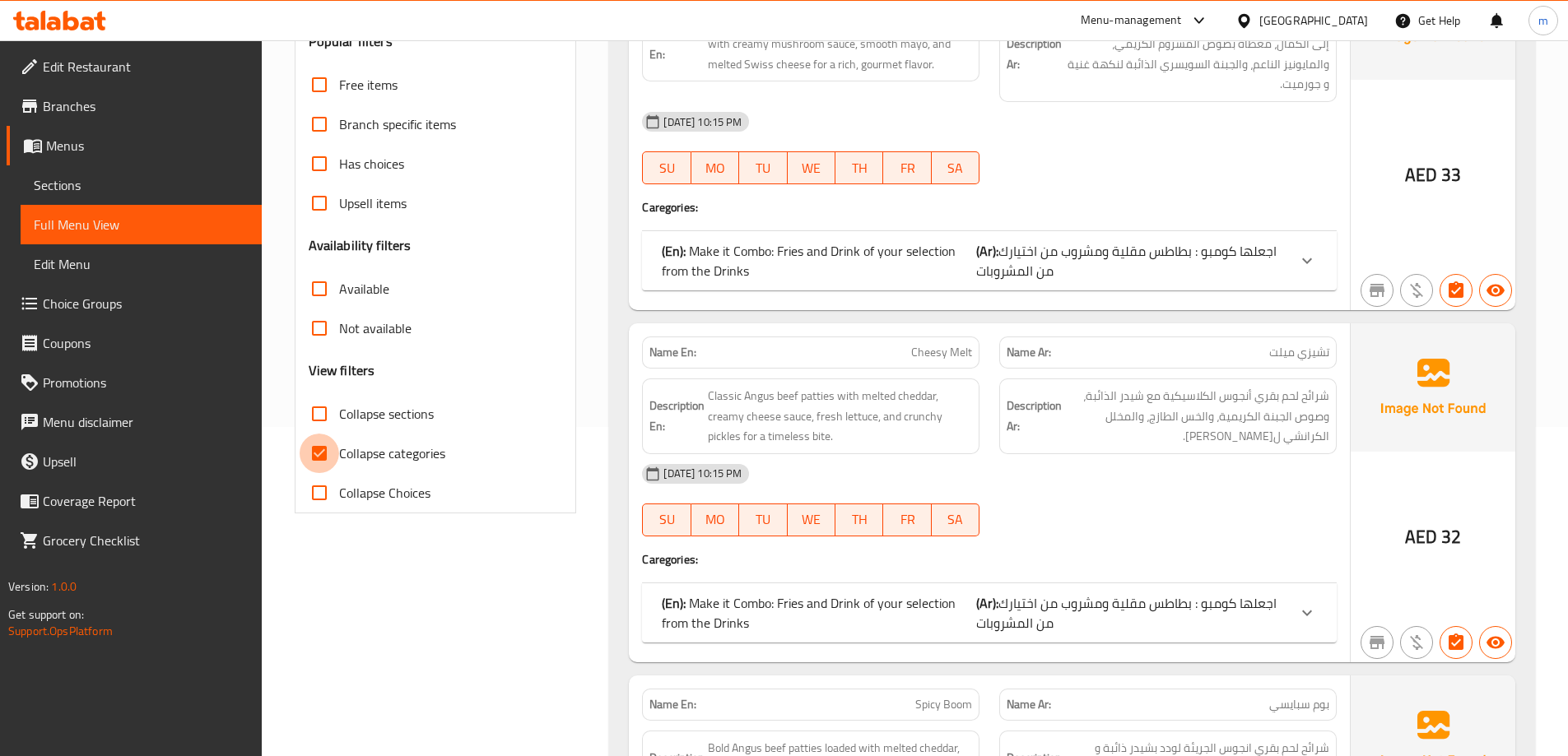
click at [322, 449] on input "Collapse categories" at bounding box center [319, 454] width 40 height 40
checkbox input "false"
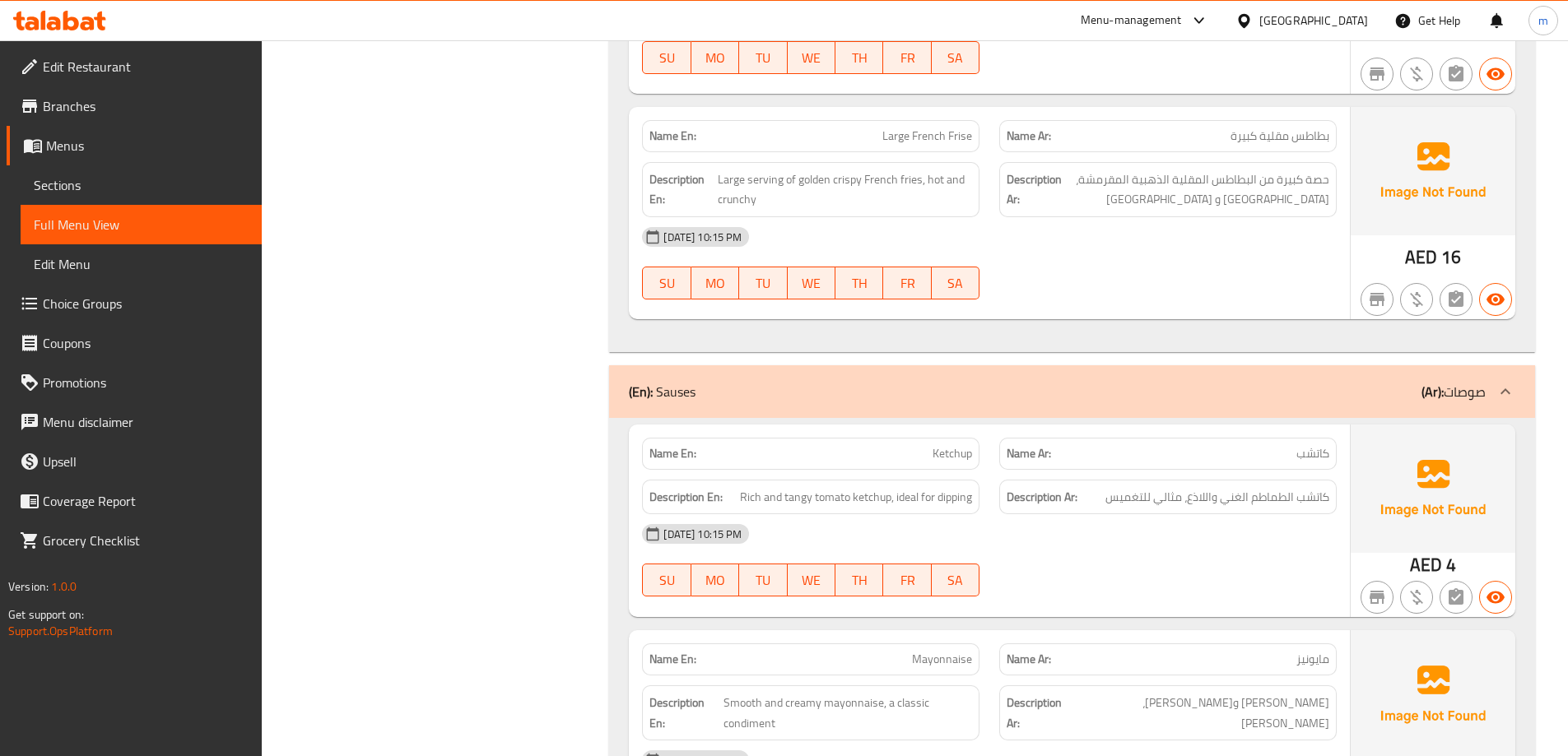
scroll to position [4773, 0]
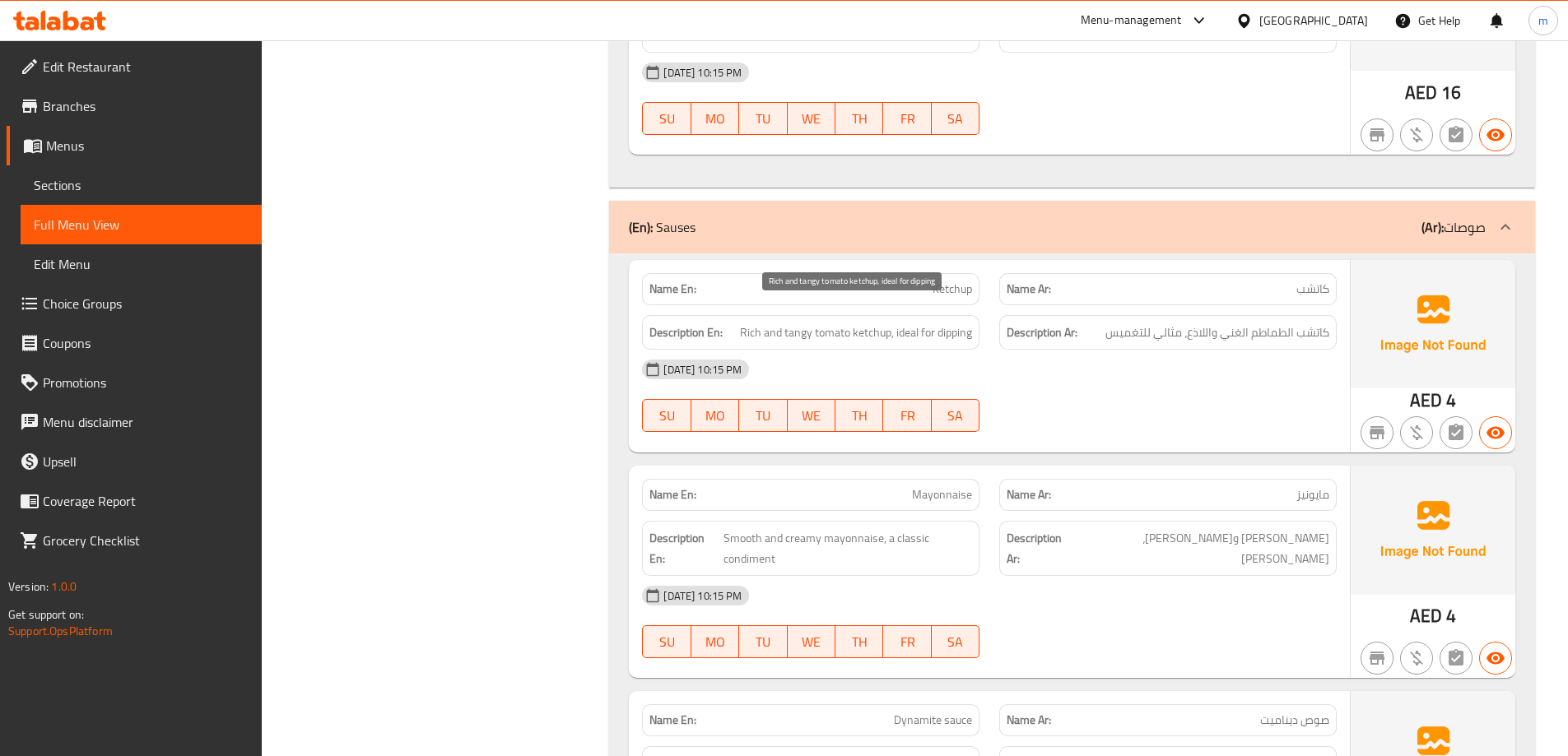
click at [904, 323] on span "Rich and tangy tomato ketchup, ideal for dipping" at bounding box center [855, 333] width 232 height 20
copy span "ideal"
click at [1019, 351] on div "[DATE] 10:15 PM" at bounding box center [989, 370] width 714 height 40
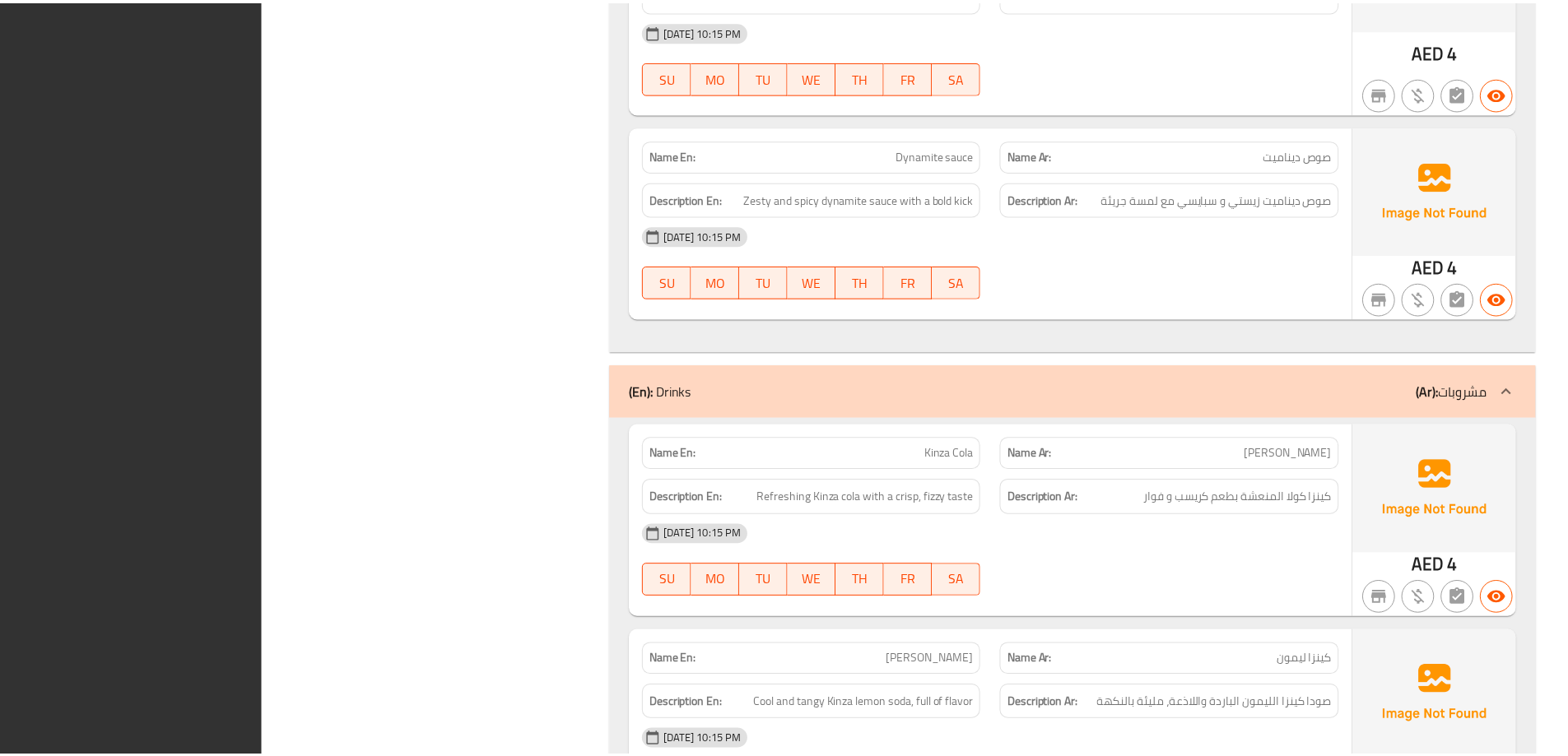
scroll to position [5677, 0]
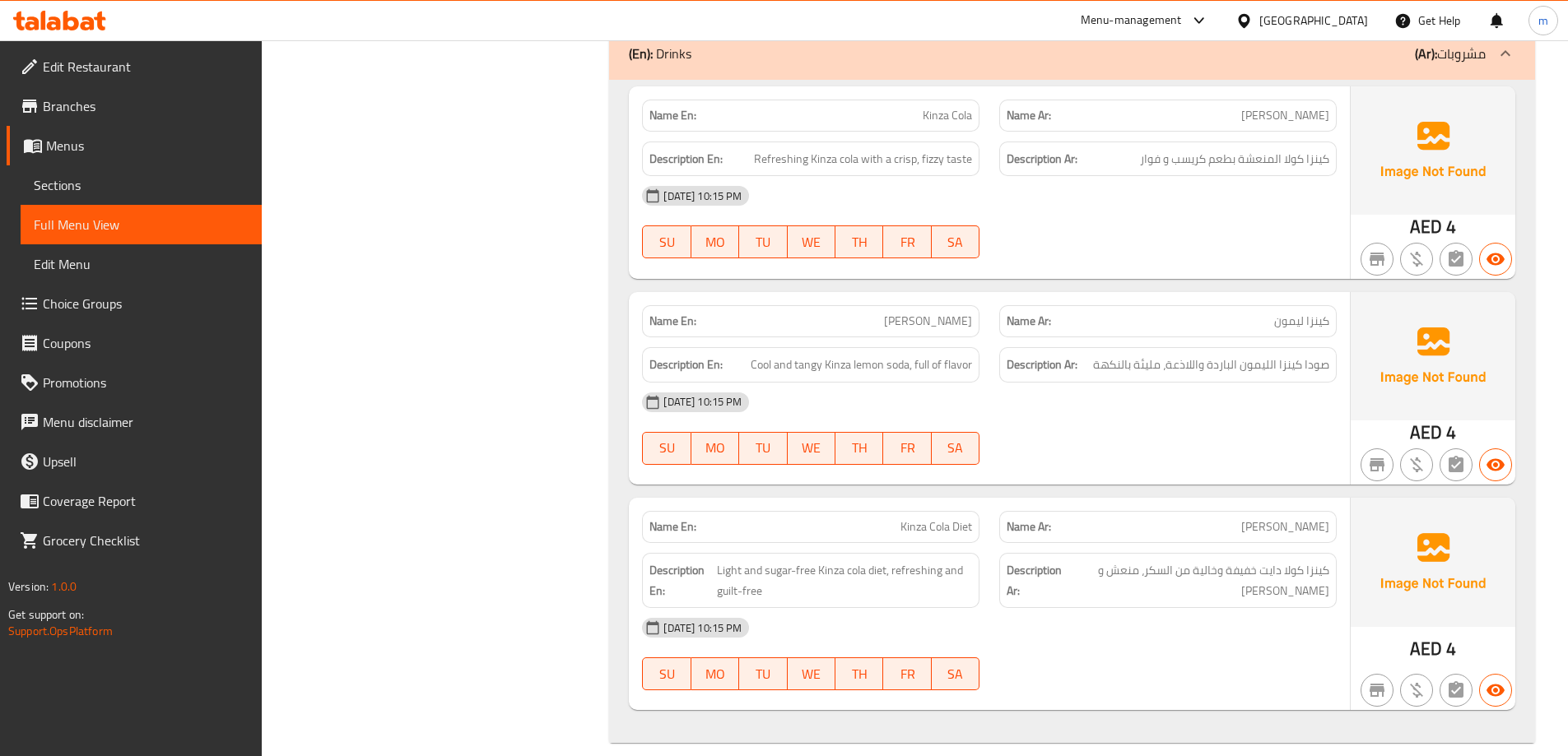
click at [890, 25] on div "Menu-management United Arab Emirates Get Help m" at bounding box center [784, 20] width 1568 height 40
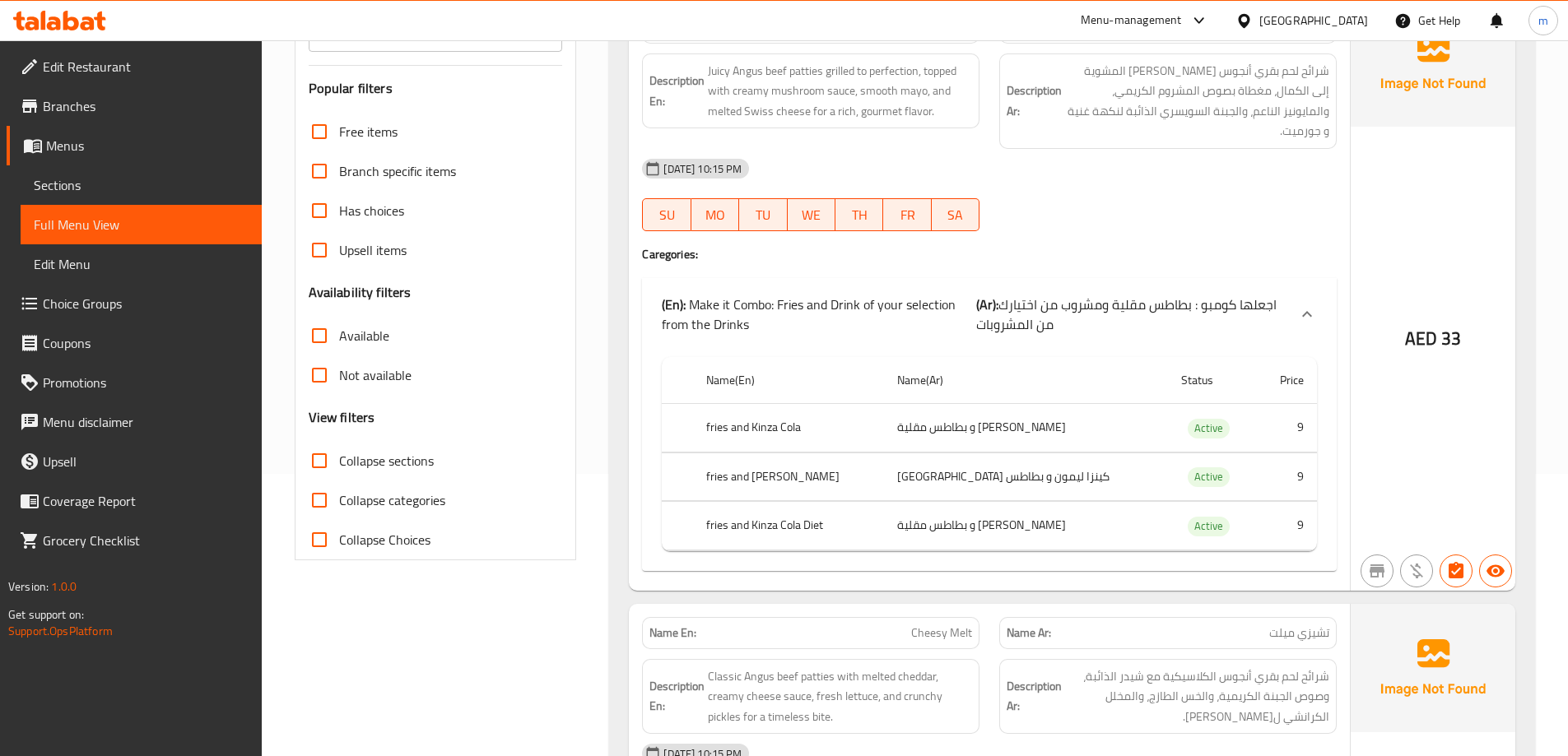
scroll to position [0, 0]
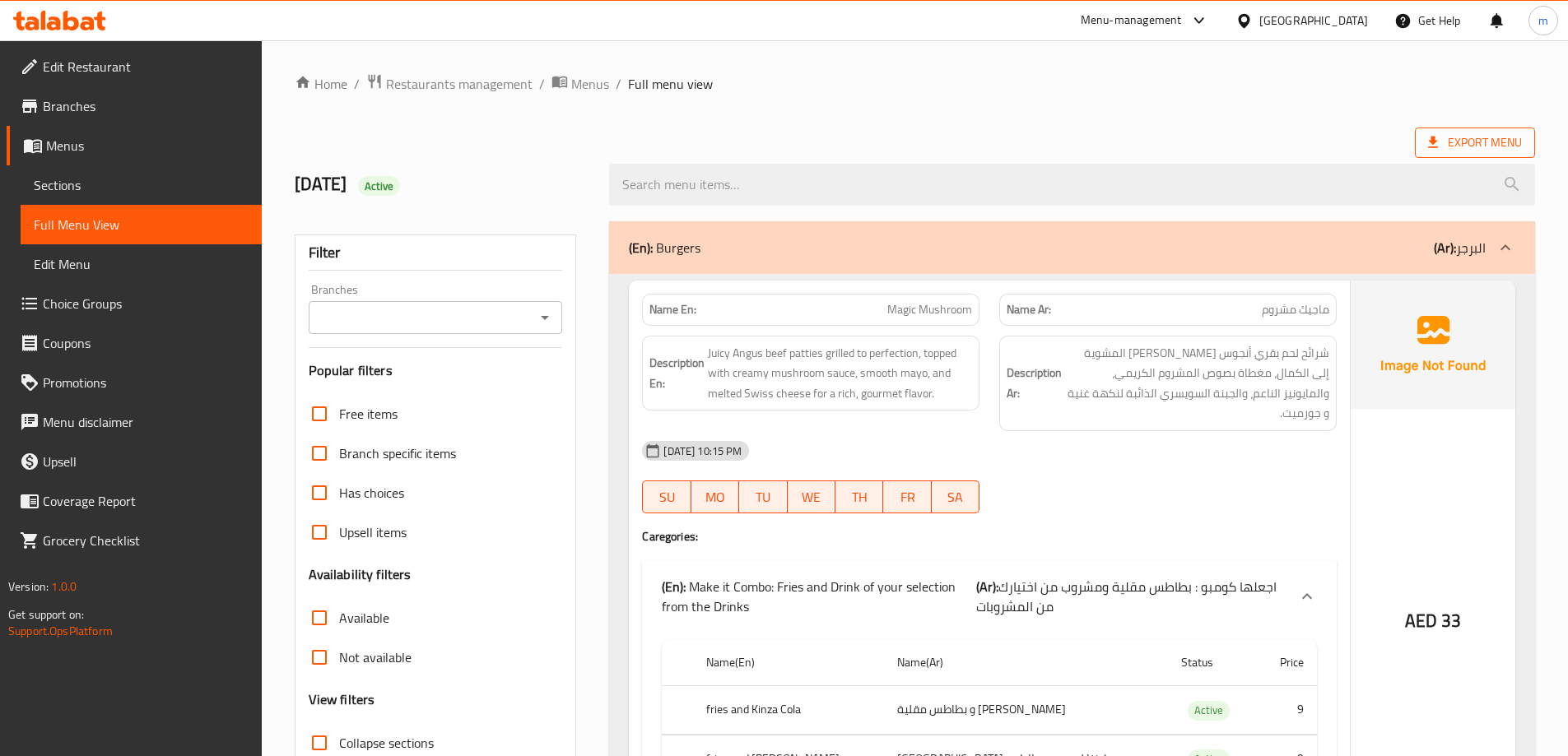
click at [1450, 147] on span "Export Menu" at bounding box center [1475, 143] width 93 height 20
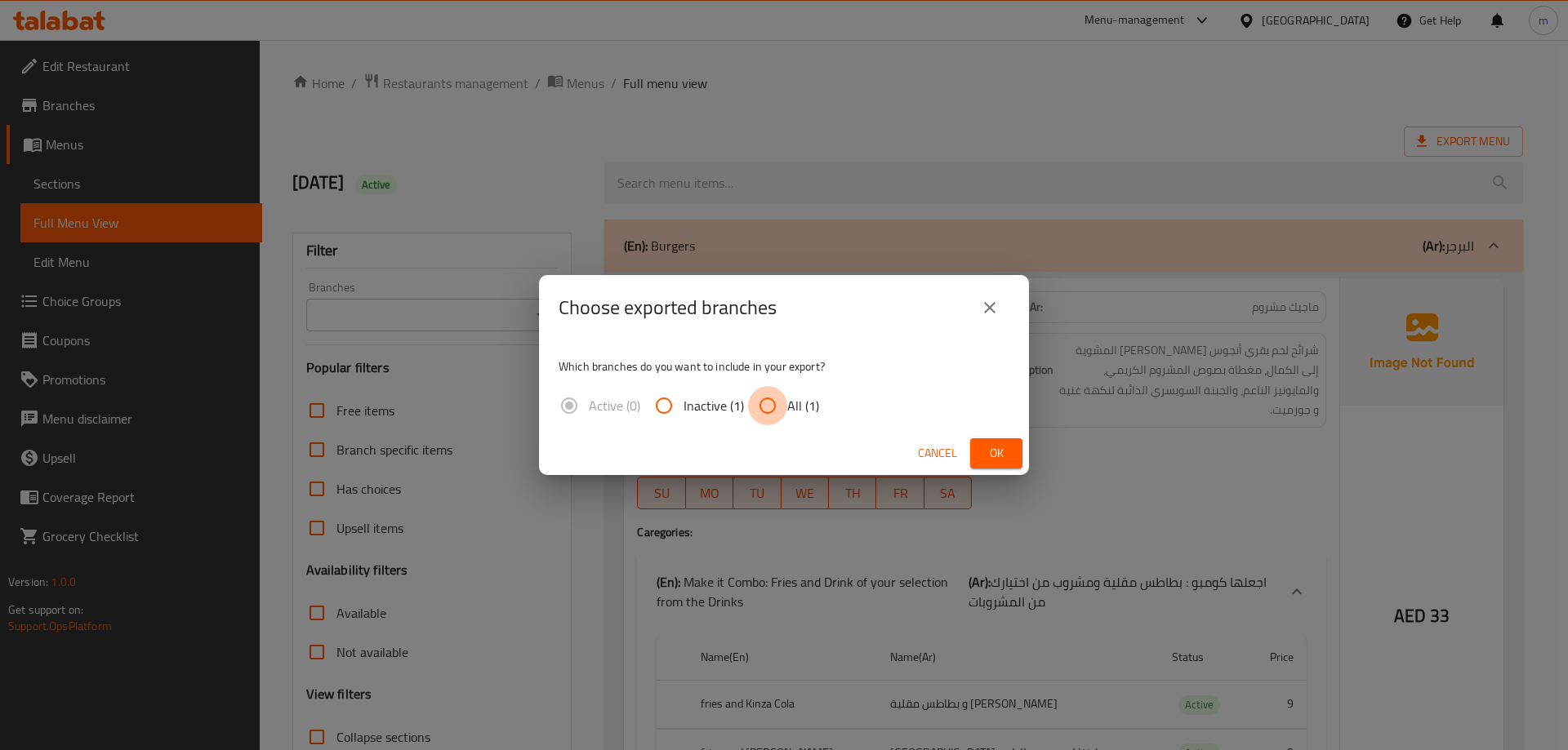
click at [766, 404] on input "All (1)" at bounding box center [767, 405] width 40 height 40
radio input "true"
click at [1001, 451] on span "Ok" at bounding box center [996, 453] width 26 height 20
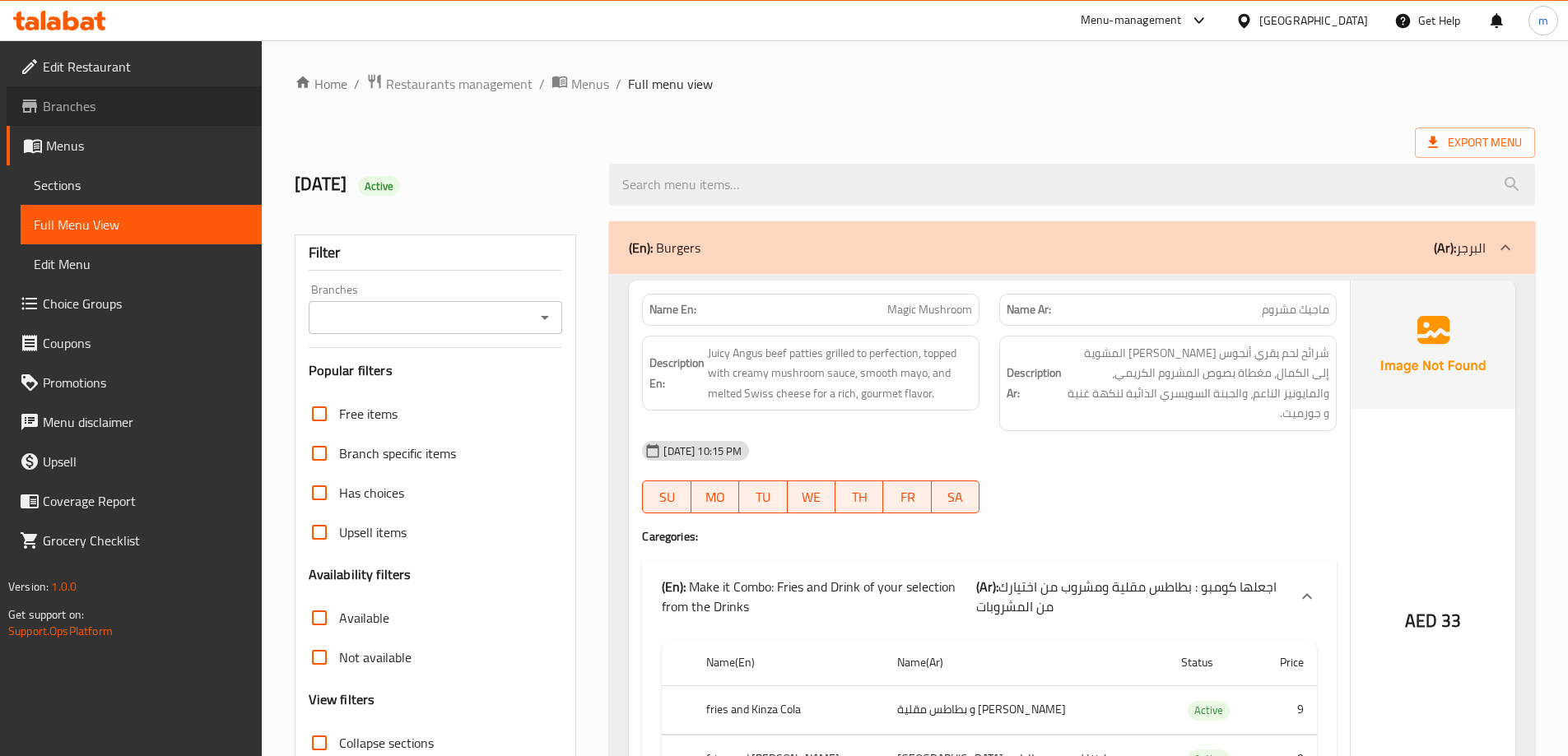
click at [86, 99] on span "Branches" at bounding box center [145, 105] width 206 height 20
